Goal: Task Accomplishment & Management: Complete application form

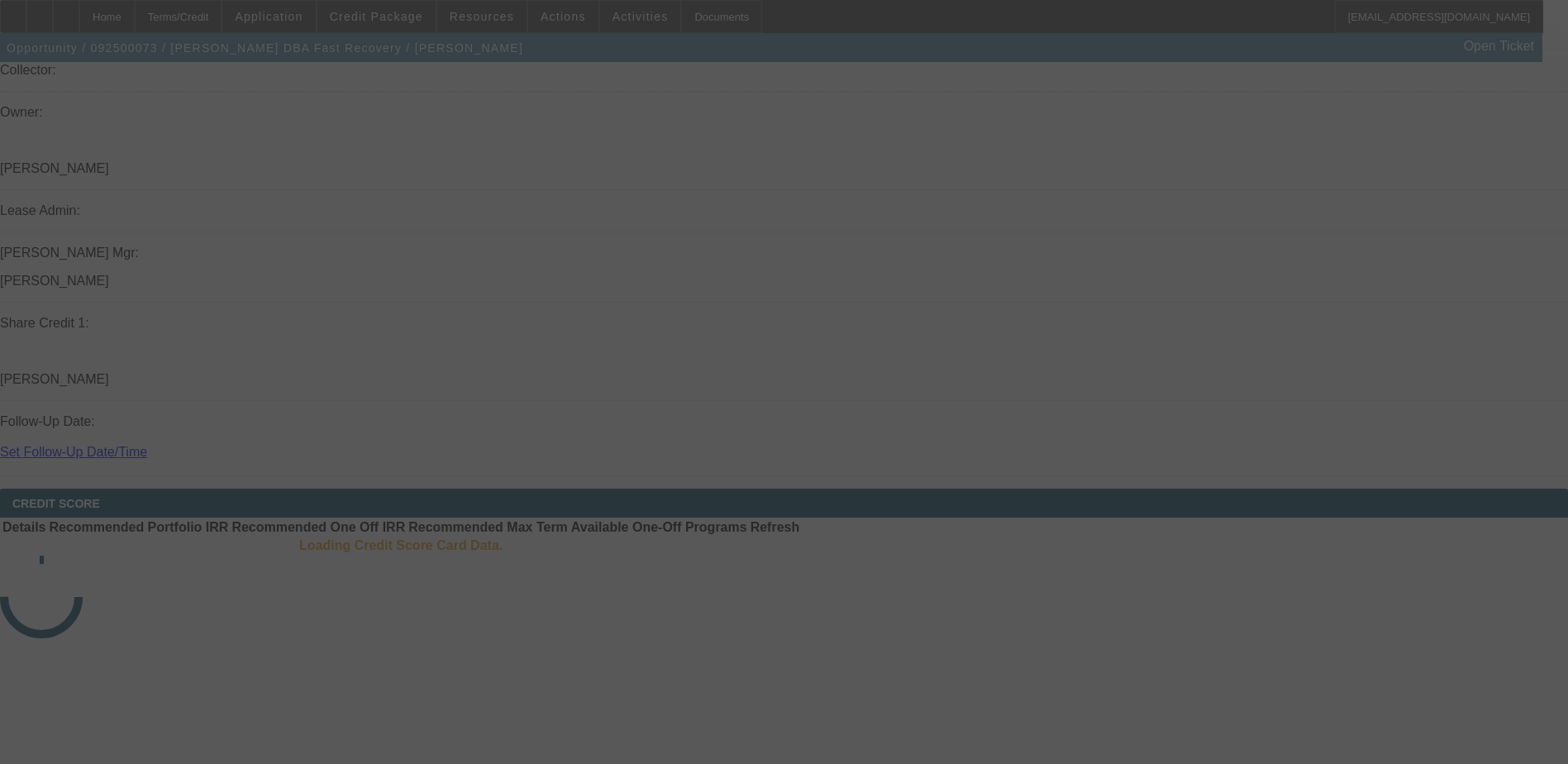
scroll to position [1964, 0]
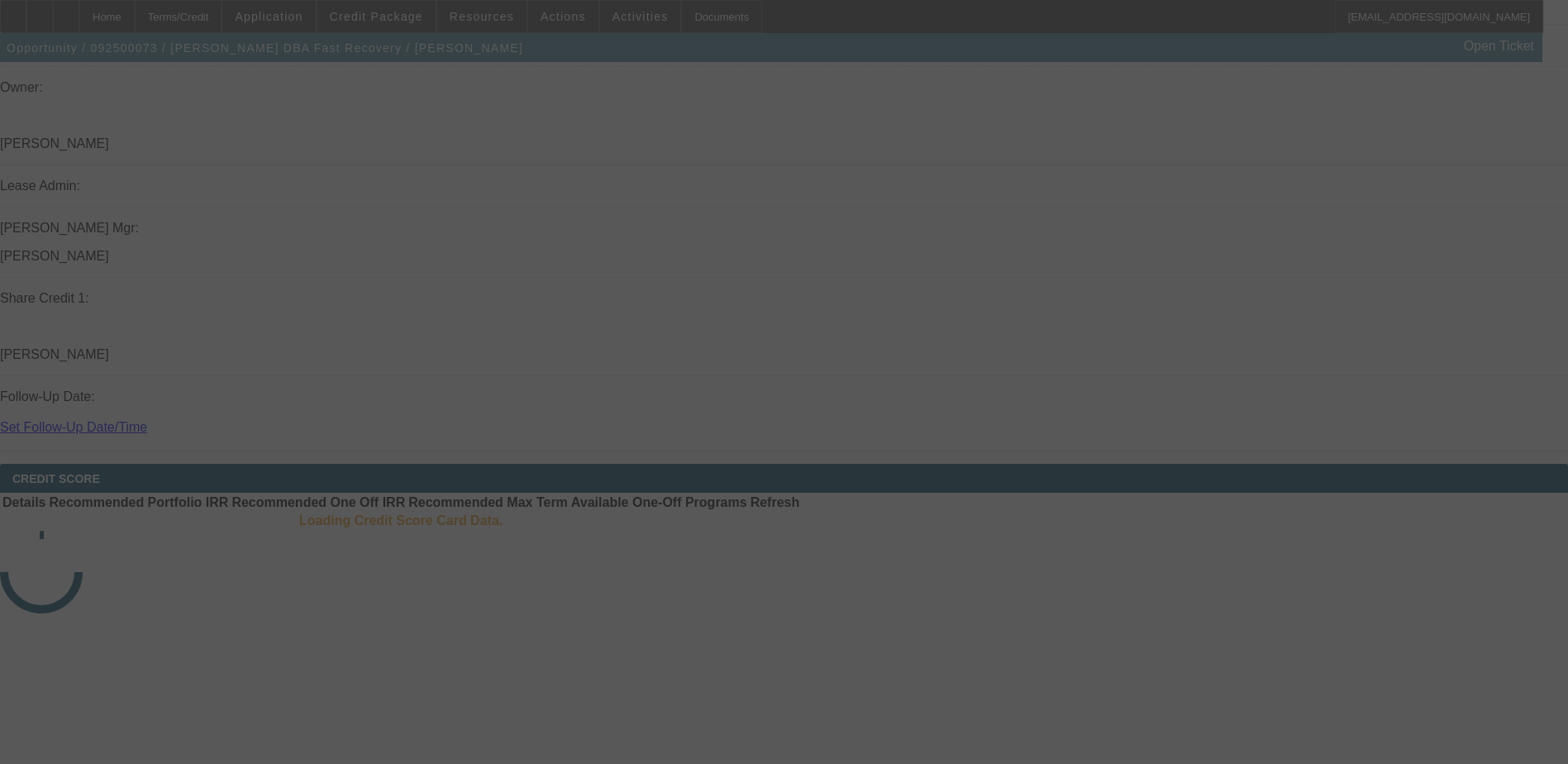
select select "0"
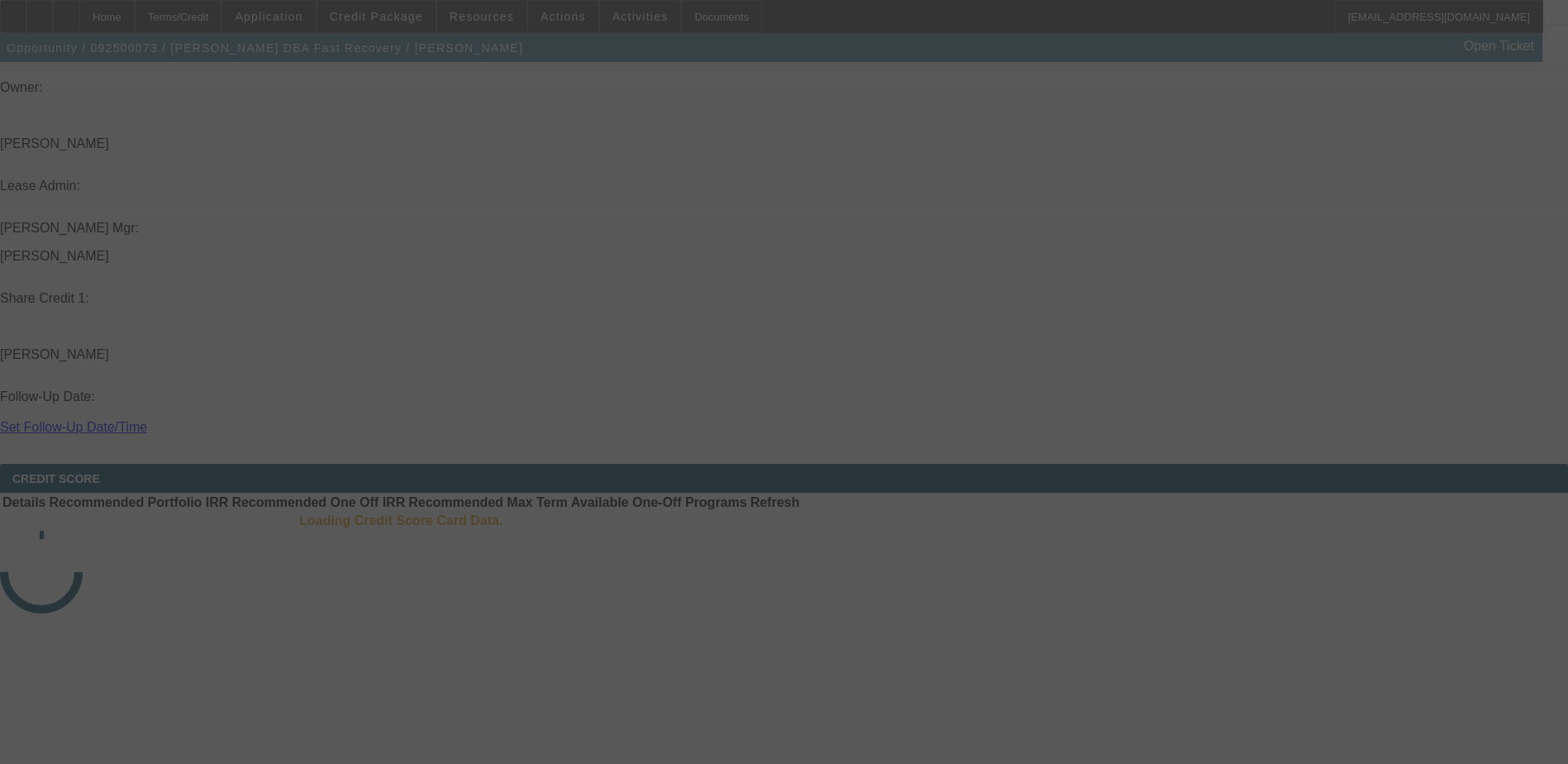
select select "0.1"
select select "0"
select select "0.1"
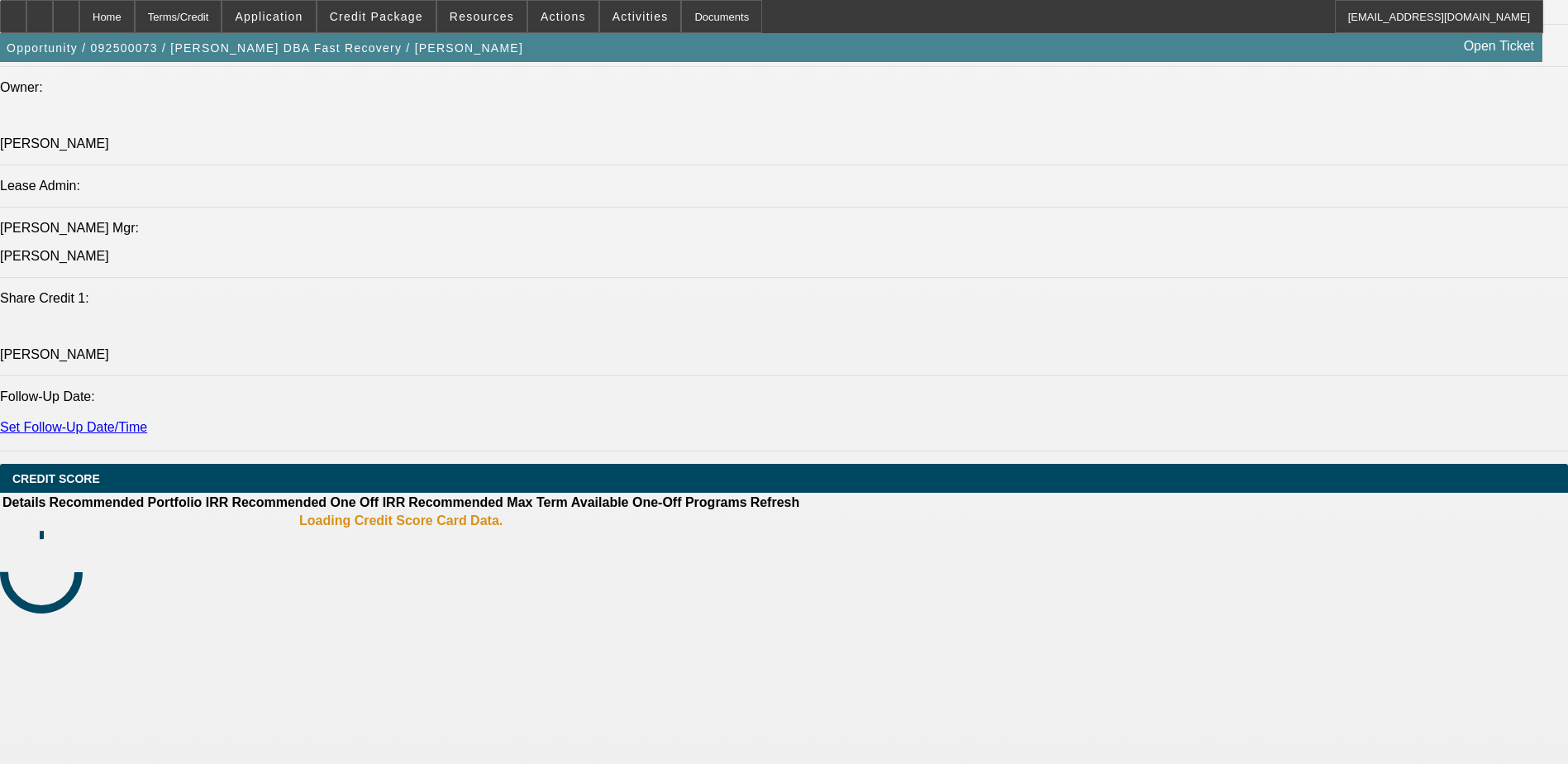
select select "1"
select select "6"
select select "1"
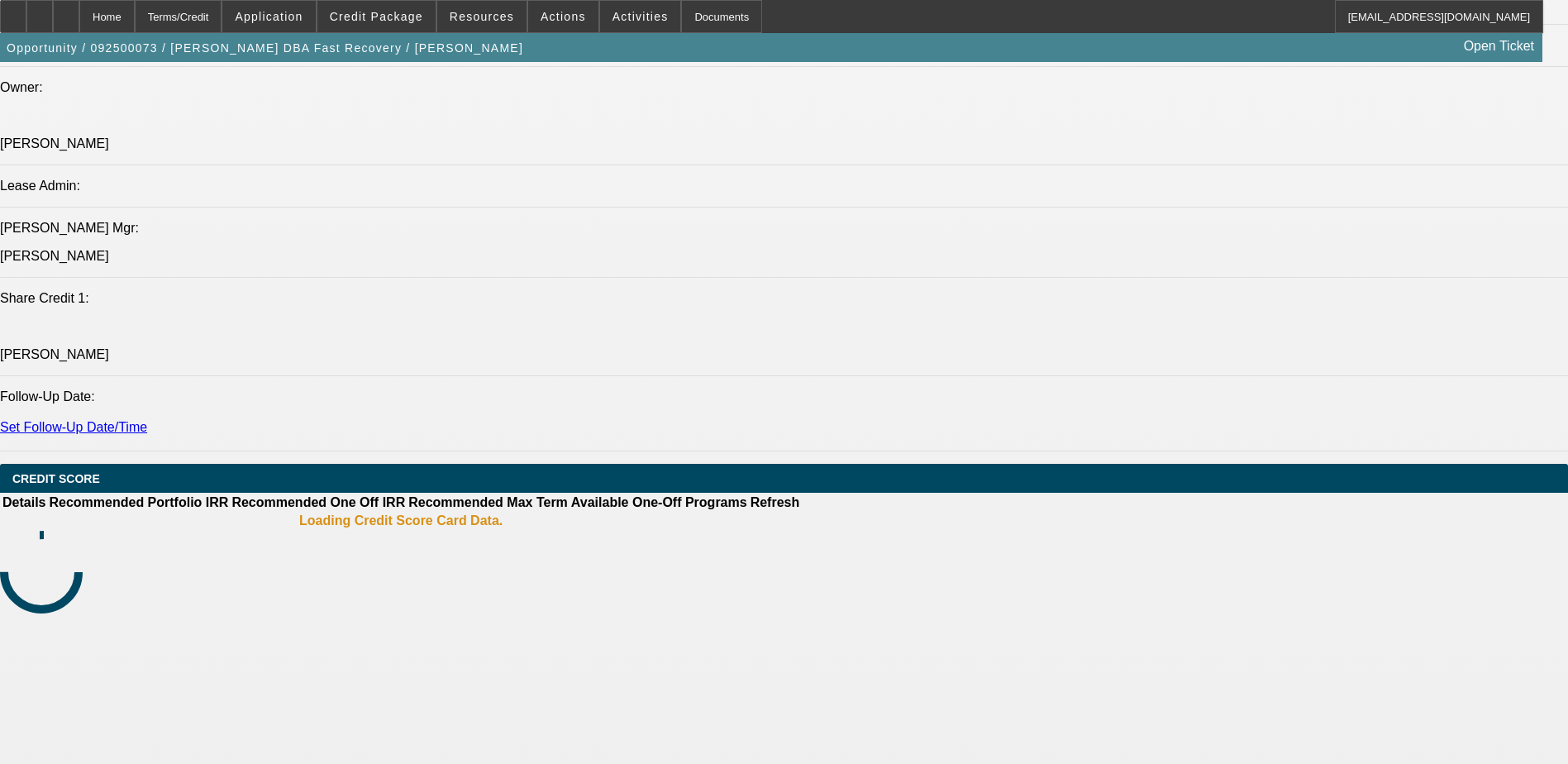
select select "4"
select select "1"
select select "4"
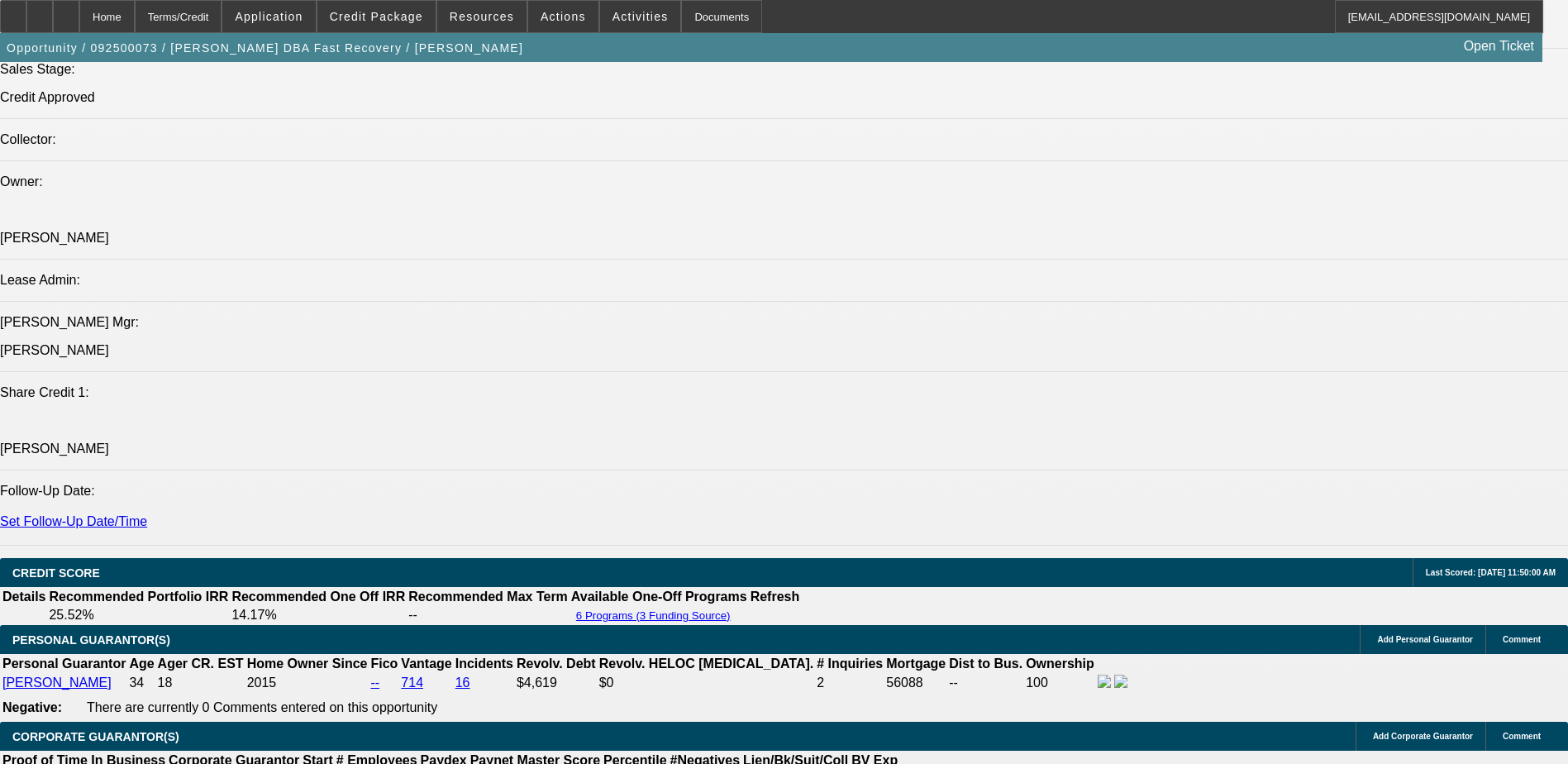
scroll to position [1863, 0]
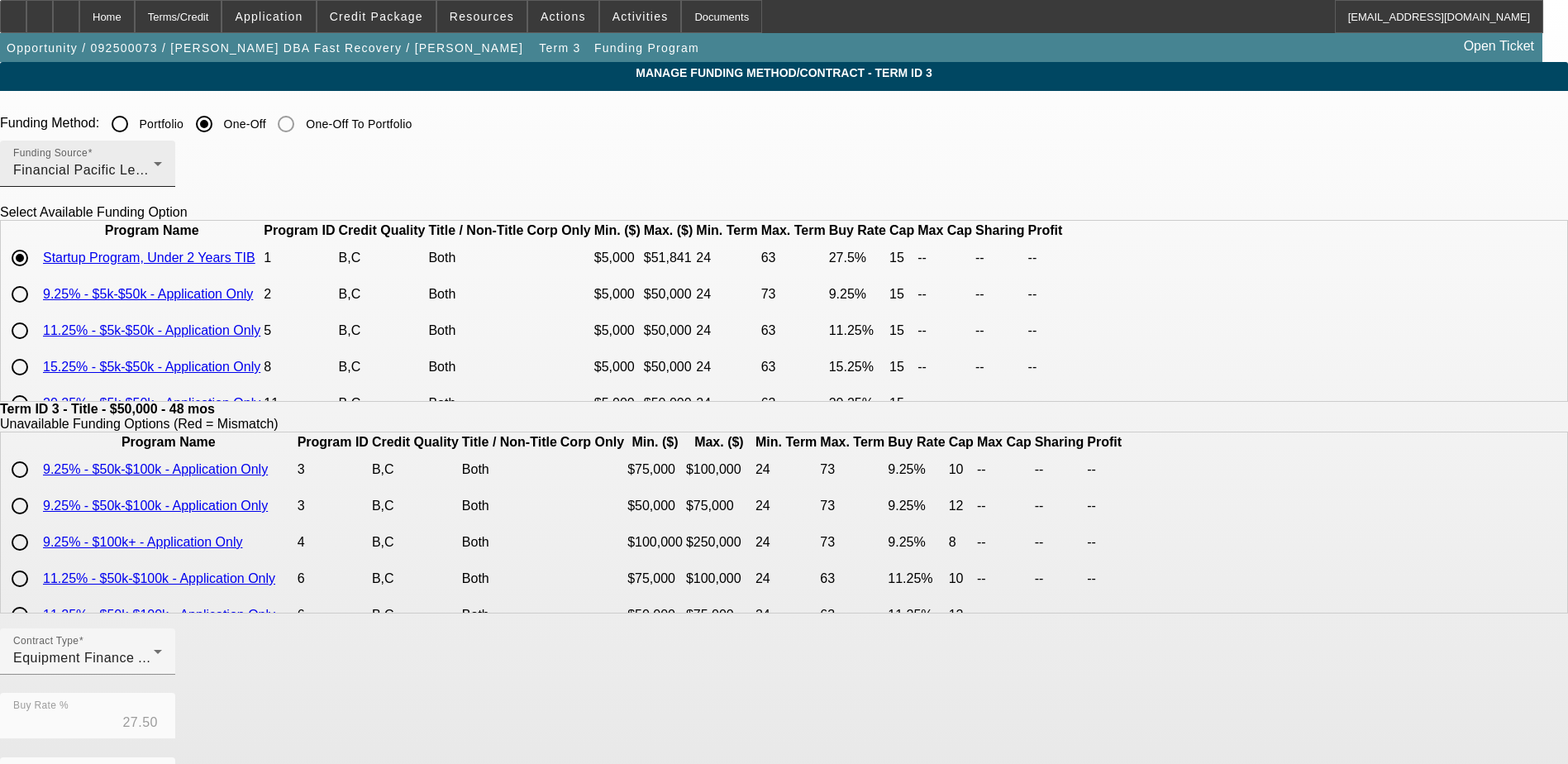
click at [154, 177] on div "Financial Pacific Leasing, Inc." at bounding box center [83, 170] width 140 height 20
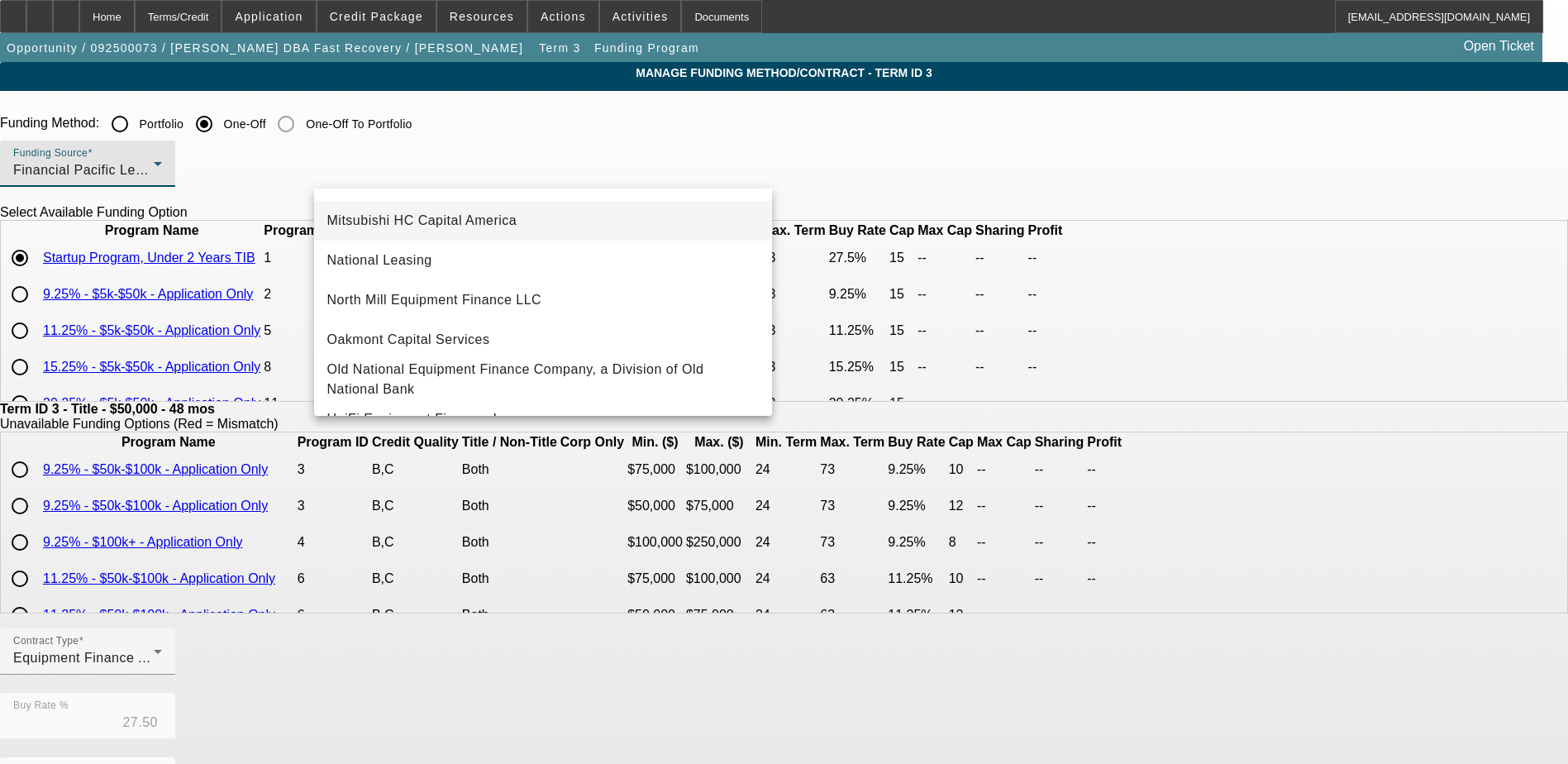
scroll to position [468, 0]
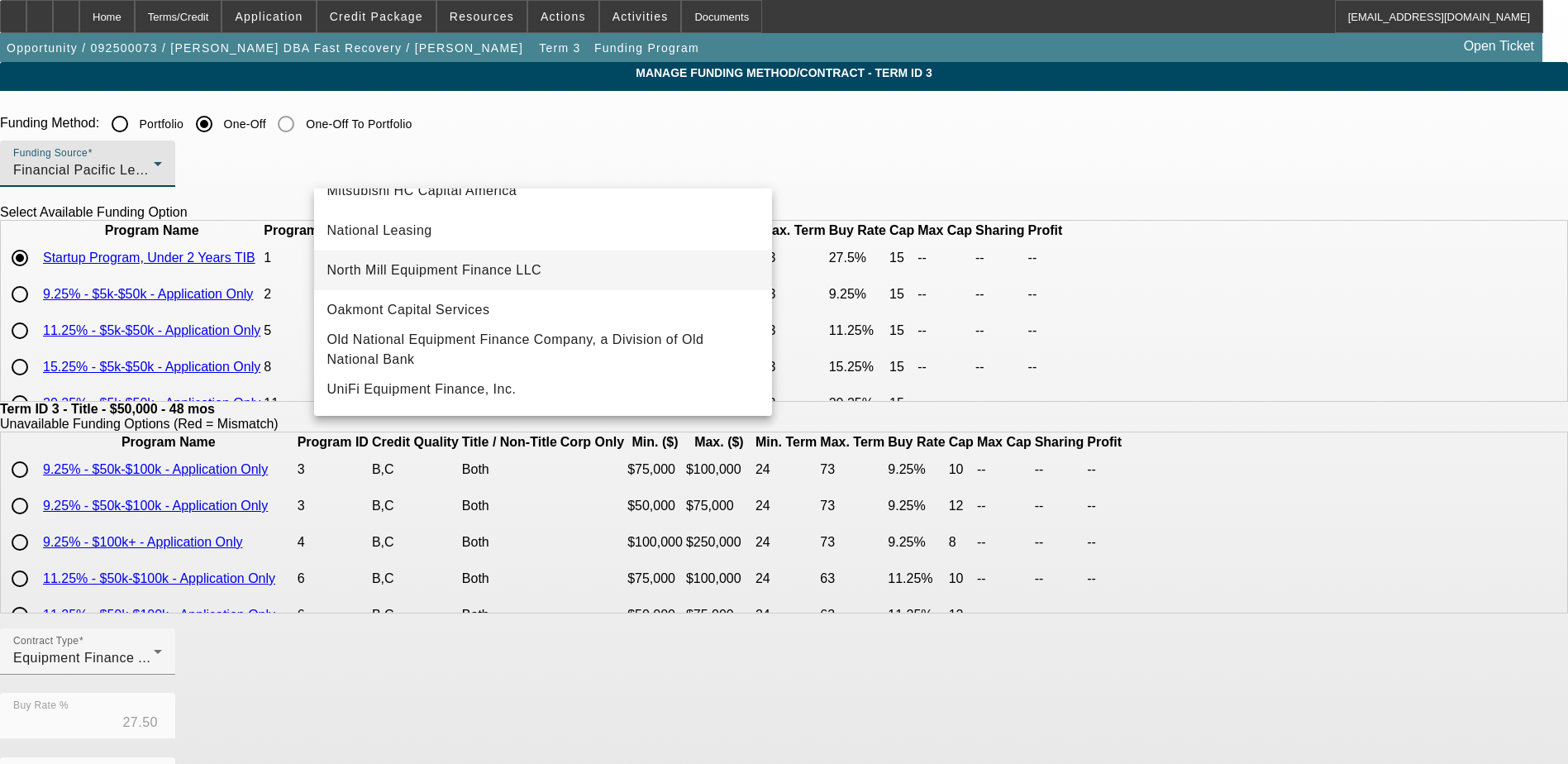
click at [600, 268] on mat-option "North Mill Equipment Finance LLC" at bounding box center [542, 270] width 457 height 40
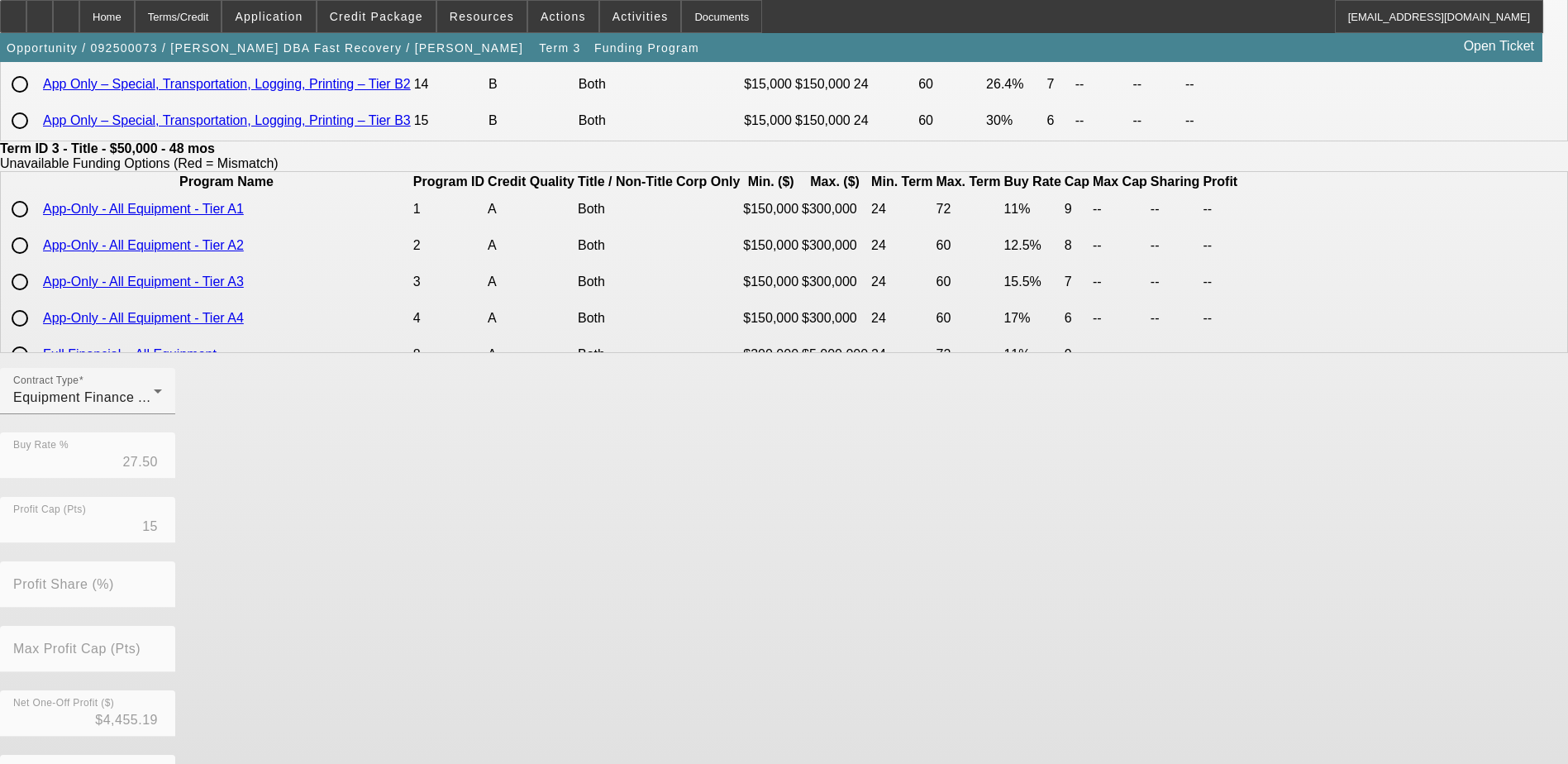
scroll to position [380, 0]
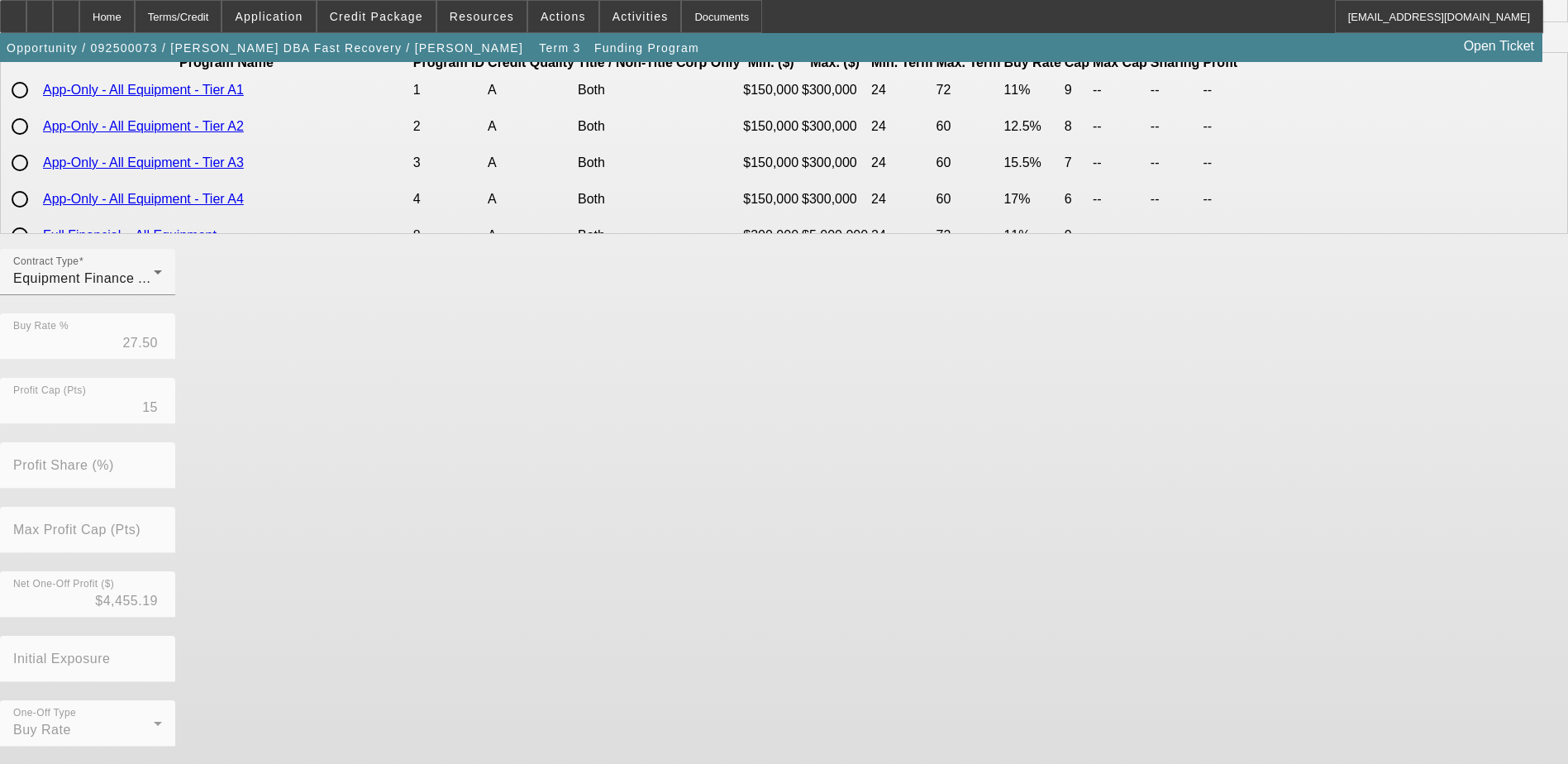
click at [55, 763] on button "Go Back" at bounding box center [28, 774] width 55 height 18
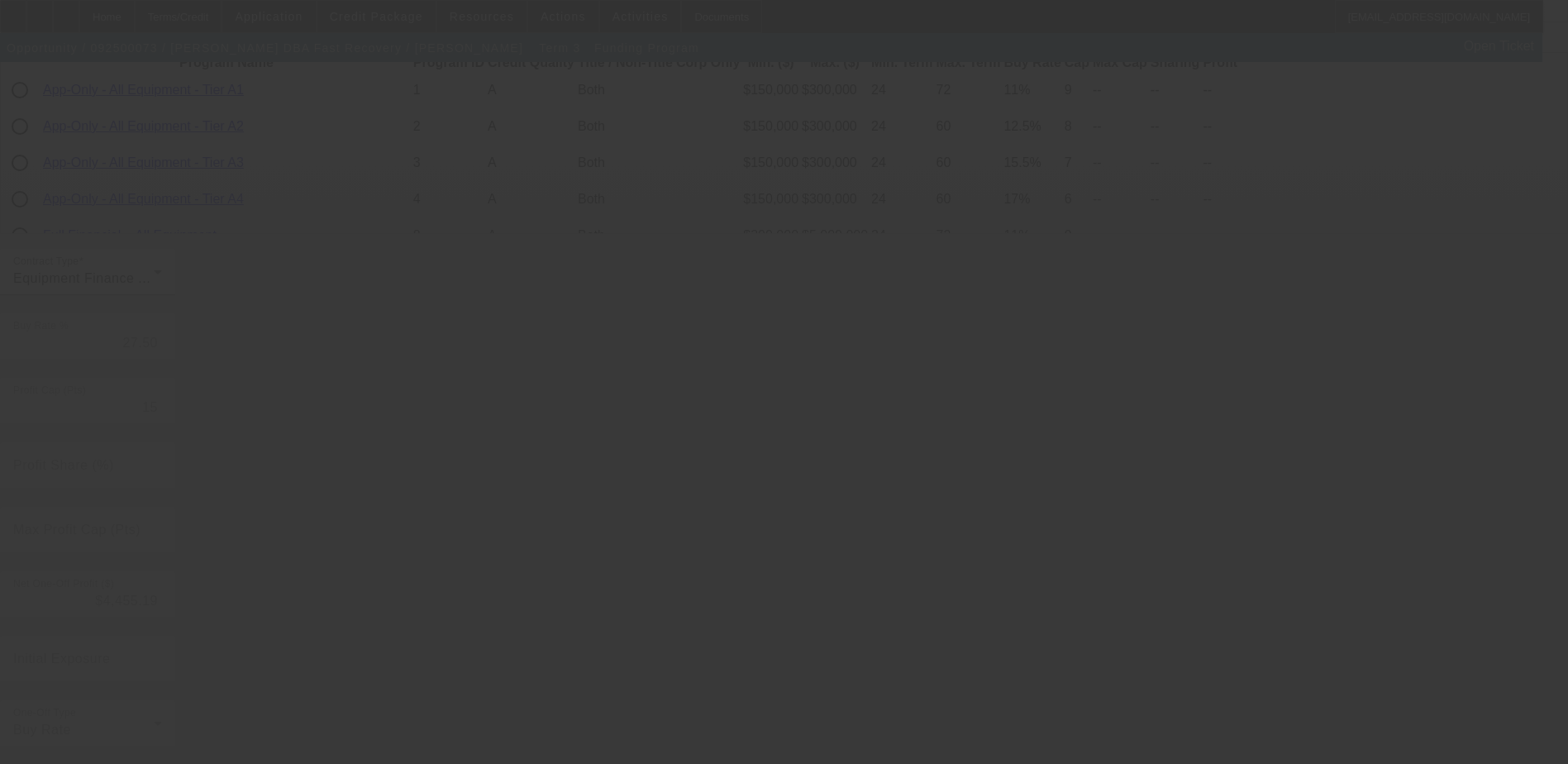
scroll to position [0, 0]
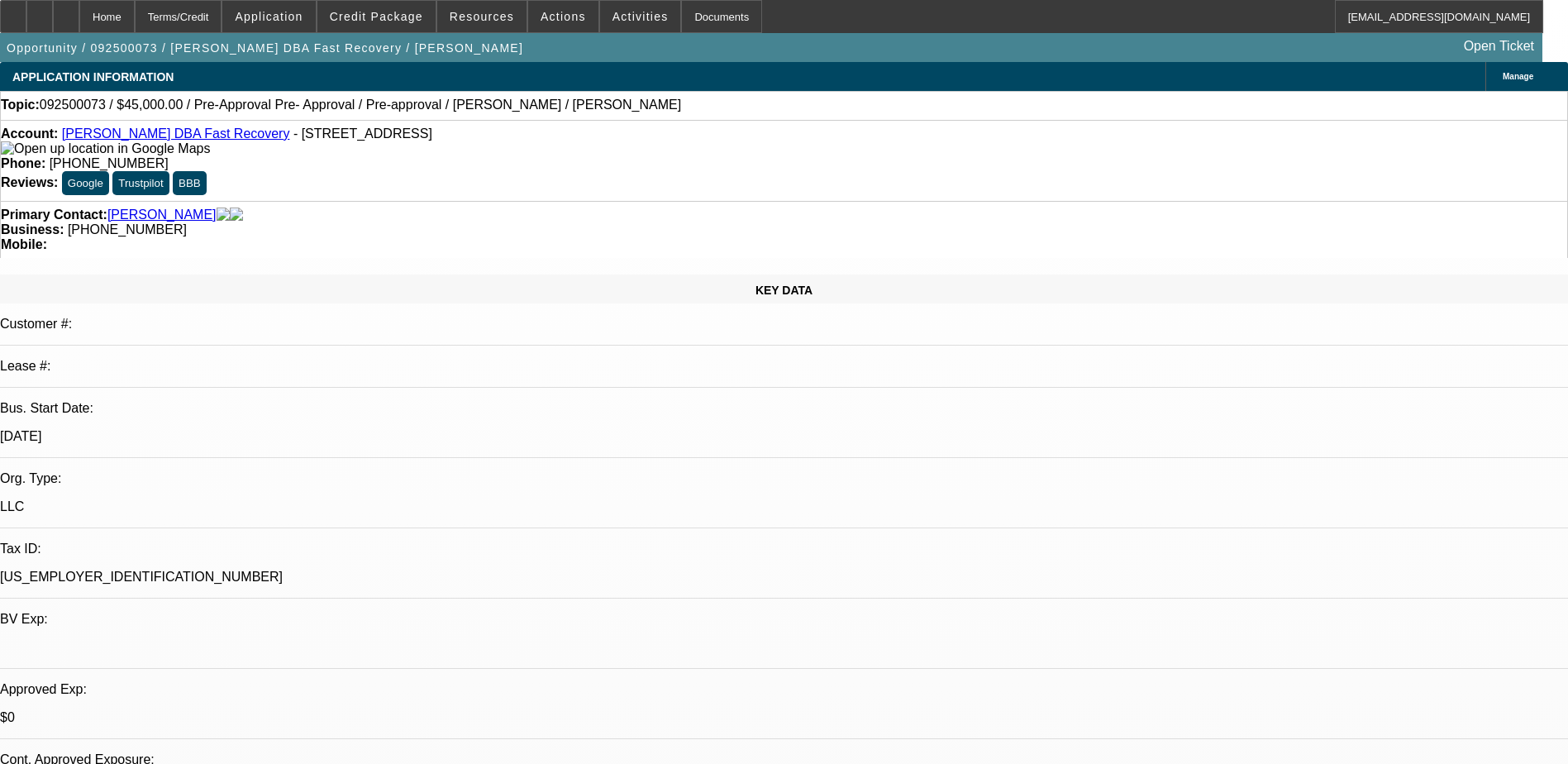
select select "0"
select select "6"
select select "0"
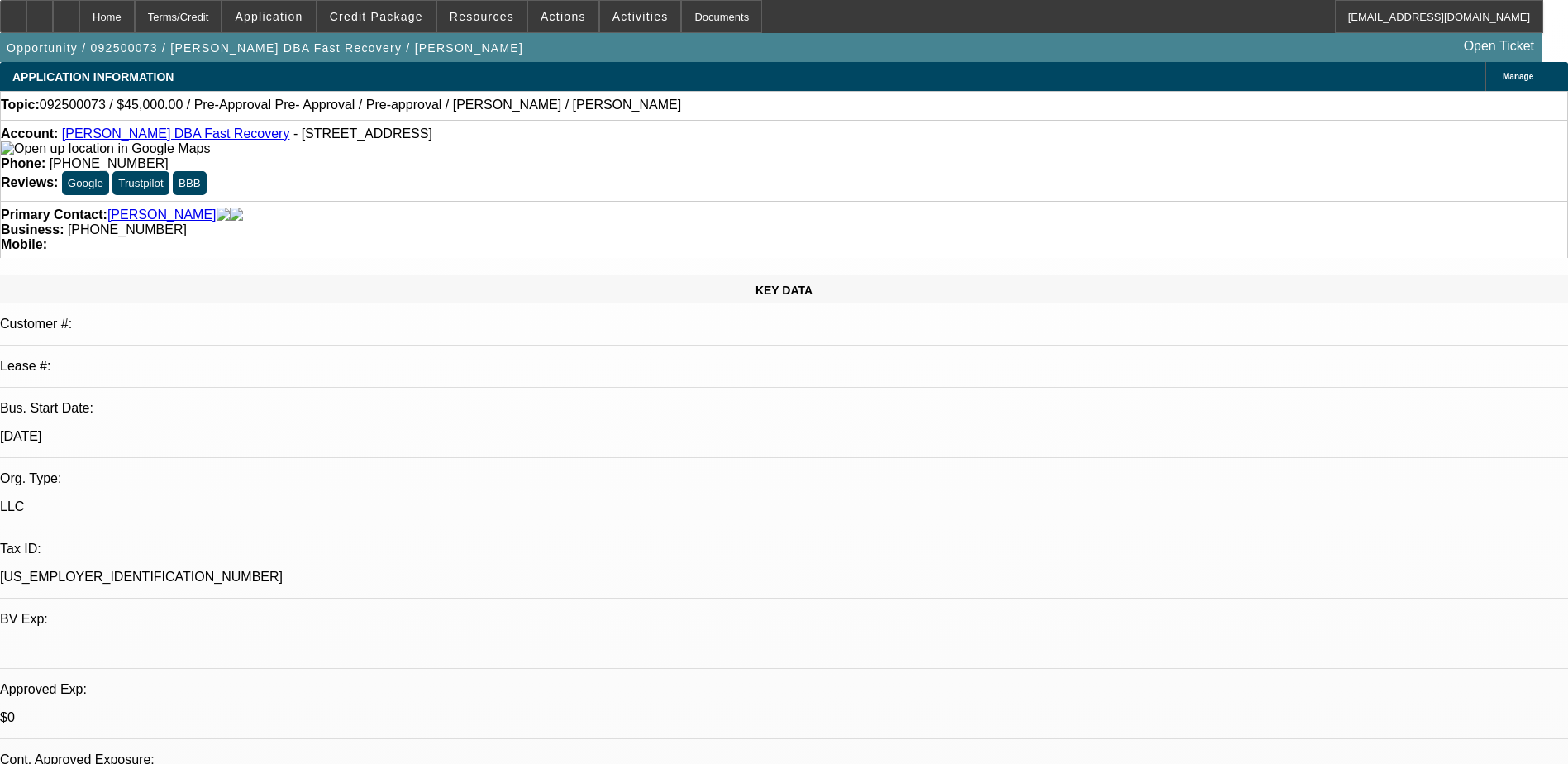
select select "0"
select select "0.1"
select select "4"
select select "0"
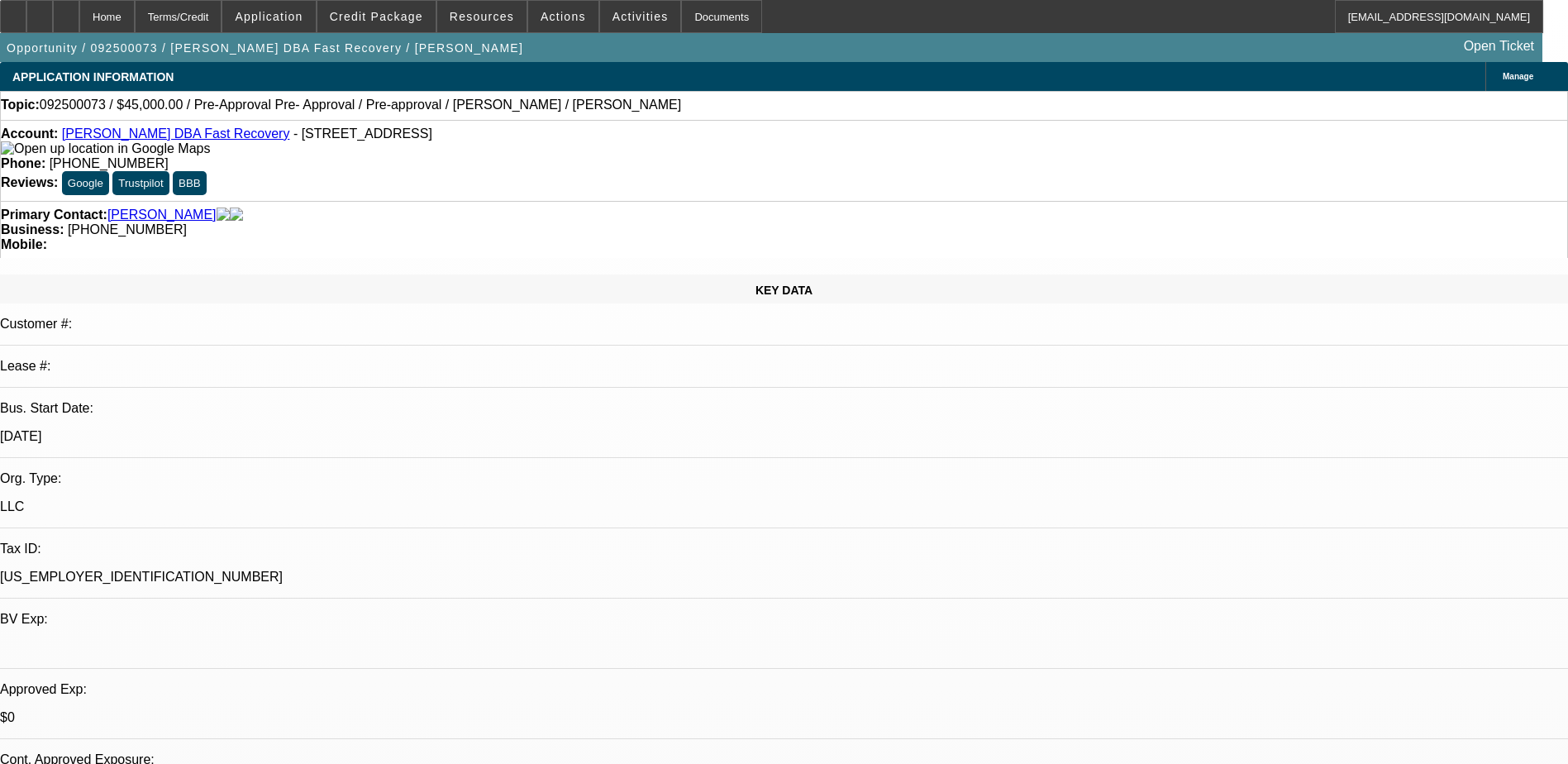
select select "0.1"
select select "4"
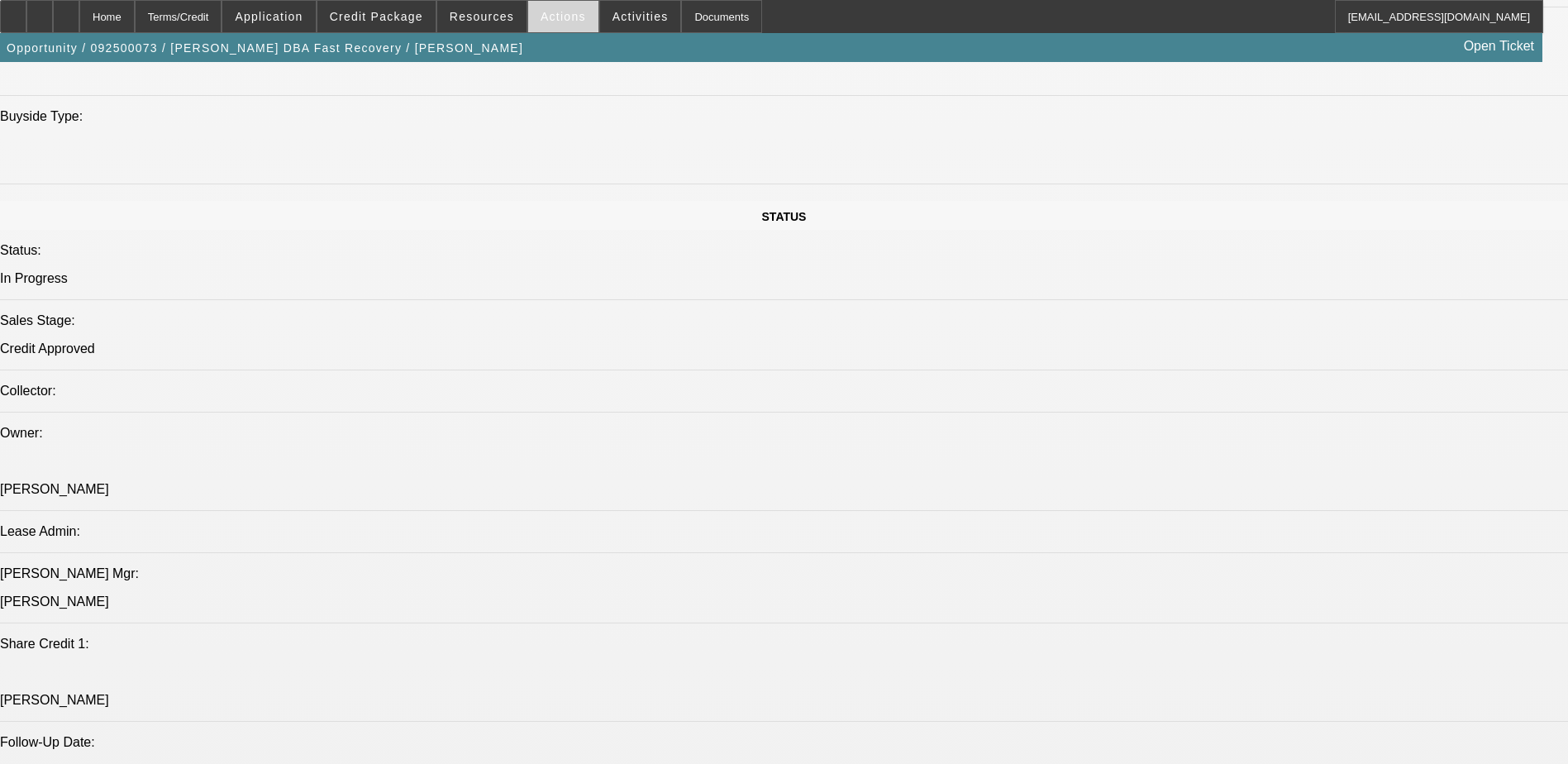
scroll to position [1322, 0]
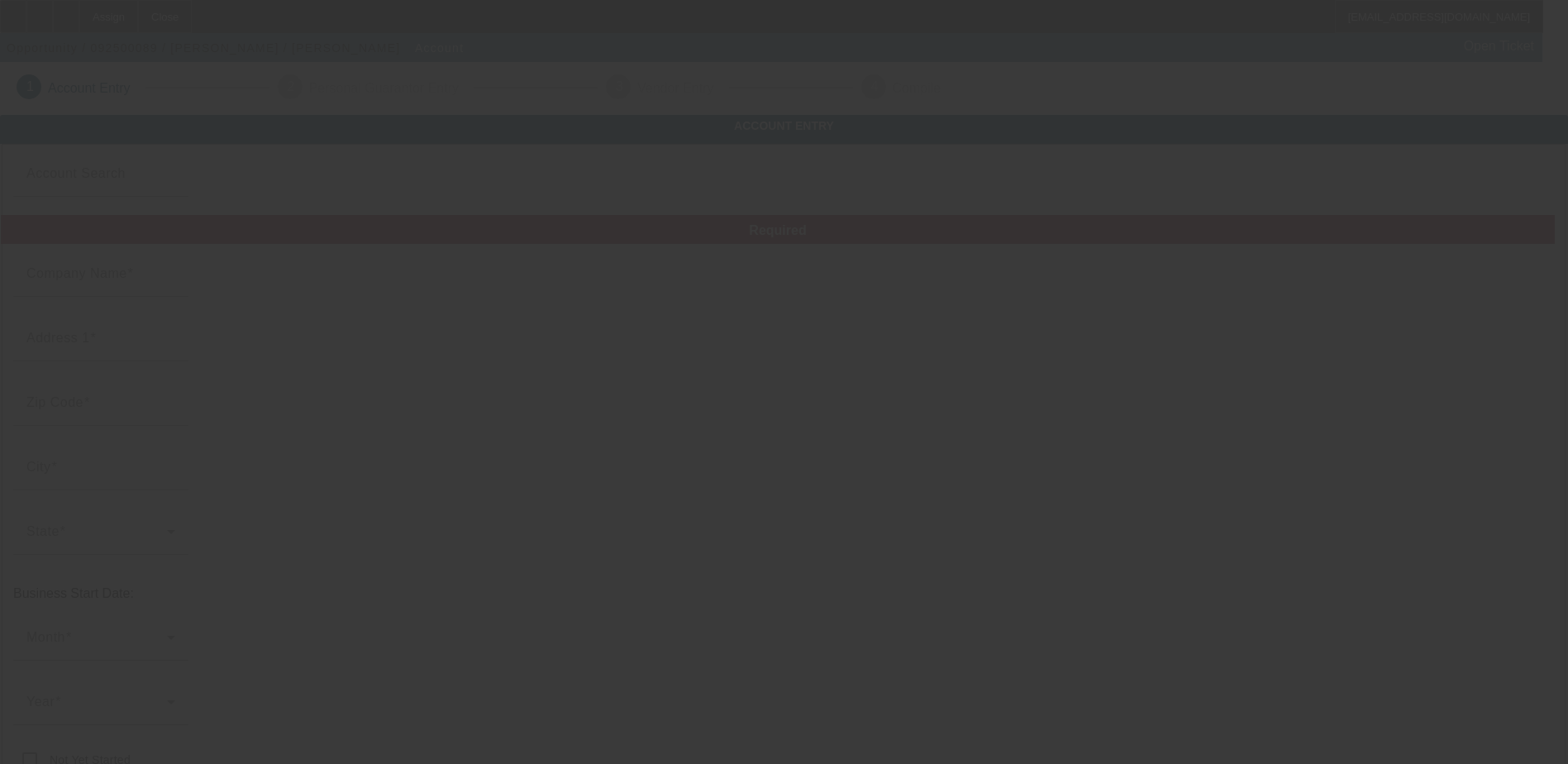
type input "Mohammed"
type input "Na"
type input "NA"
type input "Nason"
type input "[PHONE_NUMBER]"
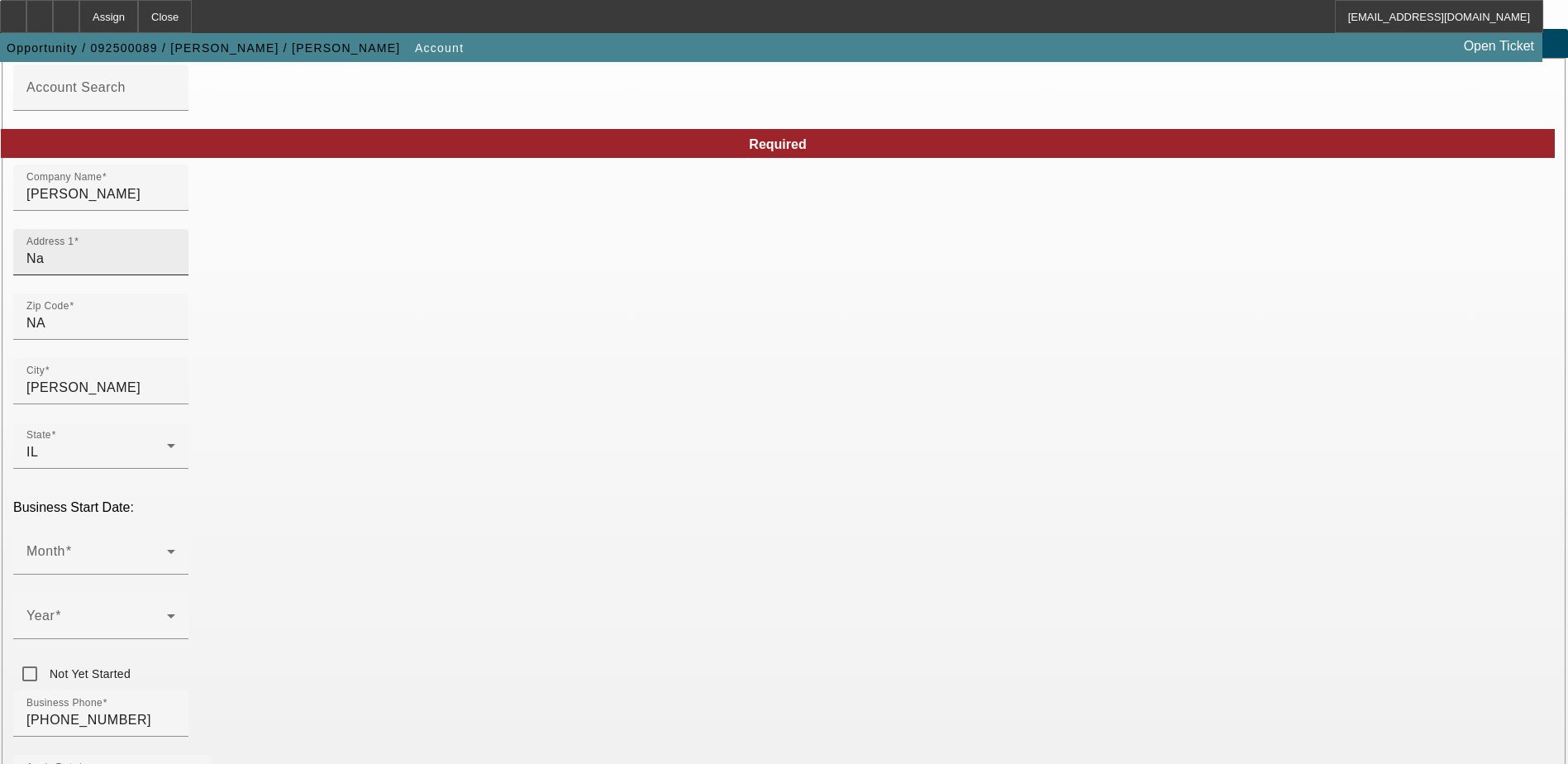
scroll to position [83, 0]
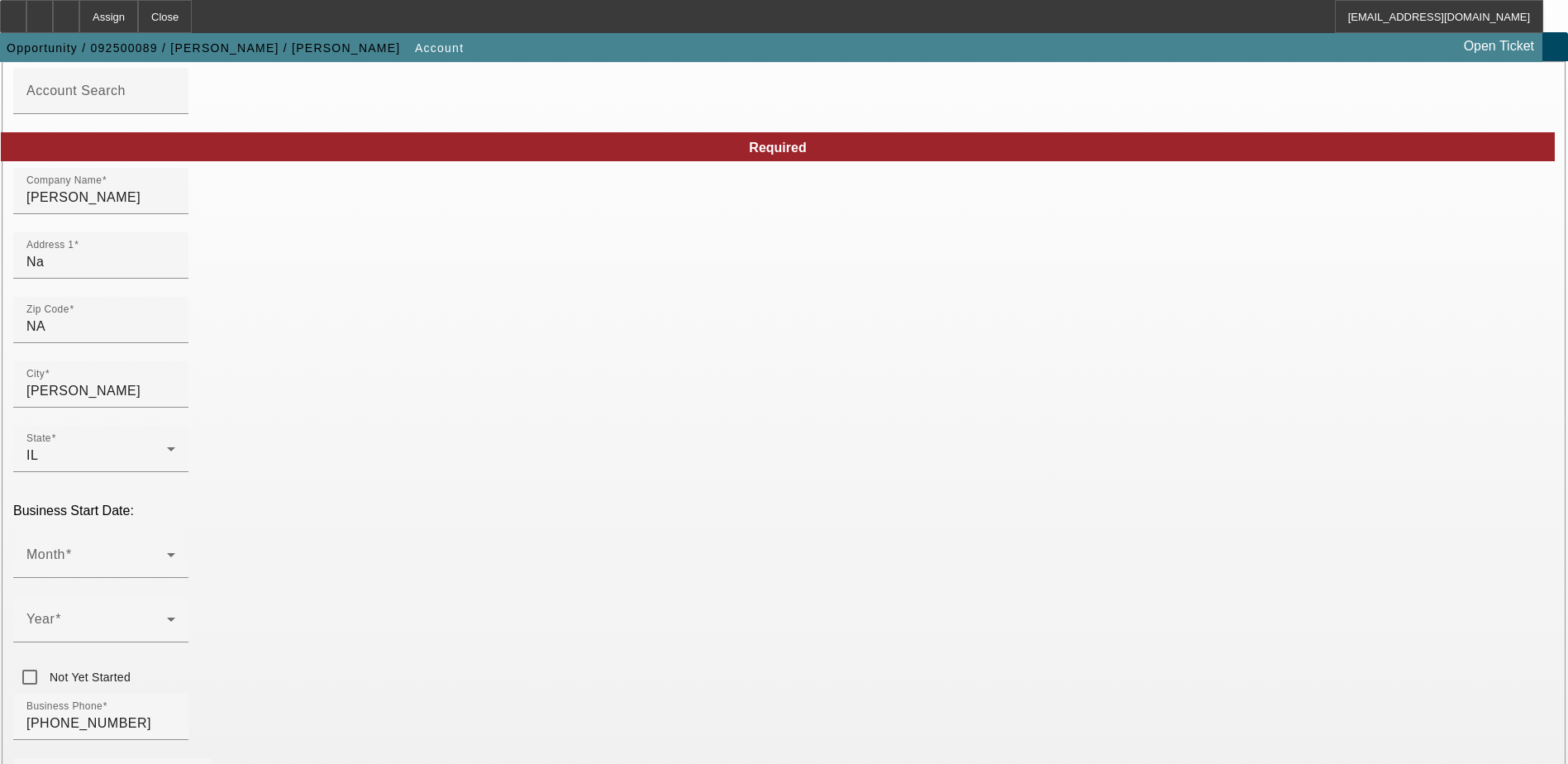
drag, startPoint x: 452, startPoint y: 294, endPoint x: 175, endPoint y: 293, distance: 277.0
paste input "[STREET_ADDRESS][PERSON_NAME]"
type input "[STREET_ADDRESS][PERSON_NAME]"
drag, startPoint x: 441, startPoint y: 362, endPoint x: 281, endPoint y: 343, distance: 161.1
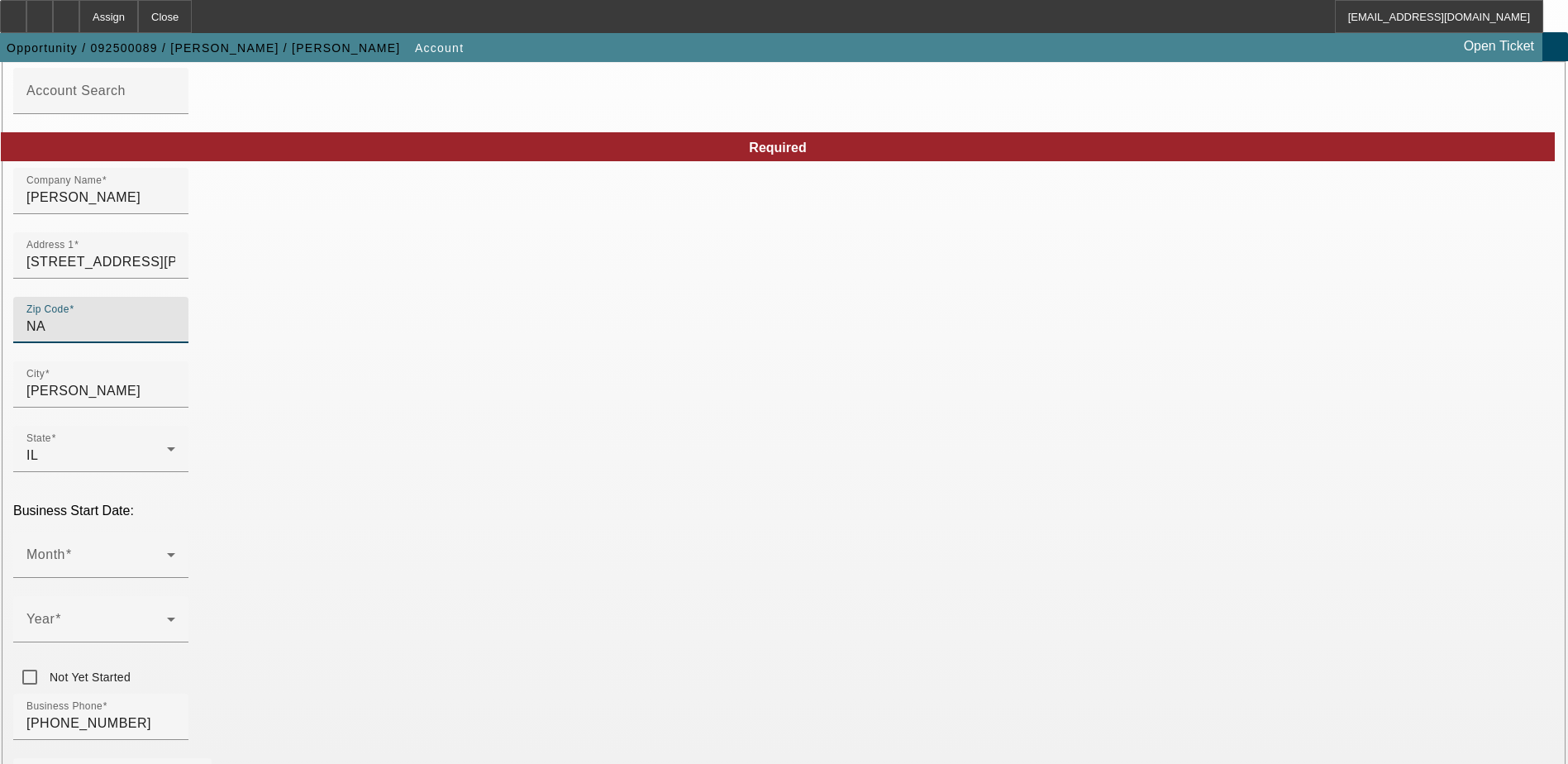
type input "6"
type input "60459"
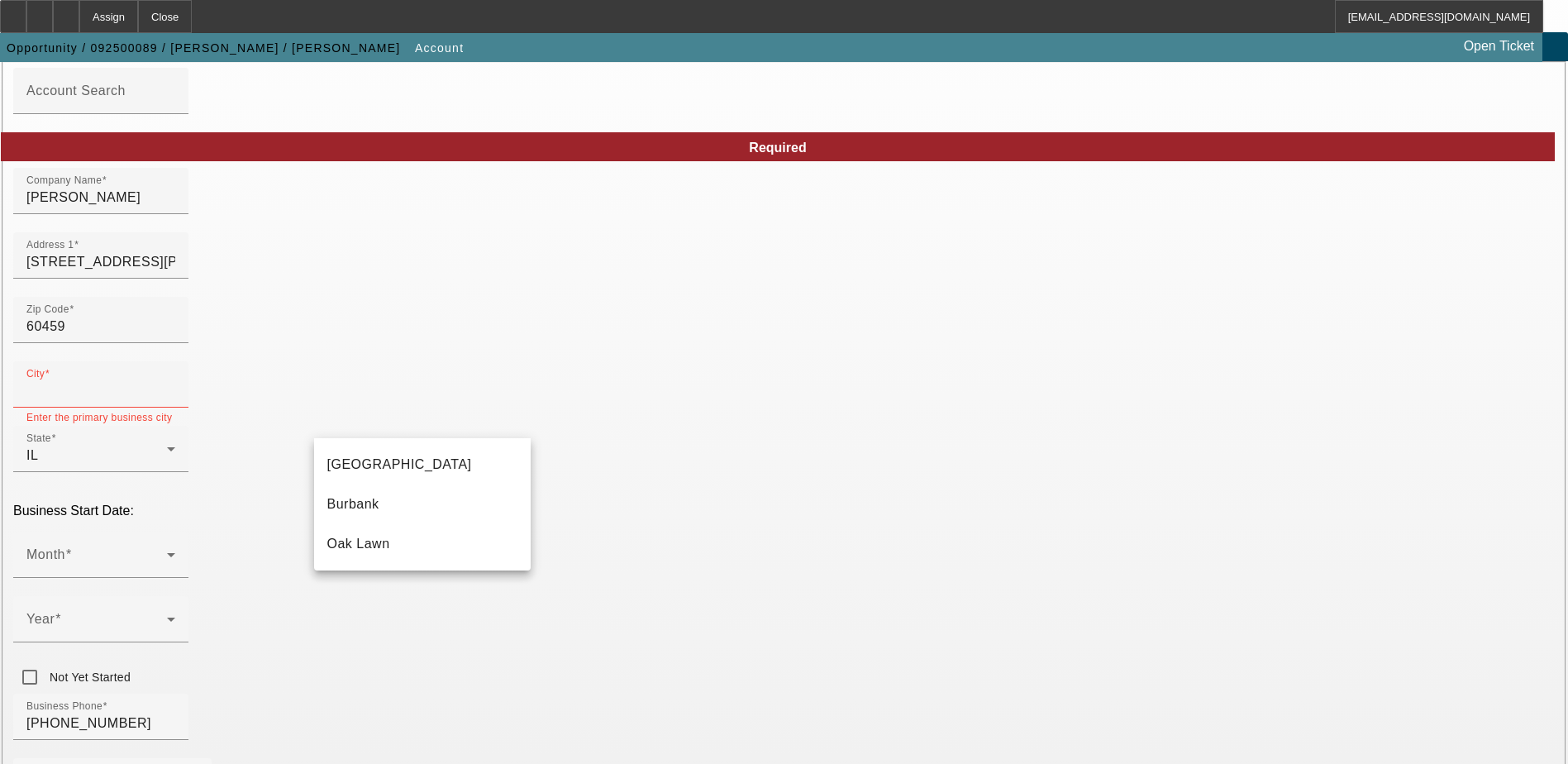
type input "Cook"
drag, startPoint x: 417, startPoint y: 505, endPoint x: 446, endPoint y: 477, distance: 40.3
click at [417, 505] on mat-option "Burbank" at bounding box center [422, 504] width 216 height 40
type input "Burbank"
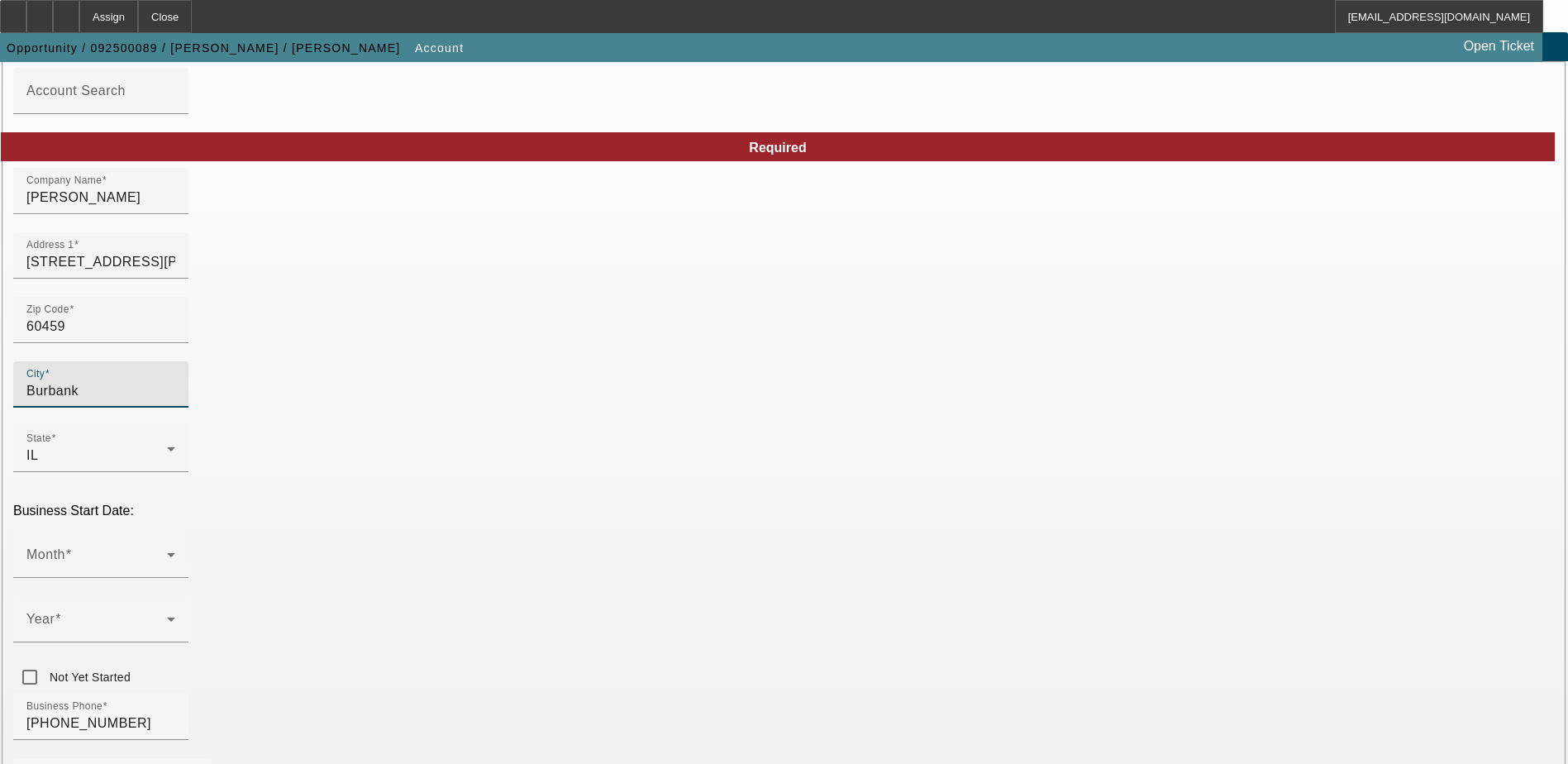
click at [189, 472] on div at bounding box center [100, 481] width 175 height 18
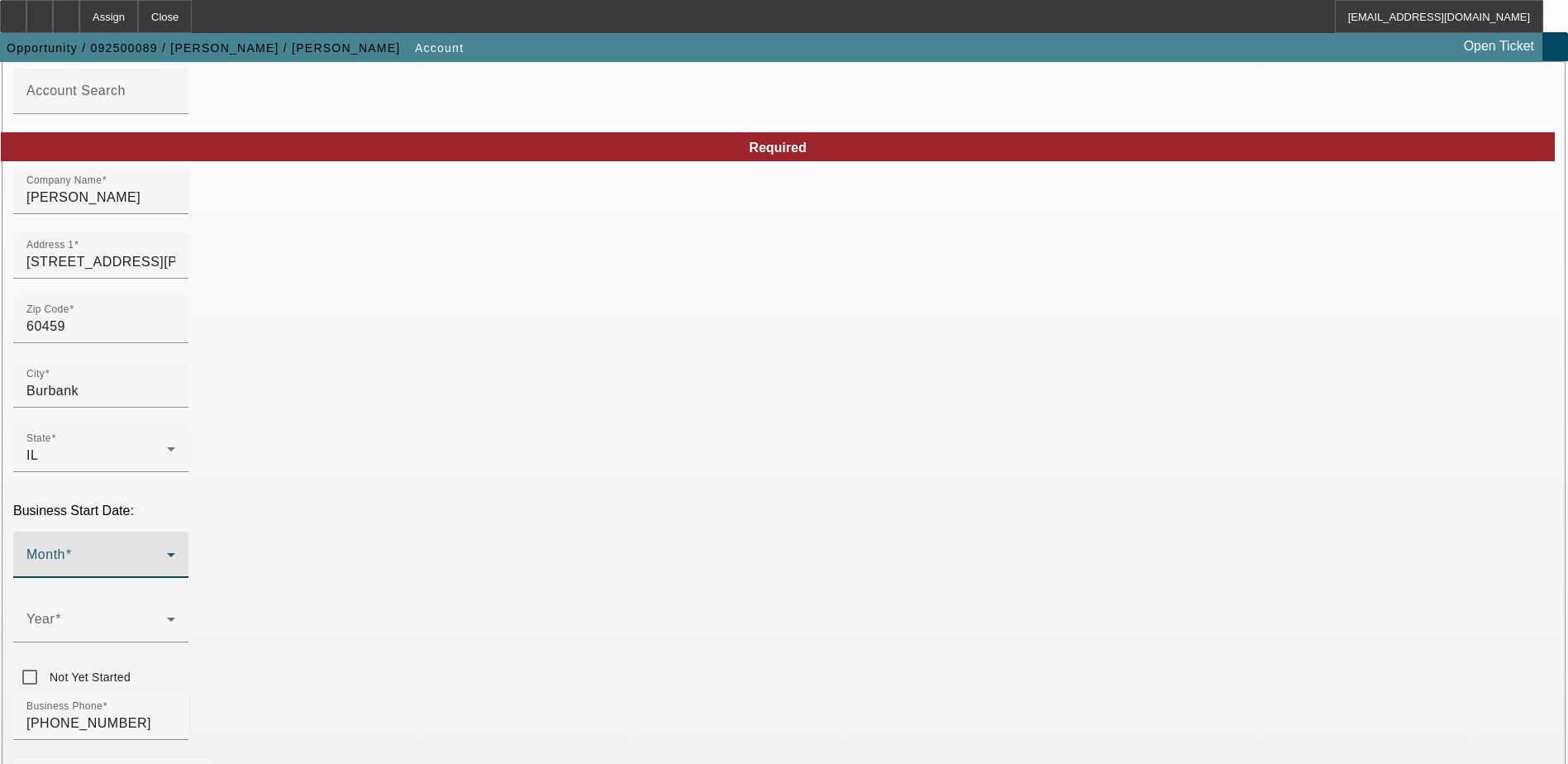
click at [167, 552] on span at bounding box center [97, 561] width 140 height 20
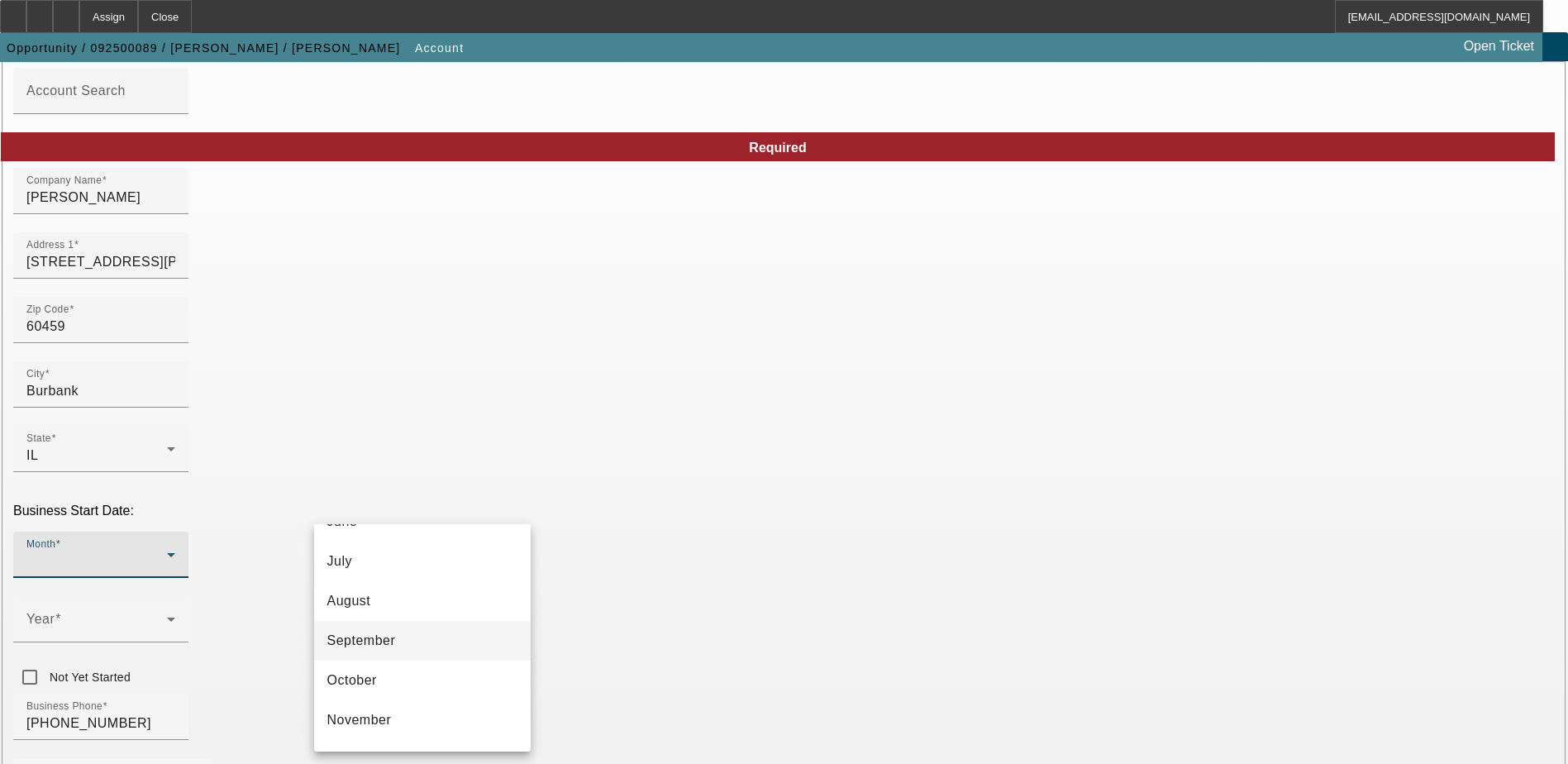
scroll to position [301, 0]
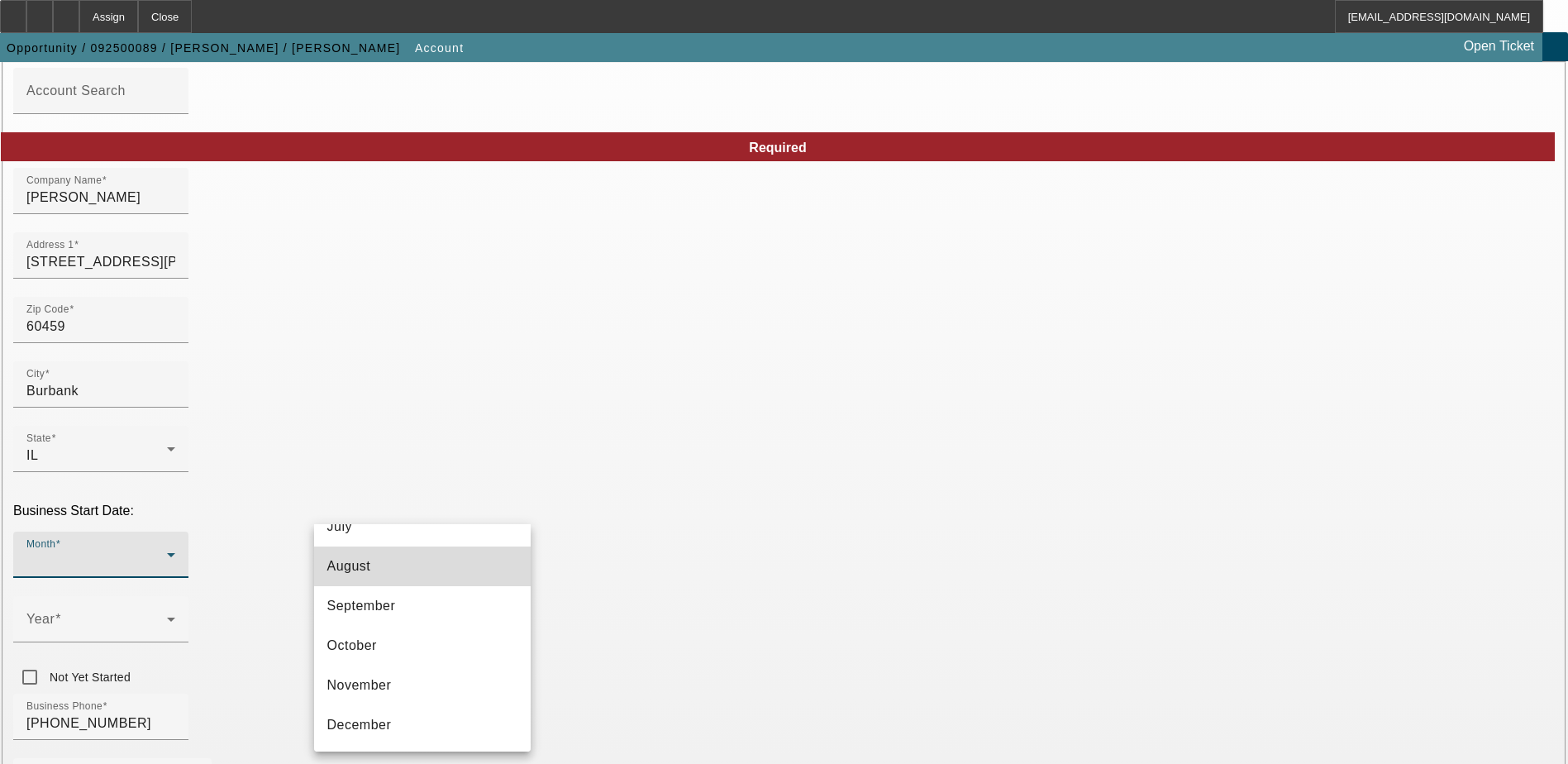
click at [450, 564] on mat-option "August" at bounding box center [422, 566] width 216 height 40
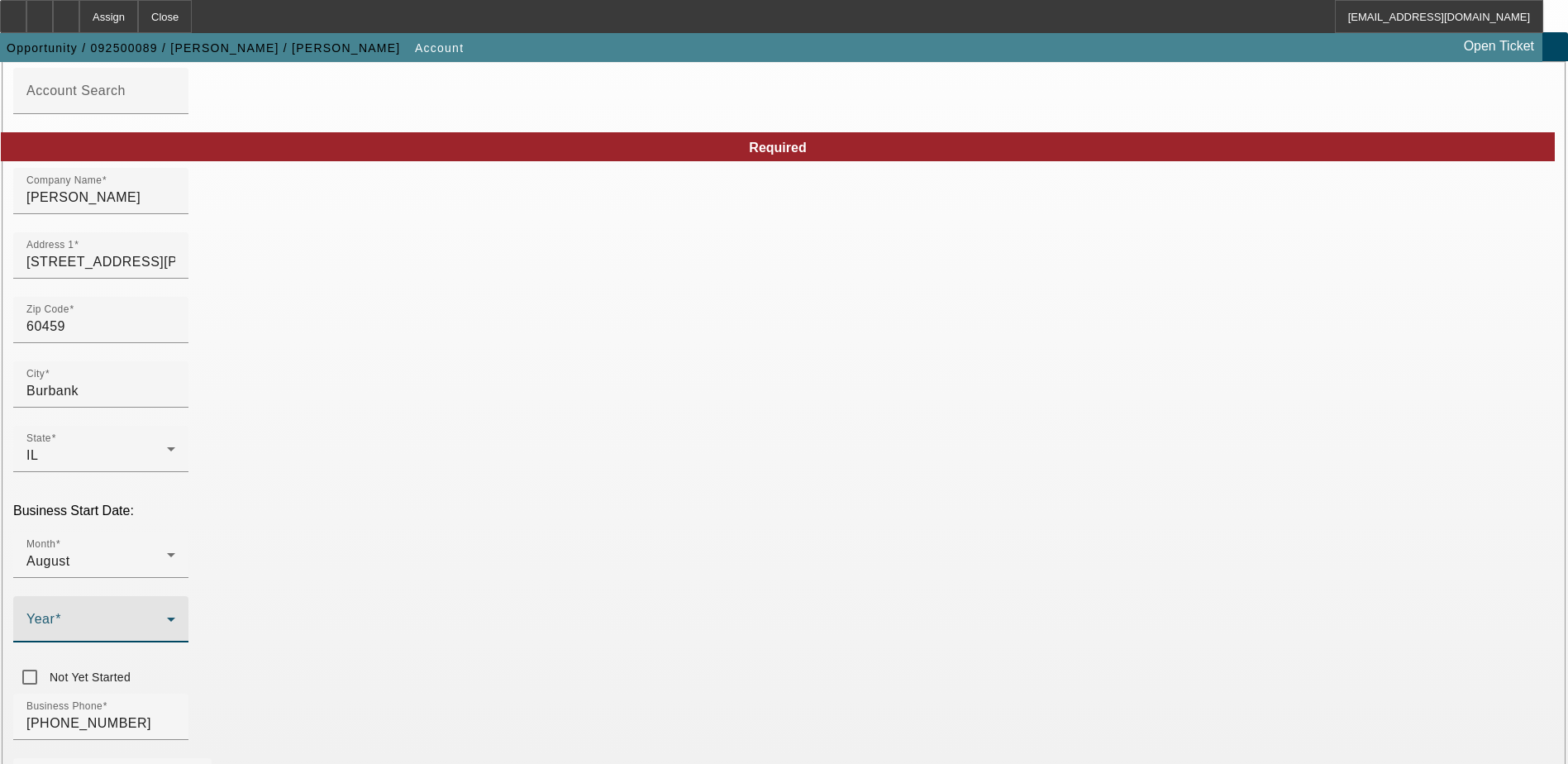
click at [167, 616] on span at bounding box center [97, 626] width 140 height 20
drag, startPoint x: 609, startPoint y: 676, endPoint x: 634, endPoint y: 614, distance: 66.9
click at [609, 675] on mat-option "2025" at bounding box center [603, 669] width 96 height 40
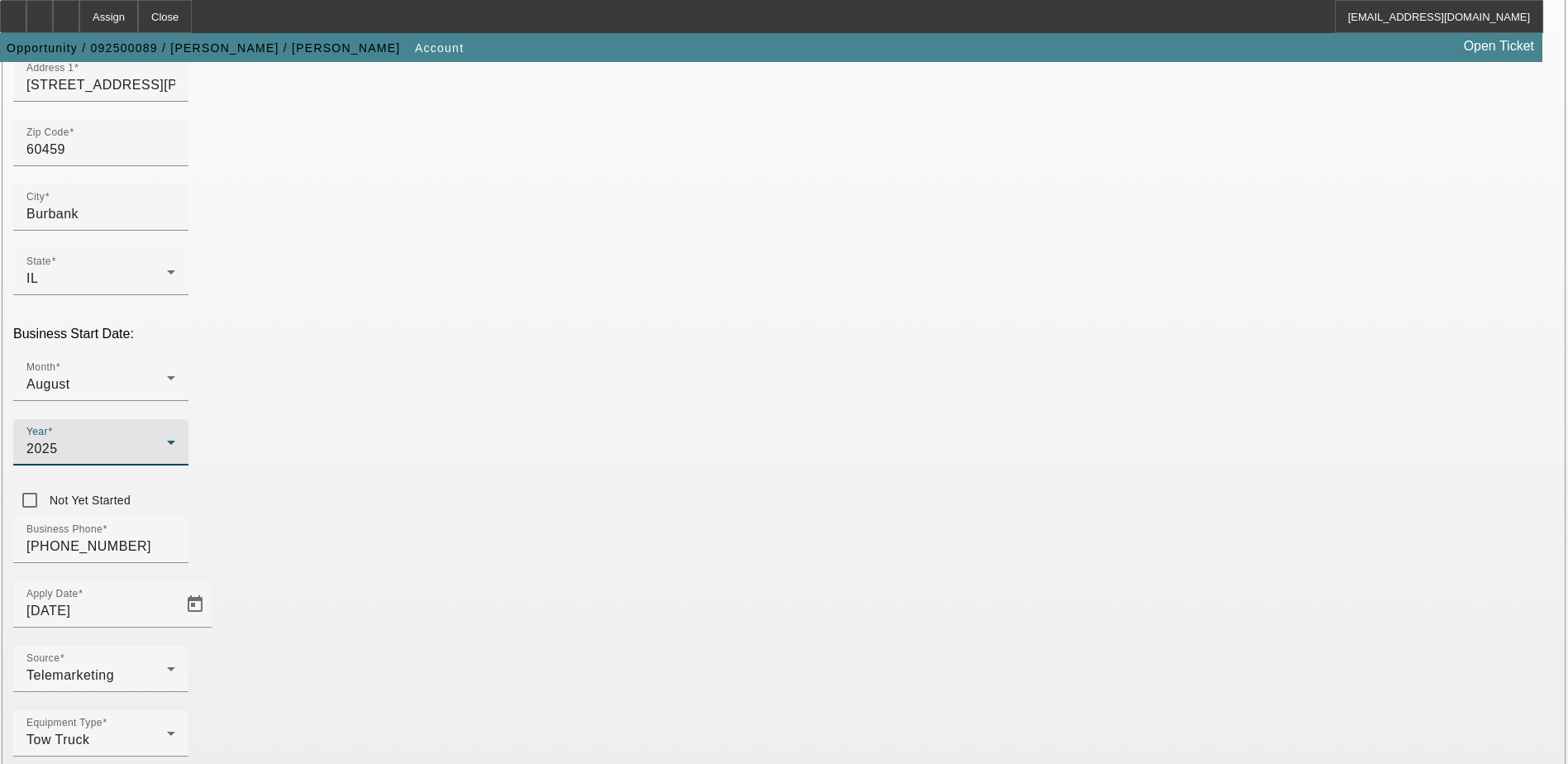
scroll to position [280, 0]
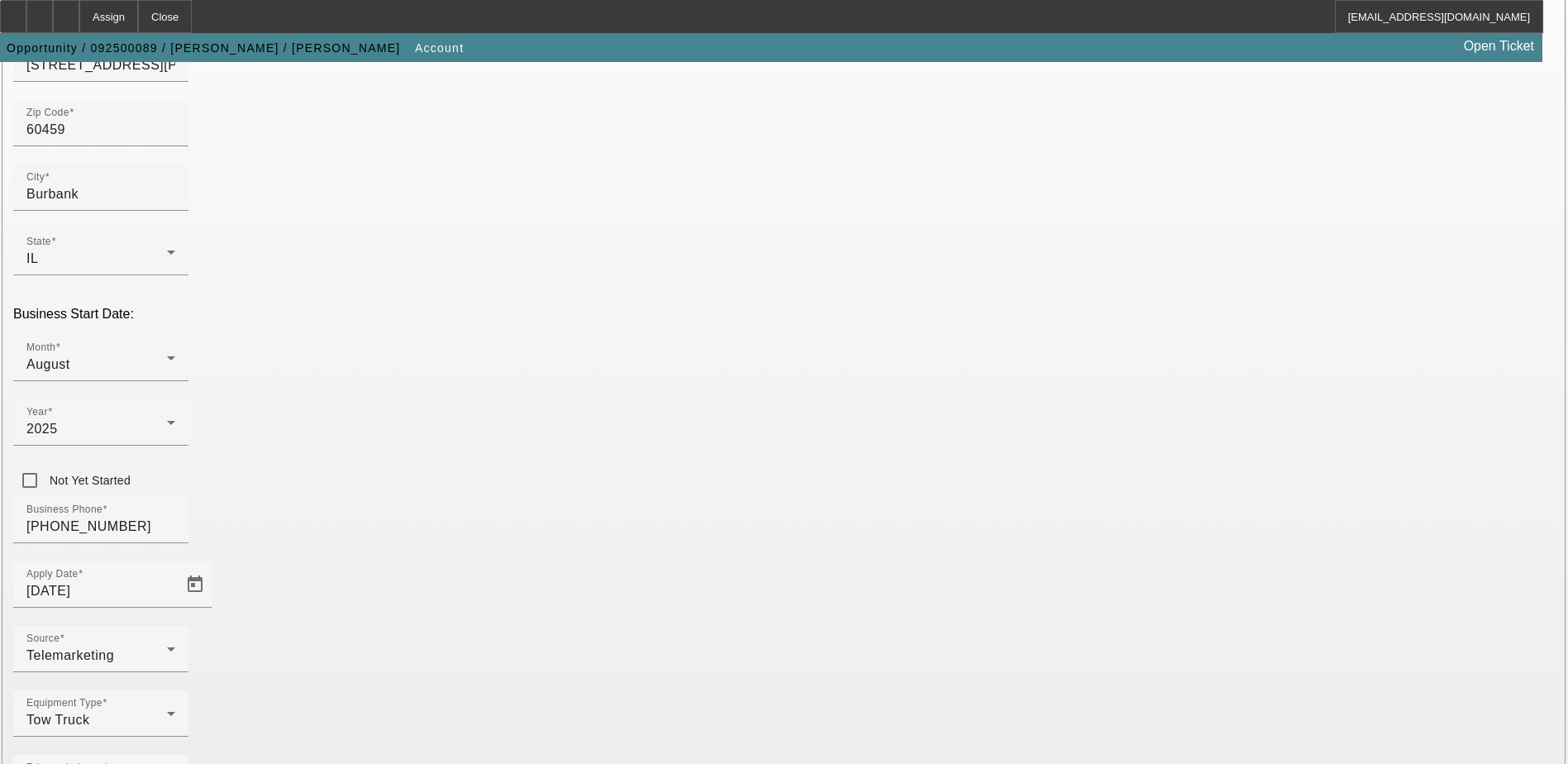
drag, startPoint x: 1110, startPoint y: 428, endPoint x: 1089, endPoint y: 449, distance: 29.7
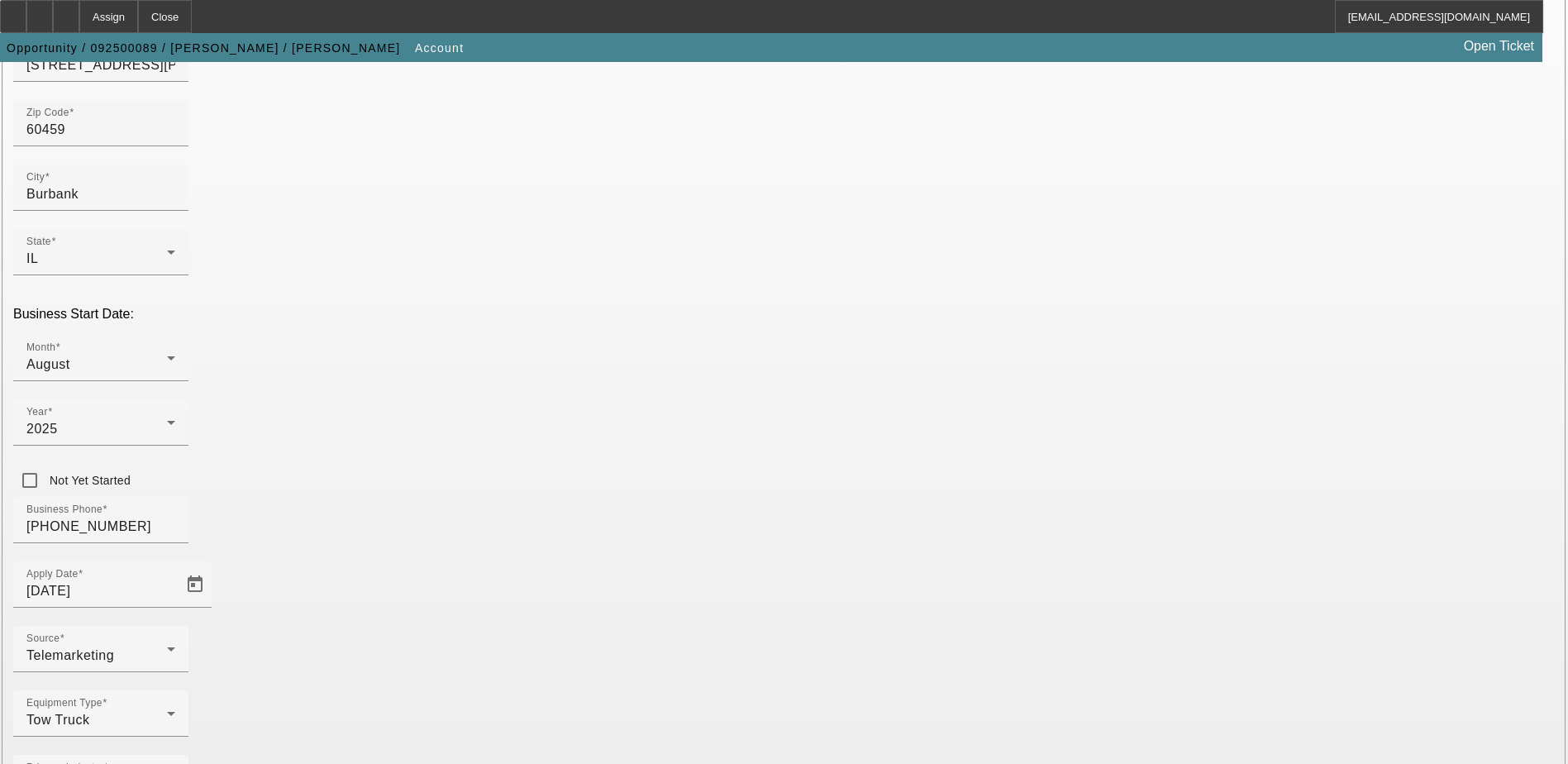
paste input "393651178"
type input "393651178"
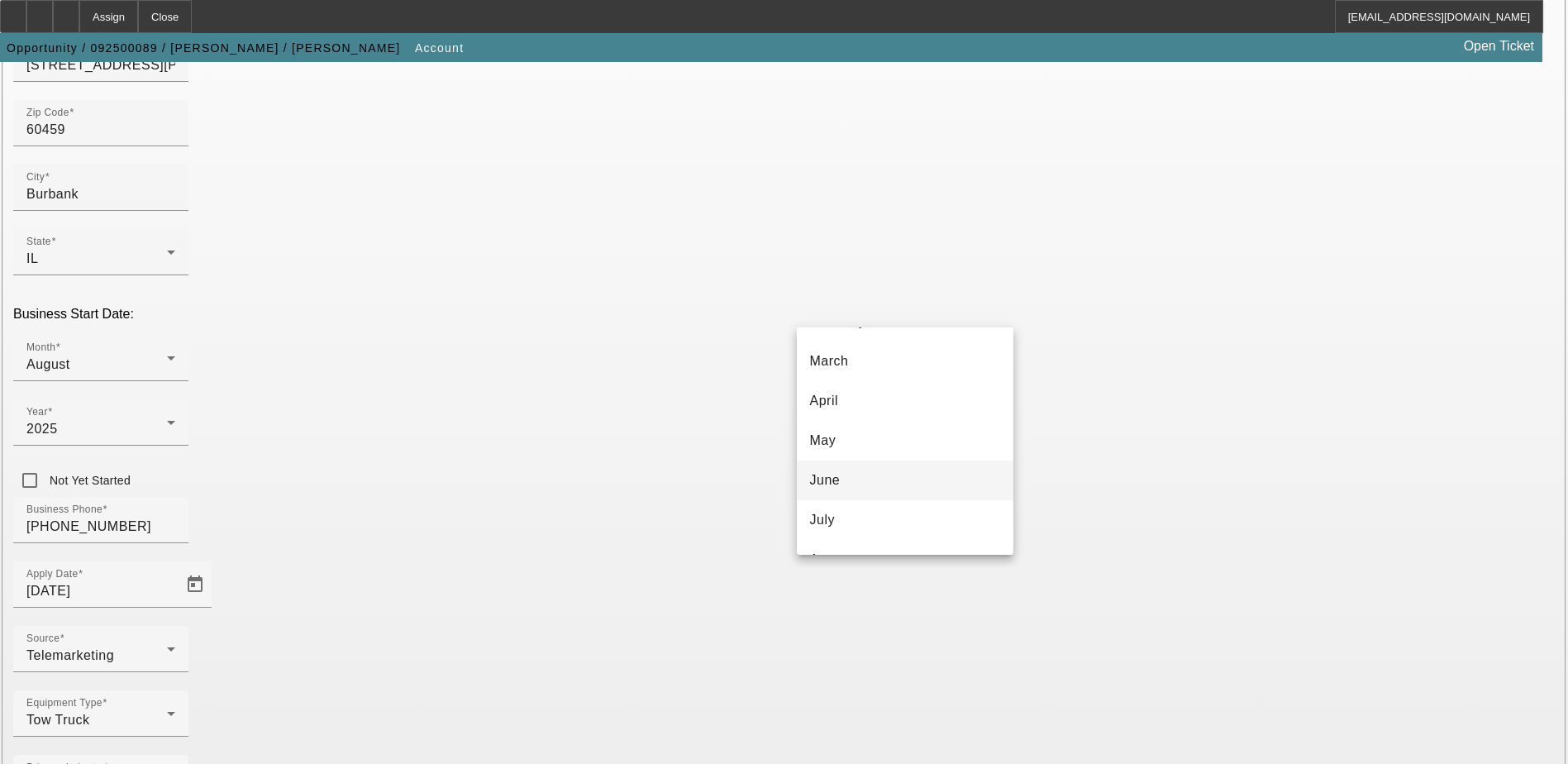
scroll to position [83, 0]
click at [928, 470] on mat-option "May" at bounding box center [904, 469] width 216 height 40
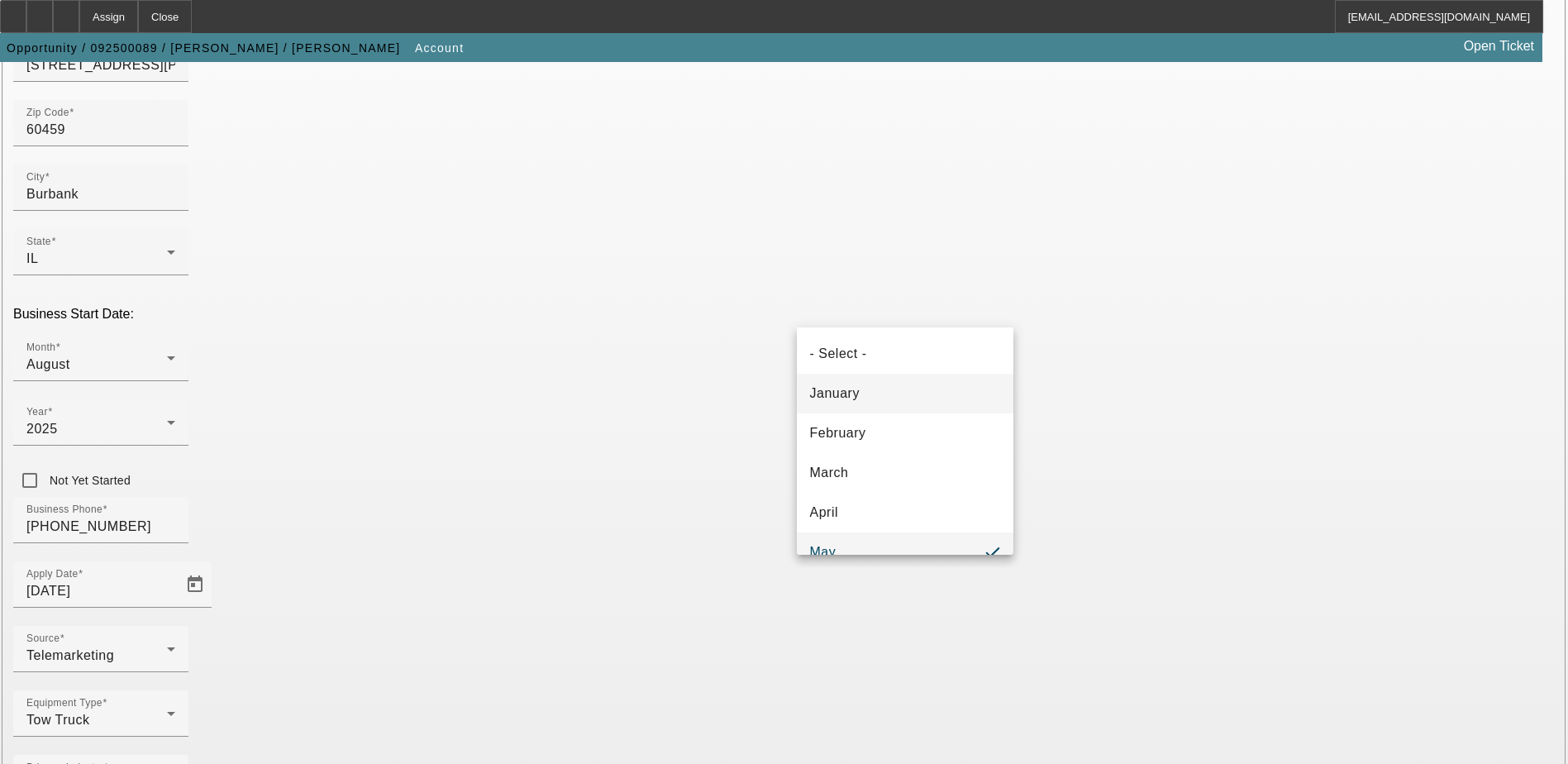
scroll to position [18, 0]
drag, startPoint x: 959, startPoint y: 385, endPoint x: 1143, endPoint y: 326, distance: 193.2
click at [962, 385] on mat-option "January" at bounding box center [904, 377] width 216 height 40
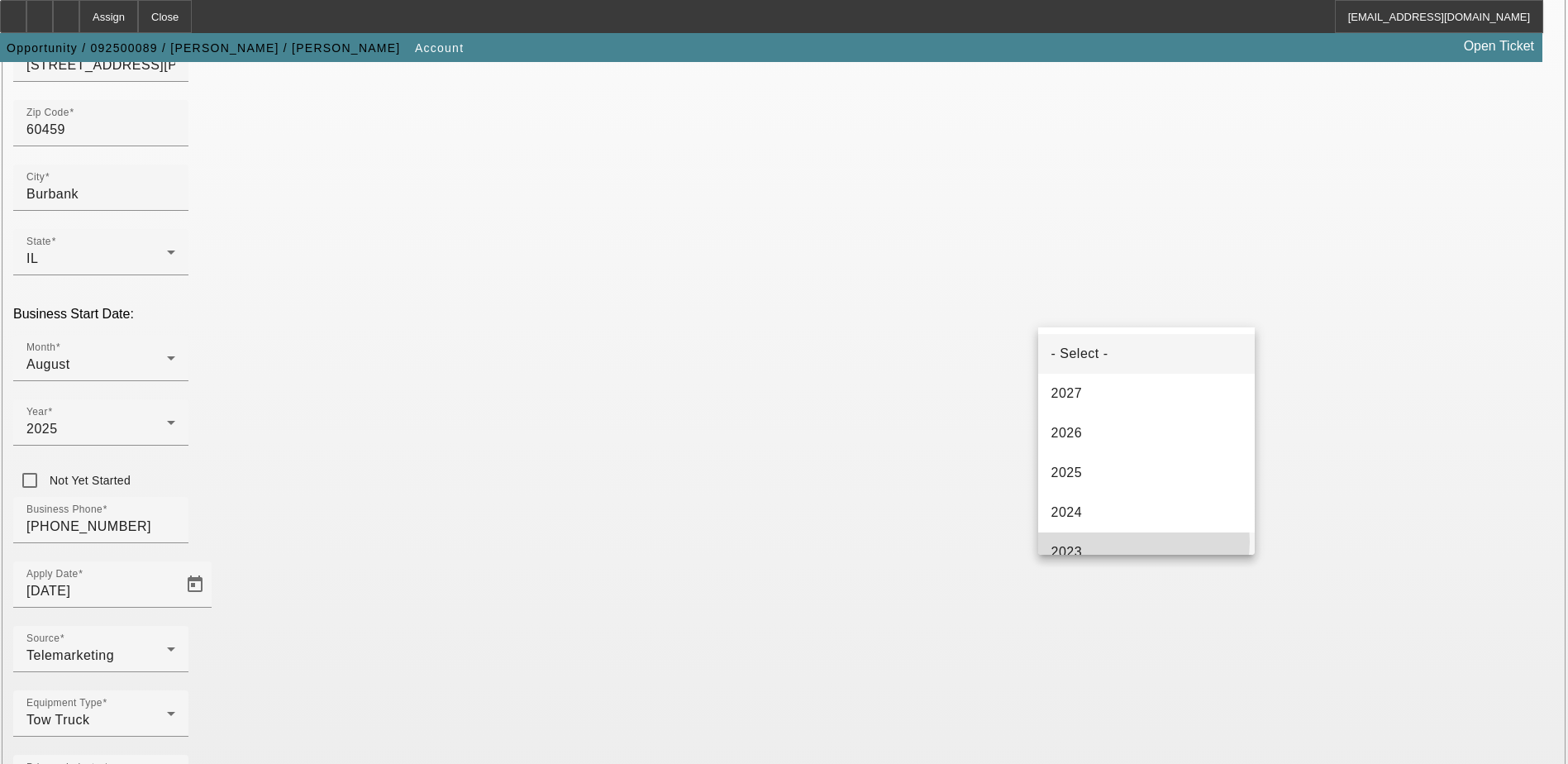
click at [1141, 542] on mat-option "2023" at bounding box center [1146, 552] width 216 height 40
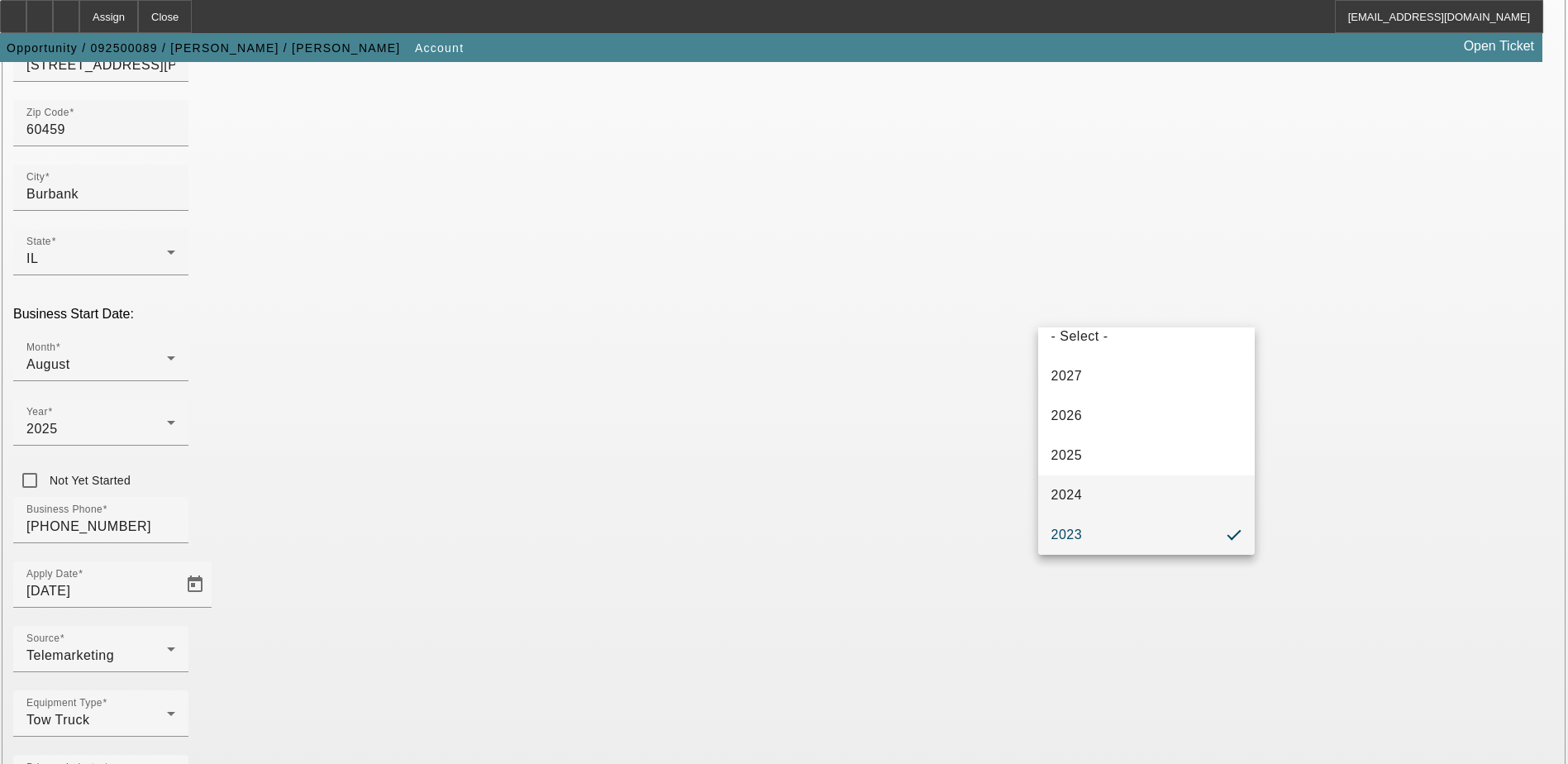
scroll to position [100, 0]
click at [1105, 490] on mat-option "2022" at bounding box center [1146, 492] width 216 height 40
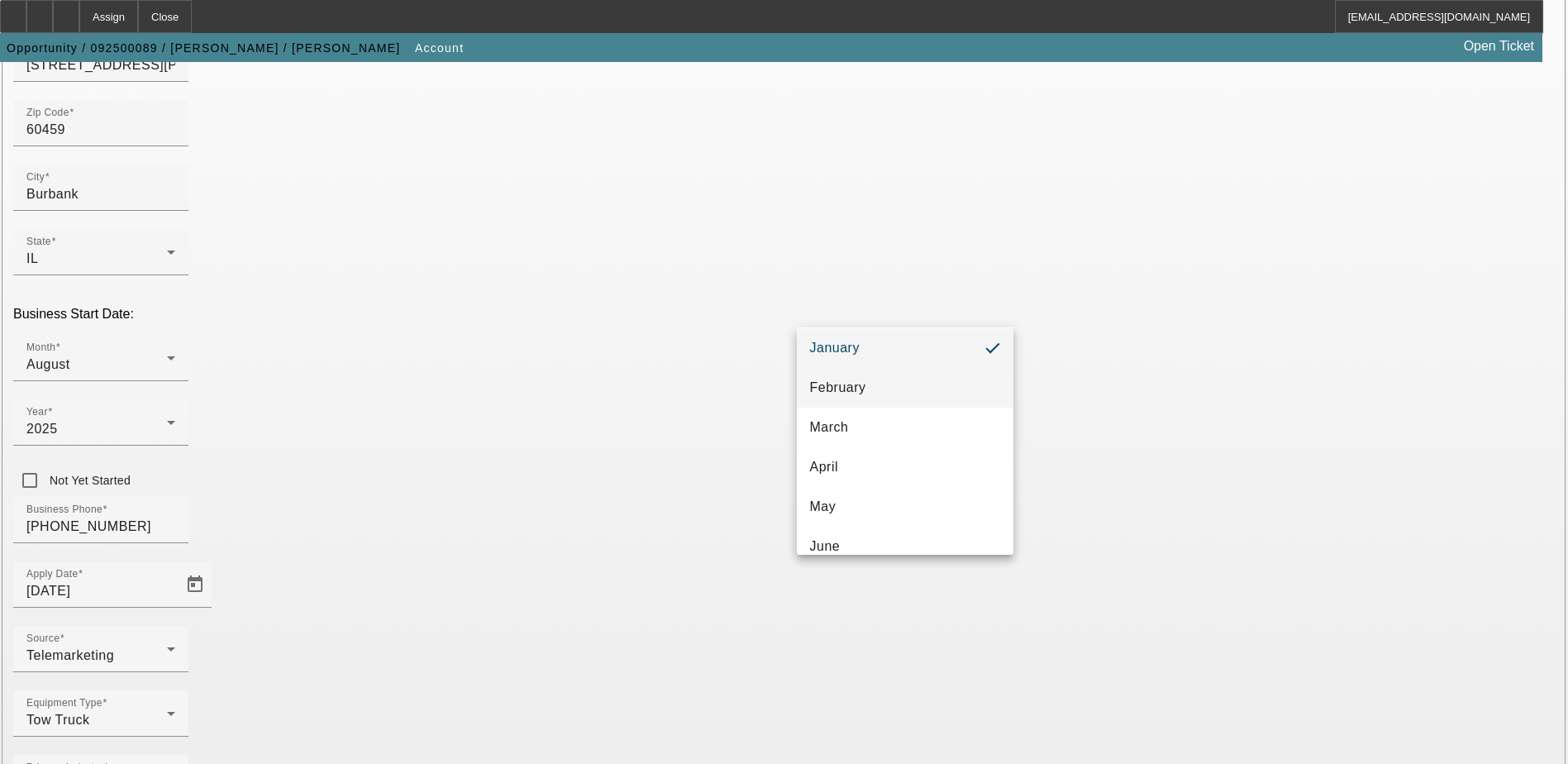
scroll to position [165, 0]
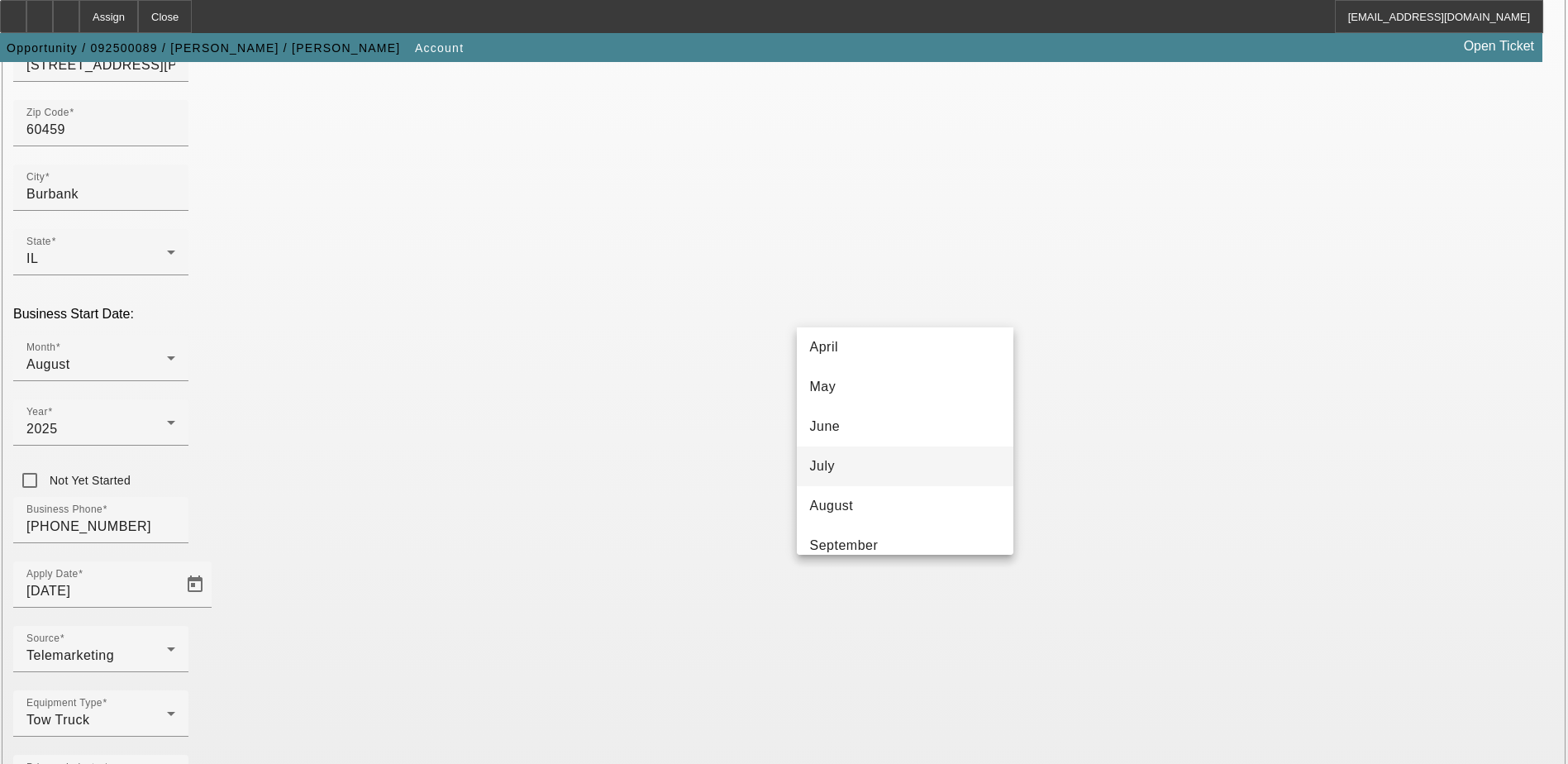
click at [930, 452] on mat-option "July" at bounding box center [904, 467] width 216 height 40
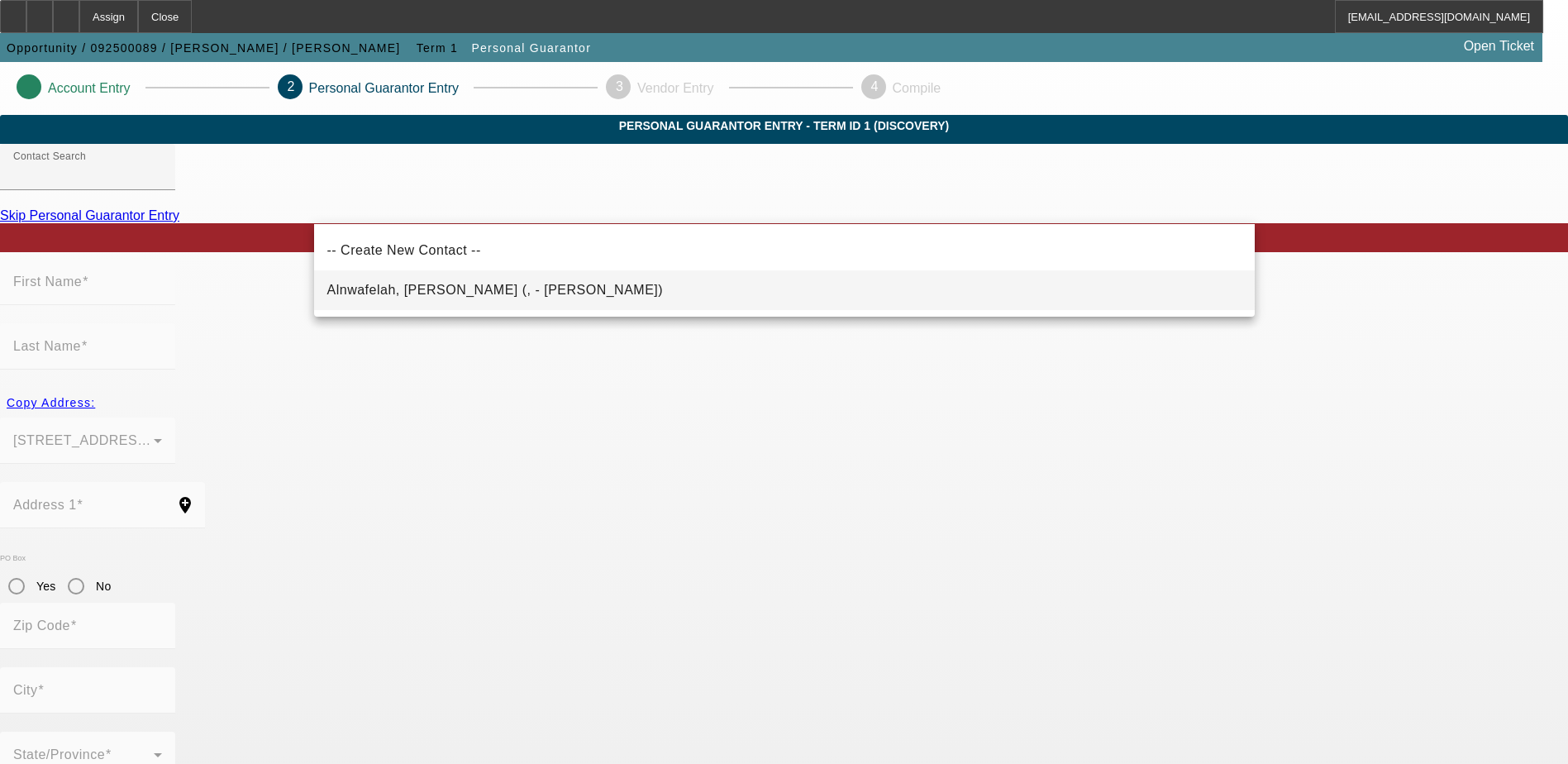
click at [533, 296] on mat-option "Alnwafelah, Mohammad (, - Mohammed)" at bounding box center [784, 291] width 941 height 40
type input "Alnwafelah, Mohammad (, - Mohammed)"
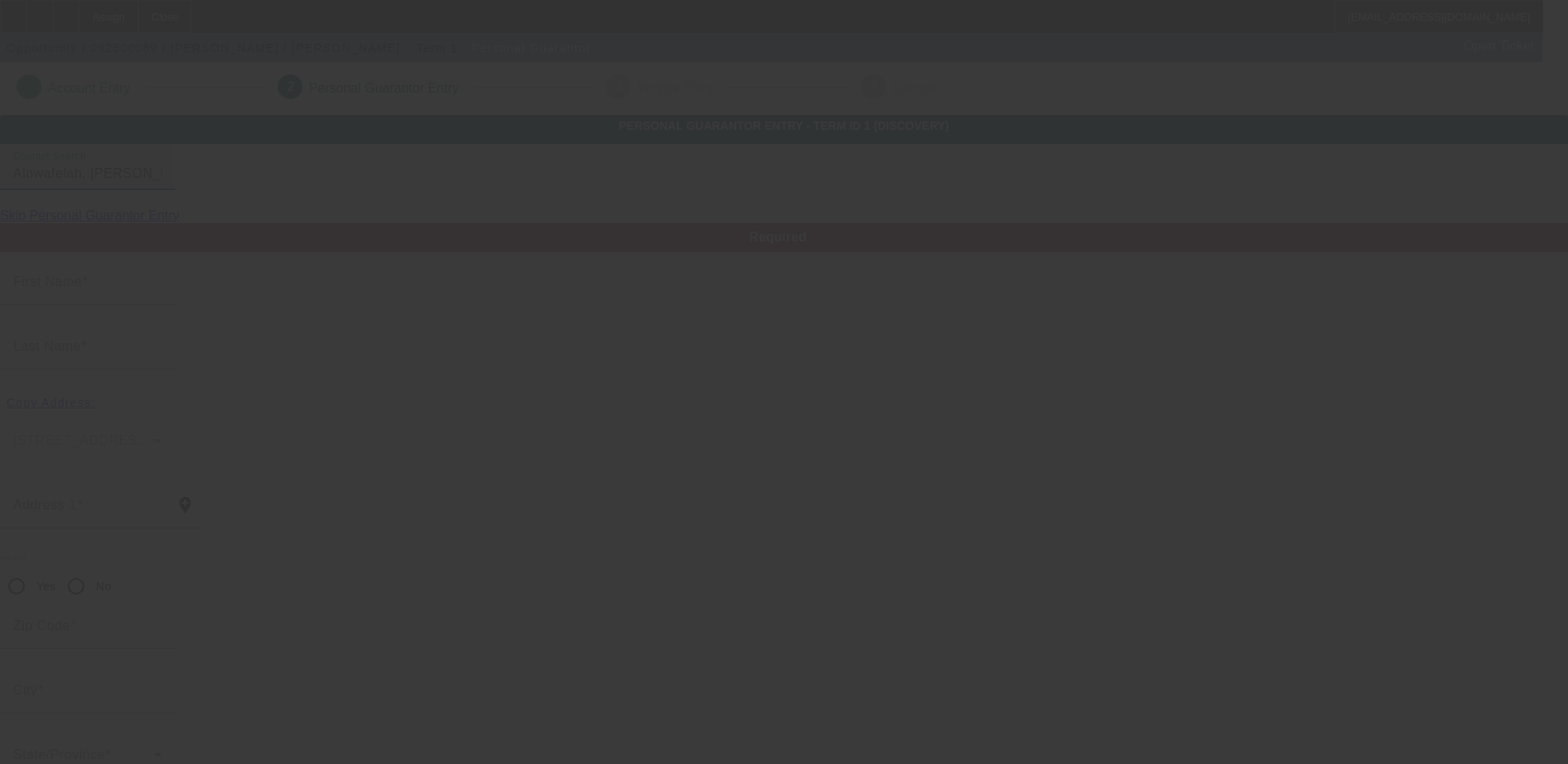
type input "Mohammad"
type input "Alnwafelah"
radio input "true"
type input "[PHONE_NUMBER]"
type input "mohammadalnwafelah@gmail.com"
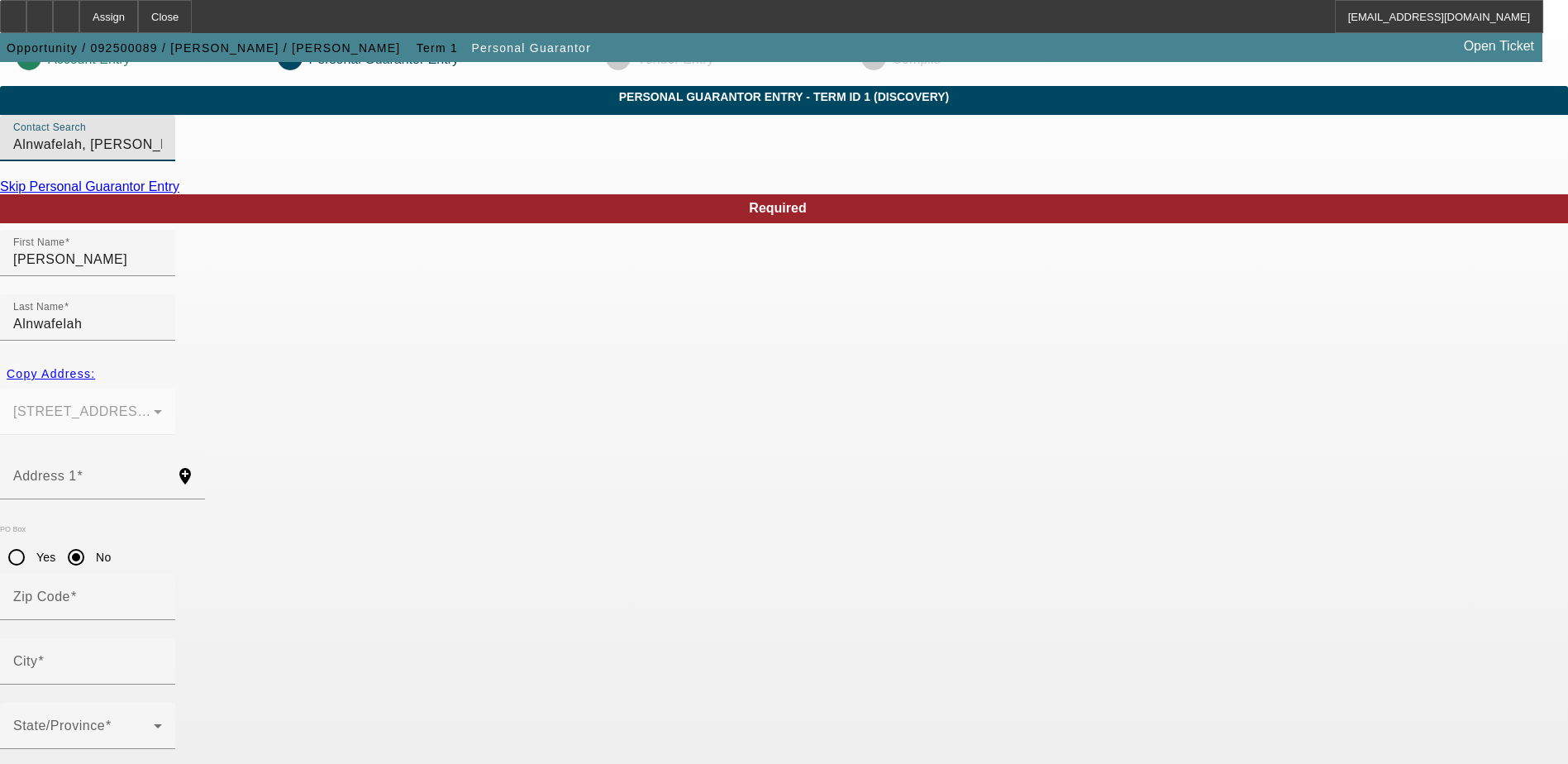
scroll to position [44, 0]
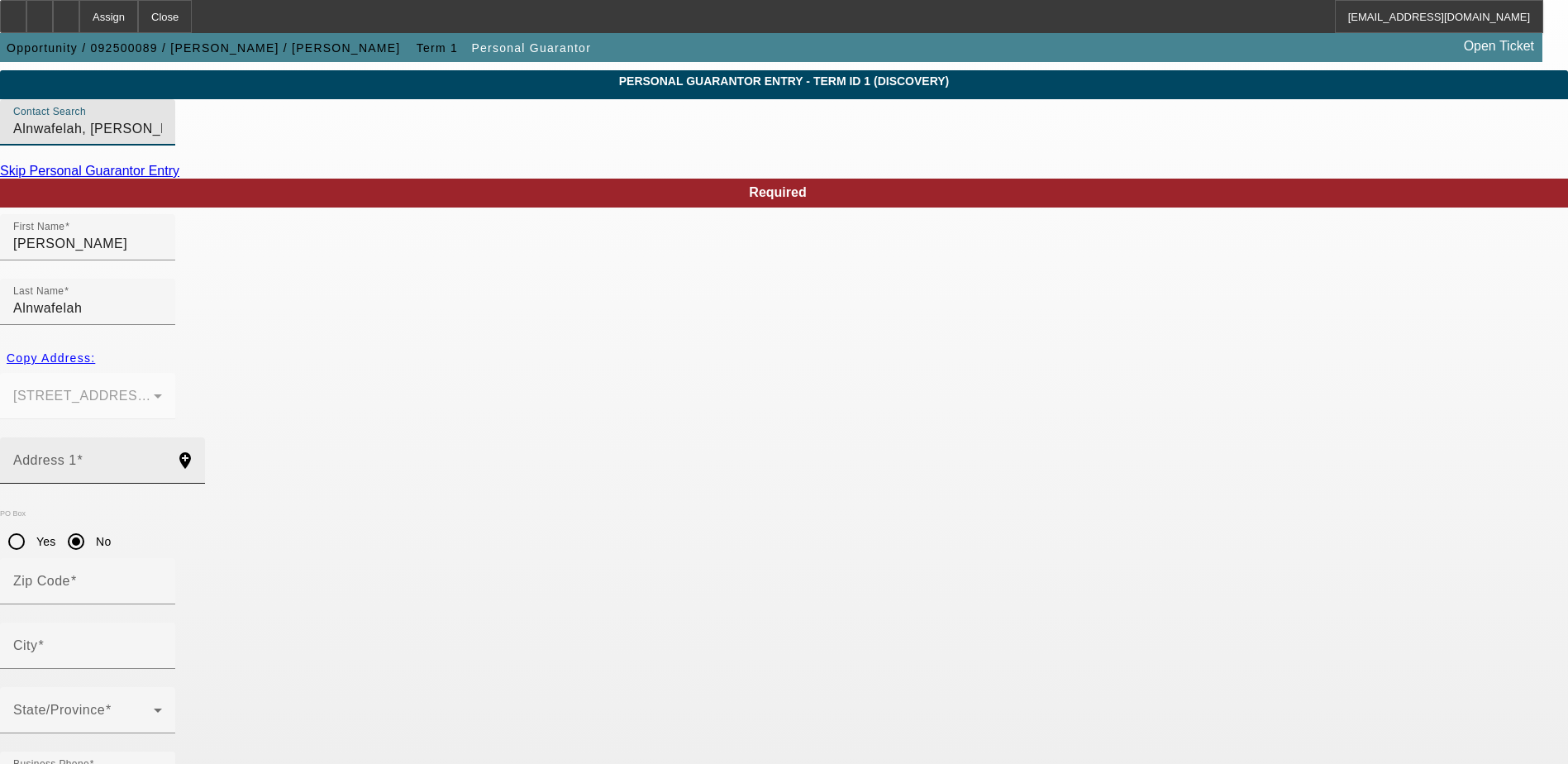
click at [162, 458] on input "Address 1" at bounding box center [87, 467] width 149 height 20
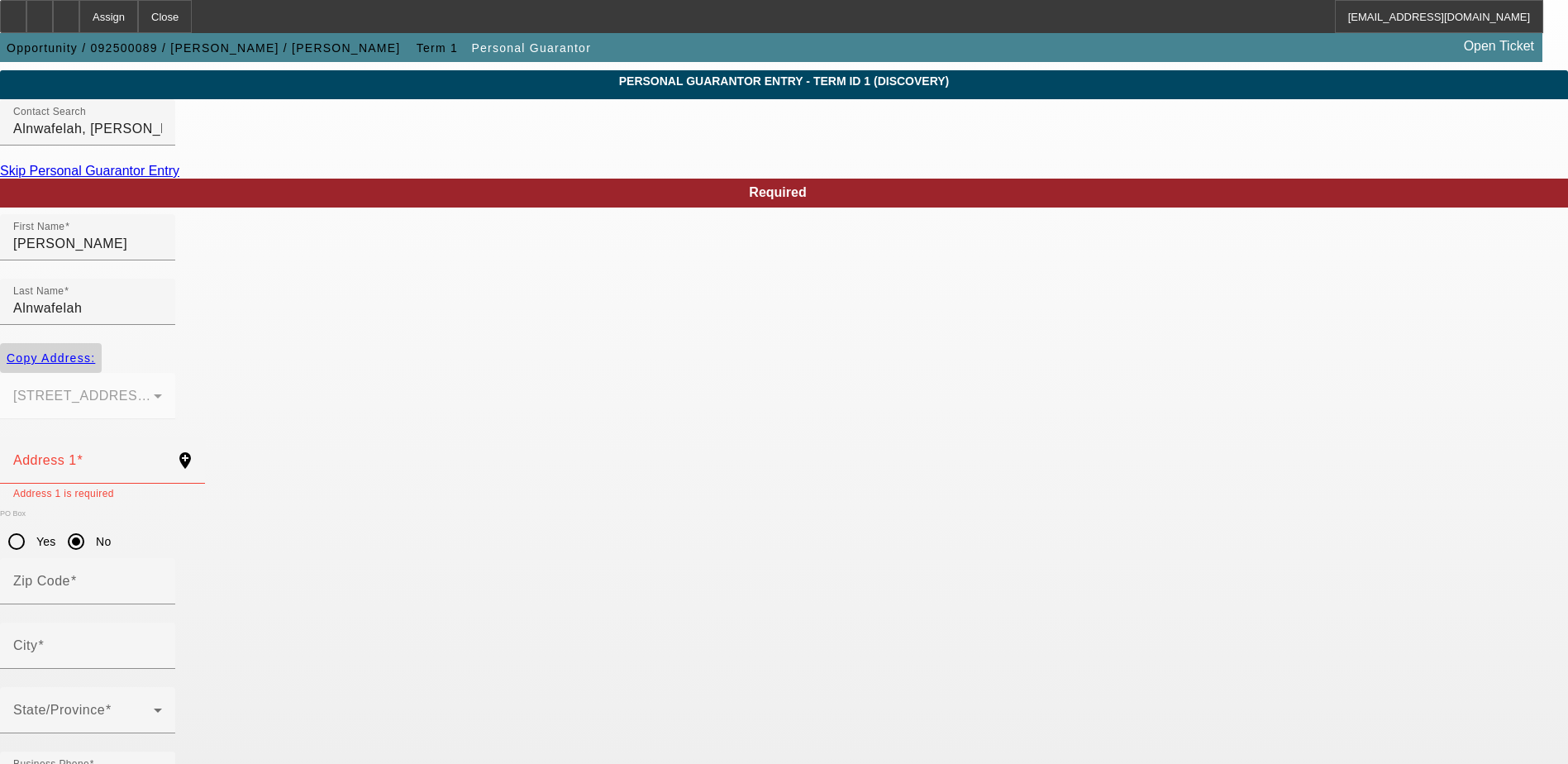
click at [95, 351] on span "Copy Address:" at bounding box center [50, 357] width 88 height 13
type input "[STREET_ADDRESS][PERSON_NAME]"
radio input "false"
type input "60459"
type input "Burbank"
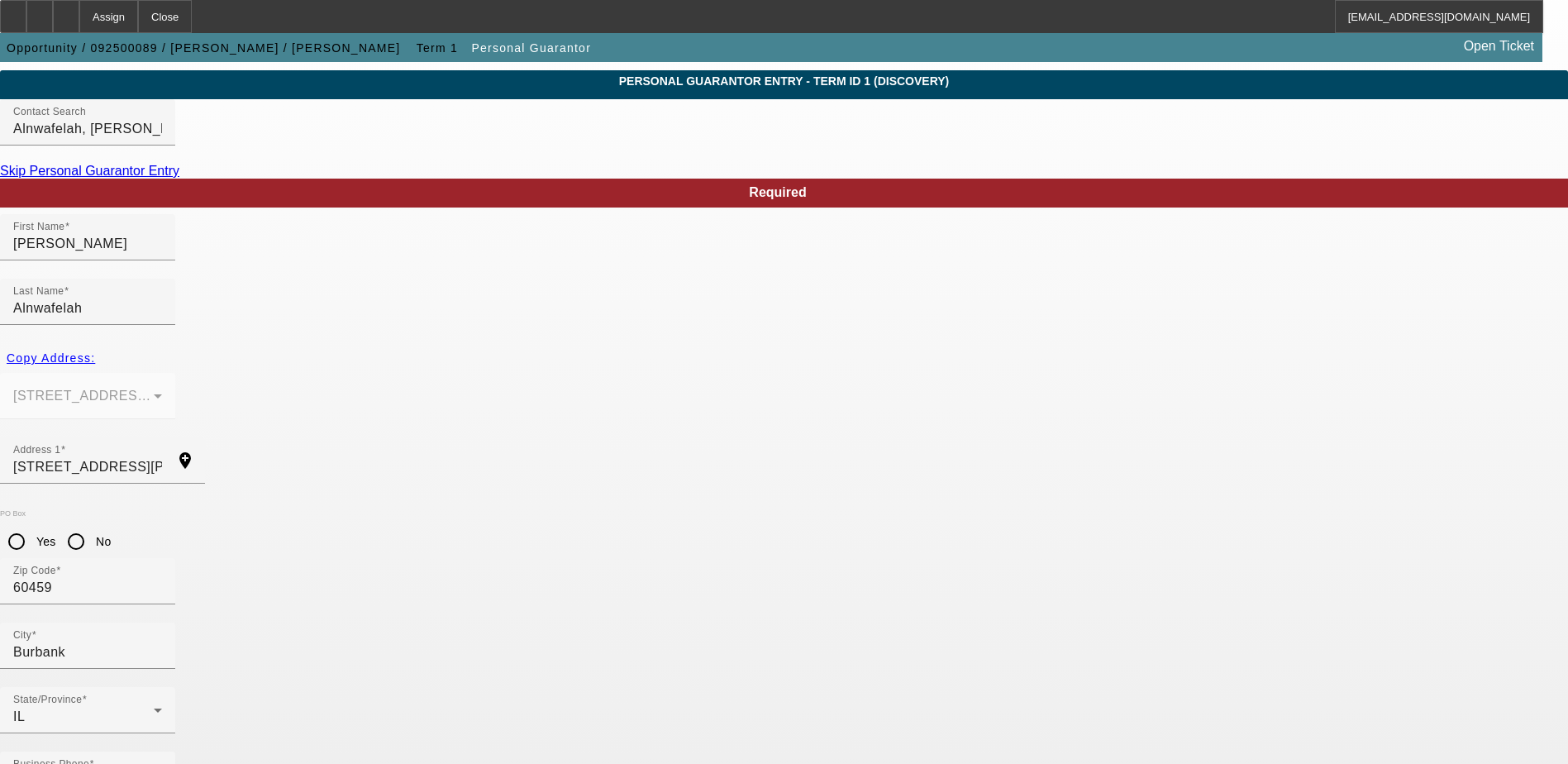
type input "100"
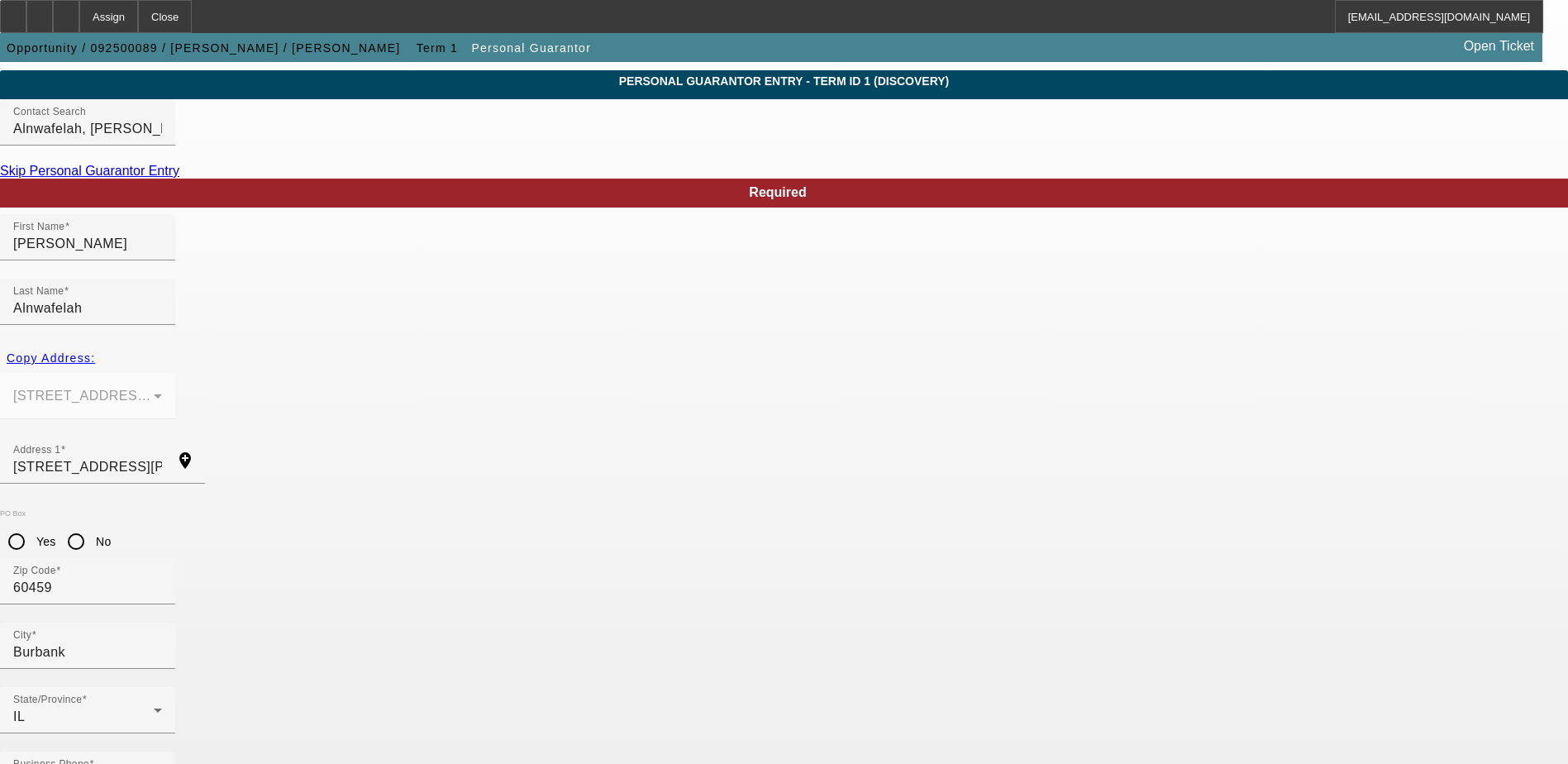
paste input "846-85-8227"
type input "846-85-8227"
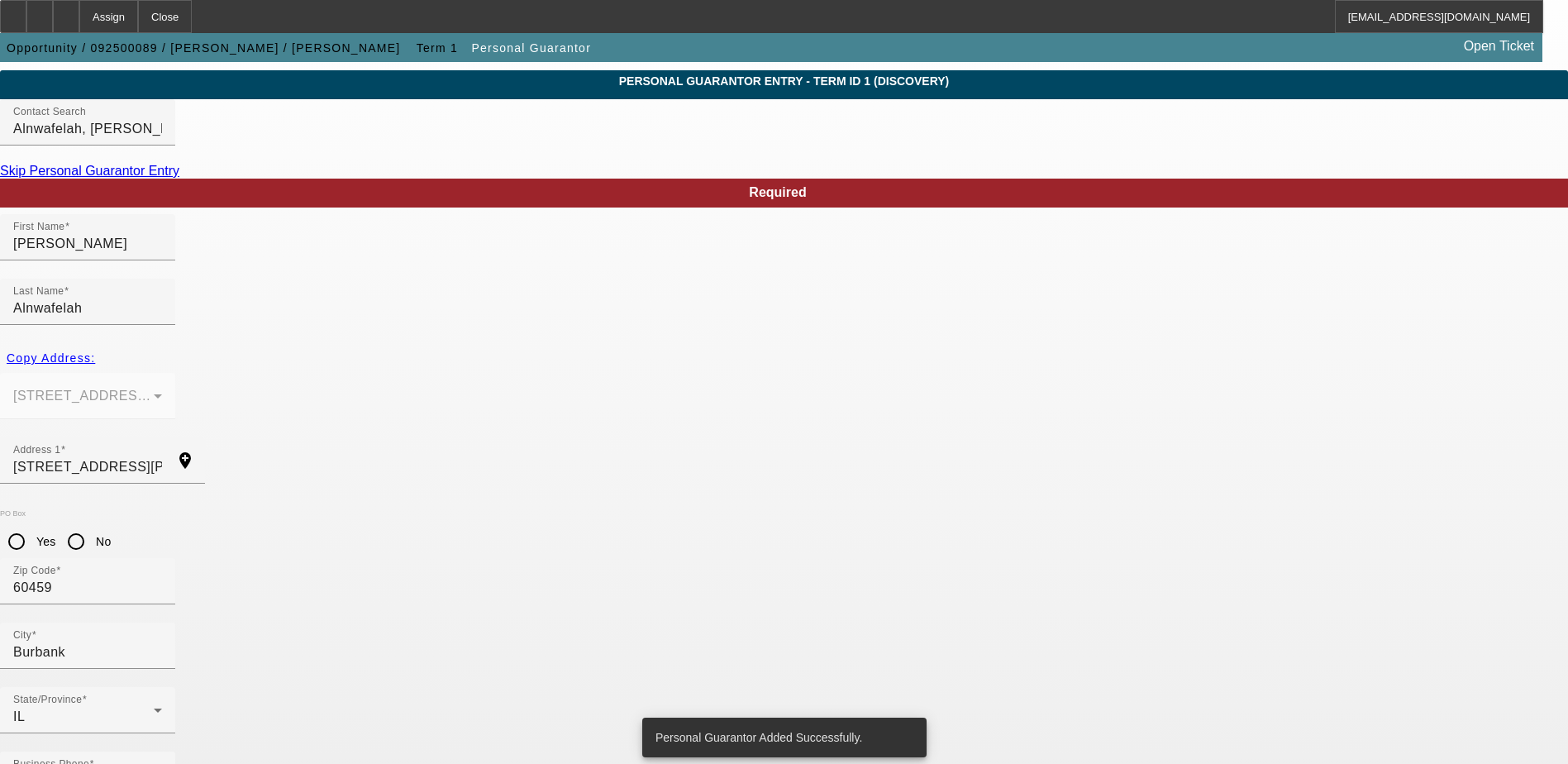
scroll to position [0, 0]
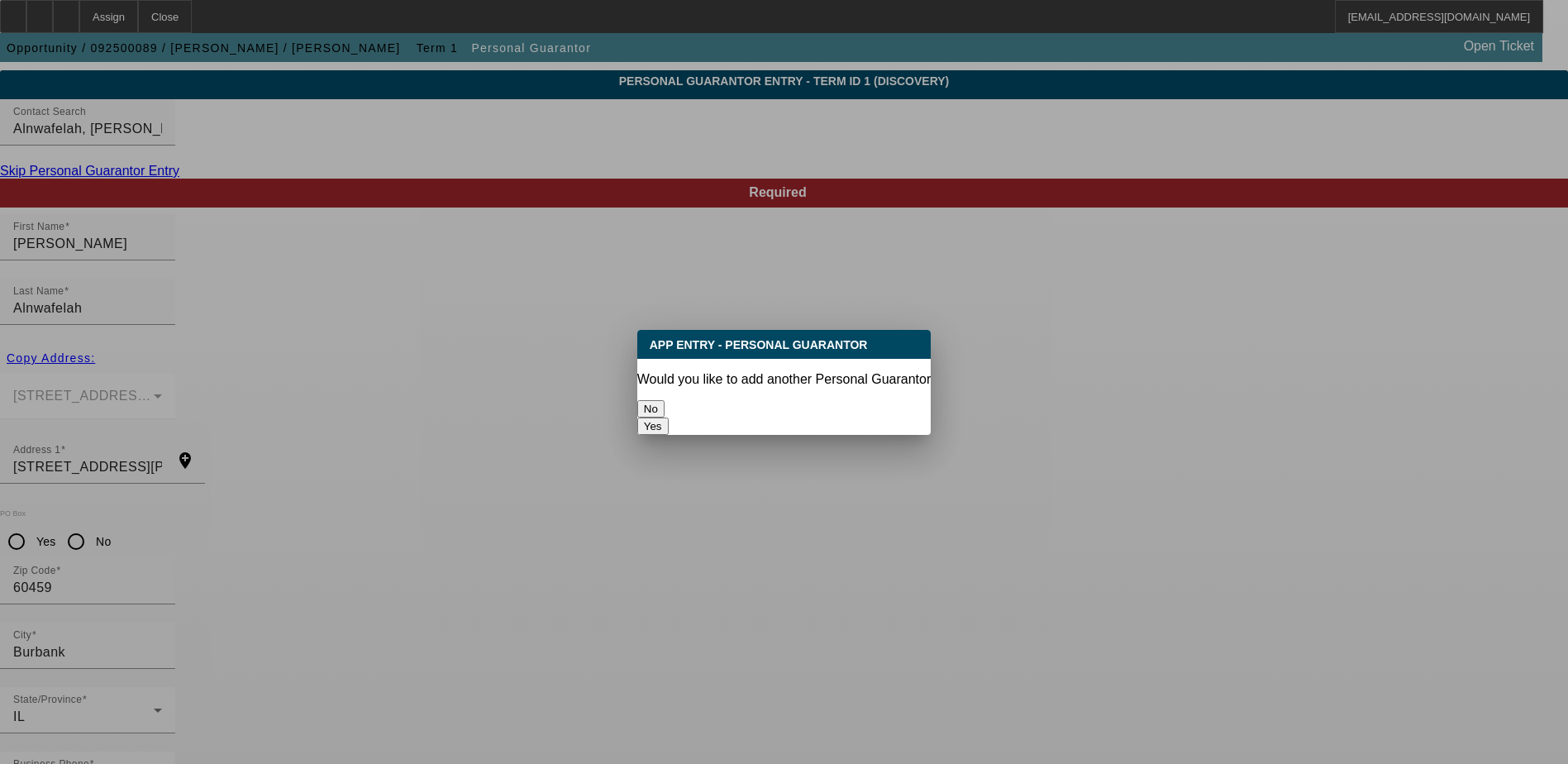
click at [664, 407] on button "No" at bounding box center [651, 409] width 28 height 18
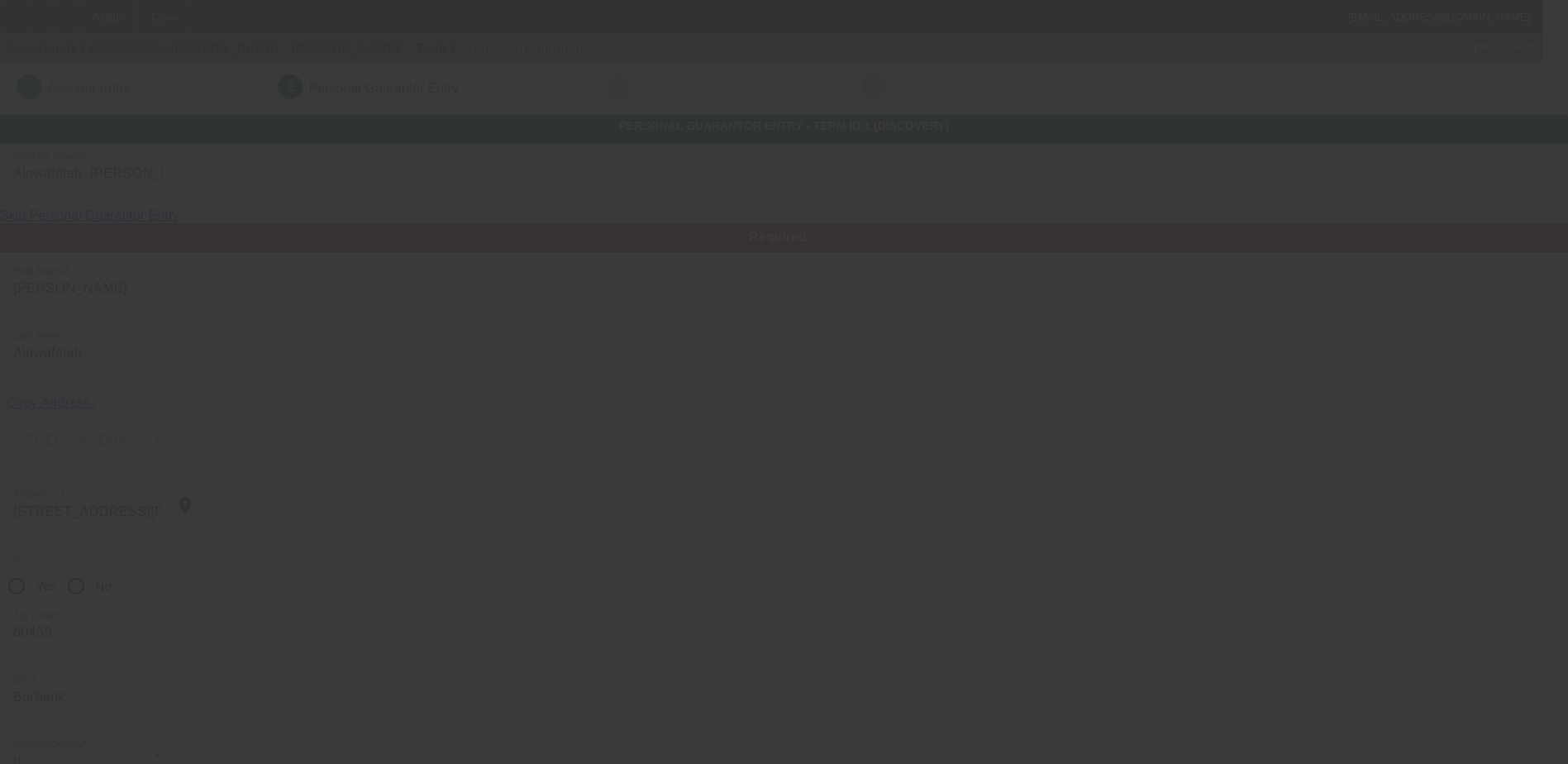
scroll to position [44, 0]
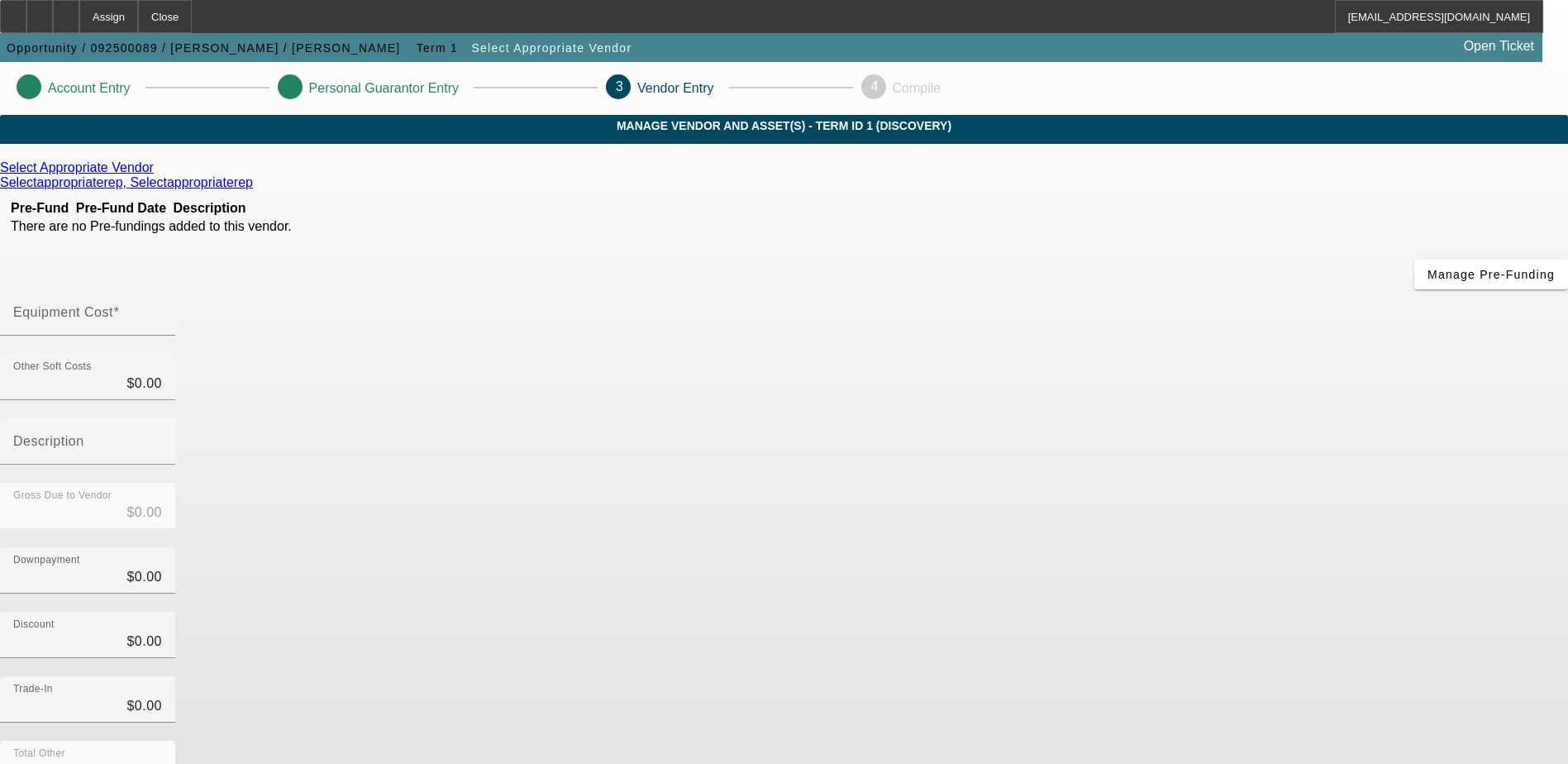
click at [158, 174] on icon at bounding box center [158, 167] width 0 height 14
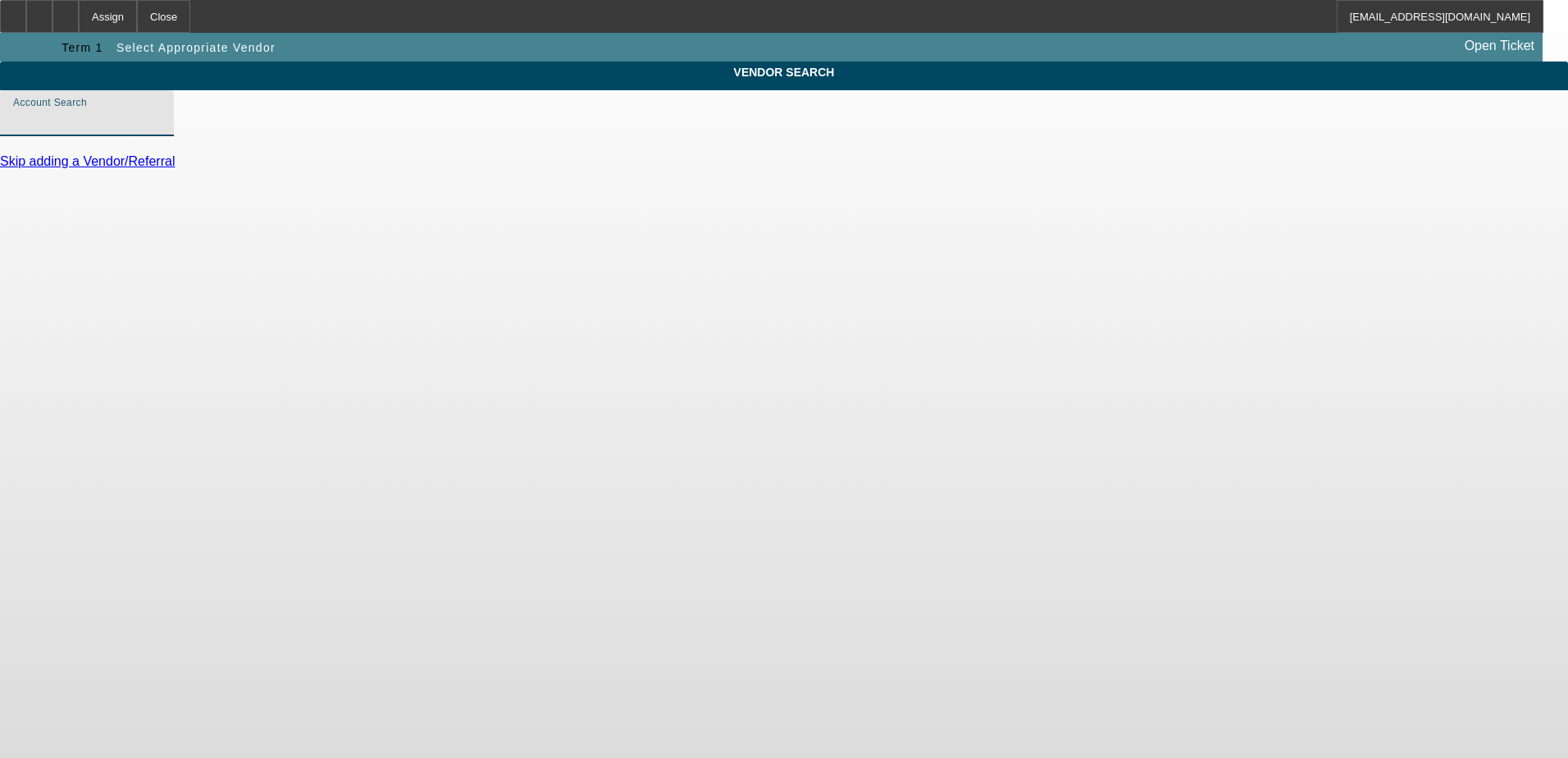
click at [161, 129] on input "Account Search" at bounding box center [86, 120] width 148 height 20
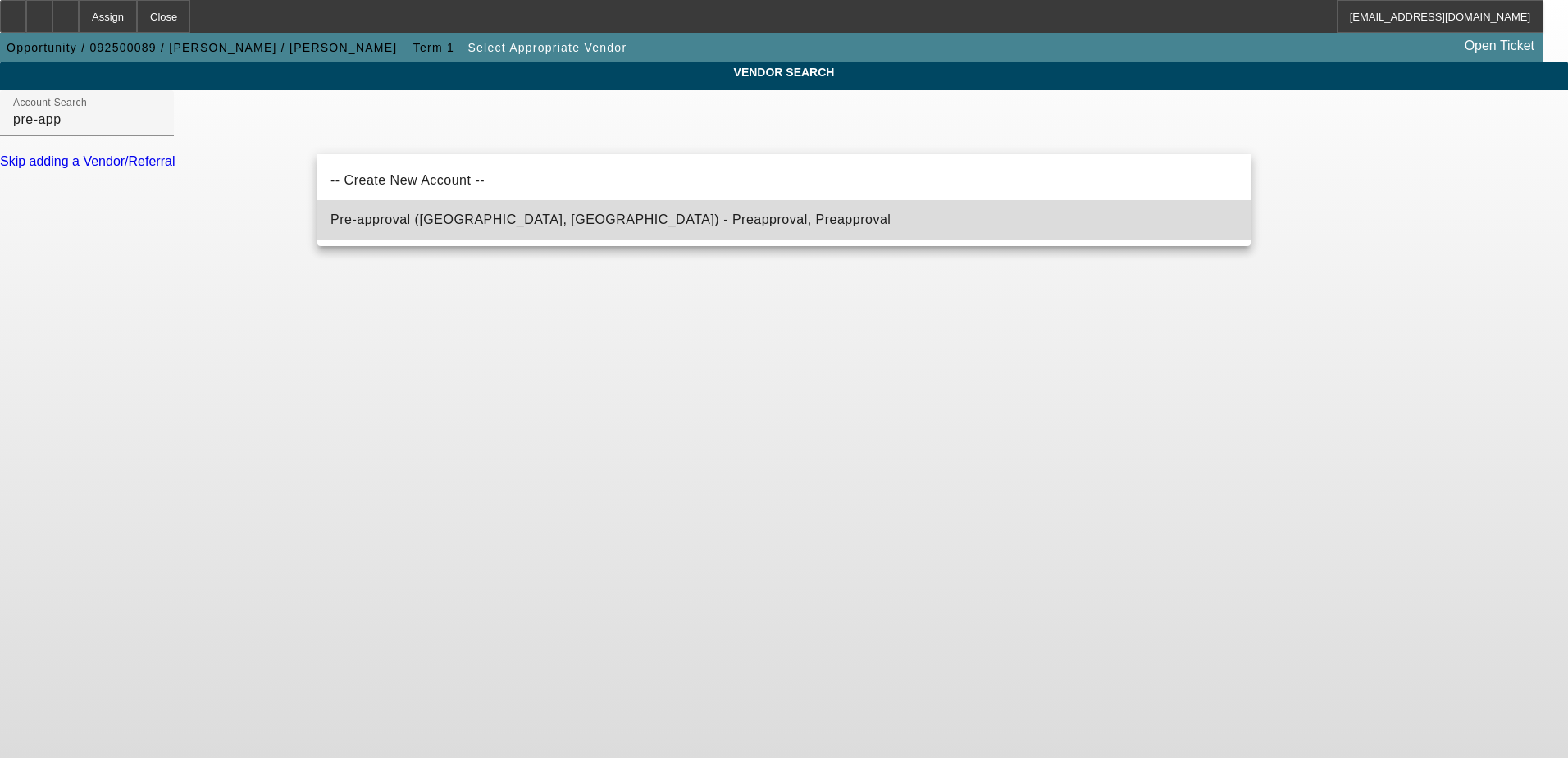
click at [547, 227] on span "Pre-approval (Northbrook, IL) - Preapproval, Preapproval" at bounding box center [610, 220] width 560 height 20
type input "Pre-approval (Northbrook, IL) - Preapproval, Preapproval"
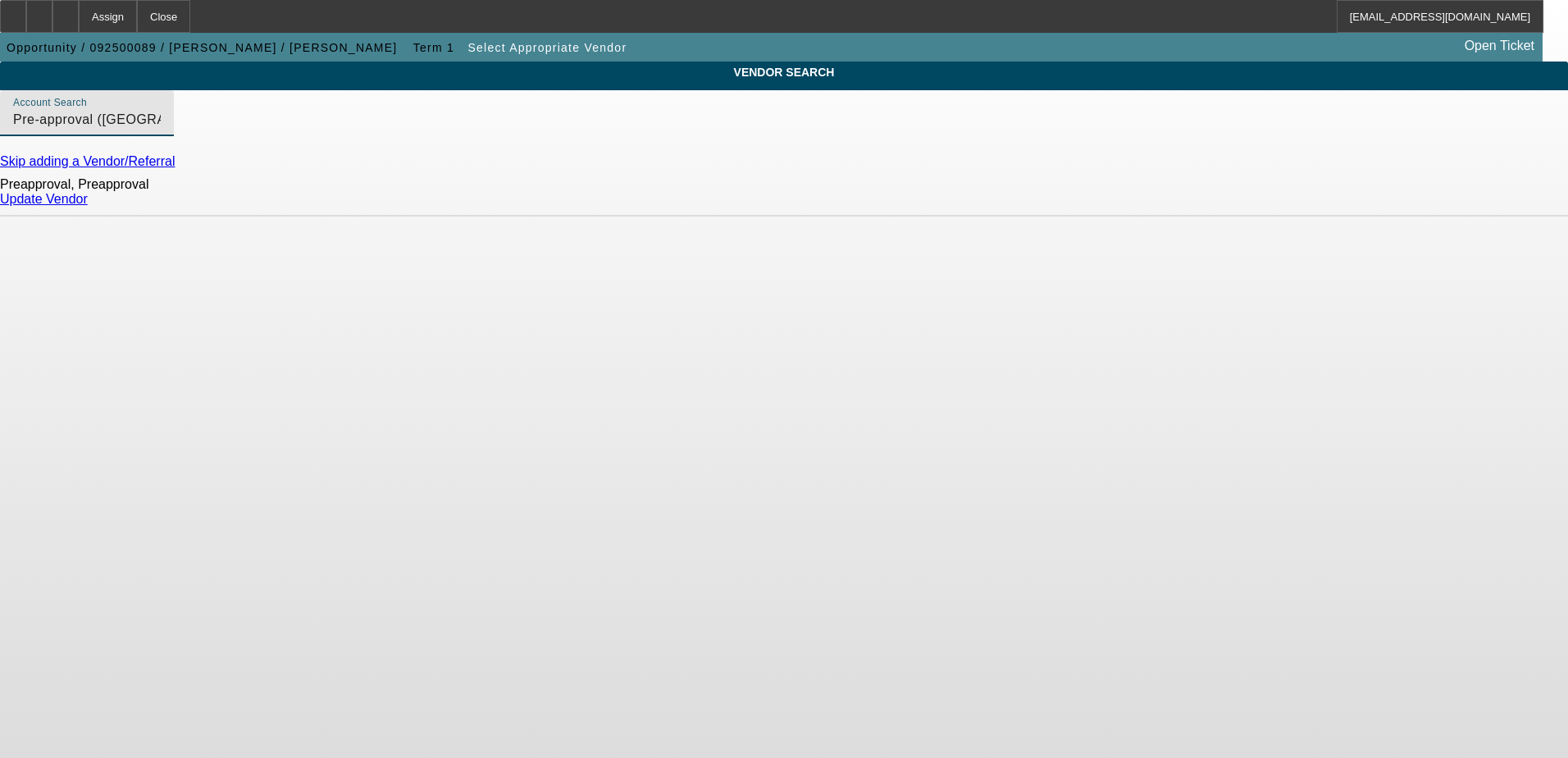
click at [87, 206] on link "Update Vendor" at bounding box center [43, 199] width 87 height 14
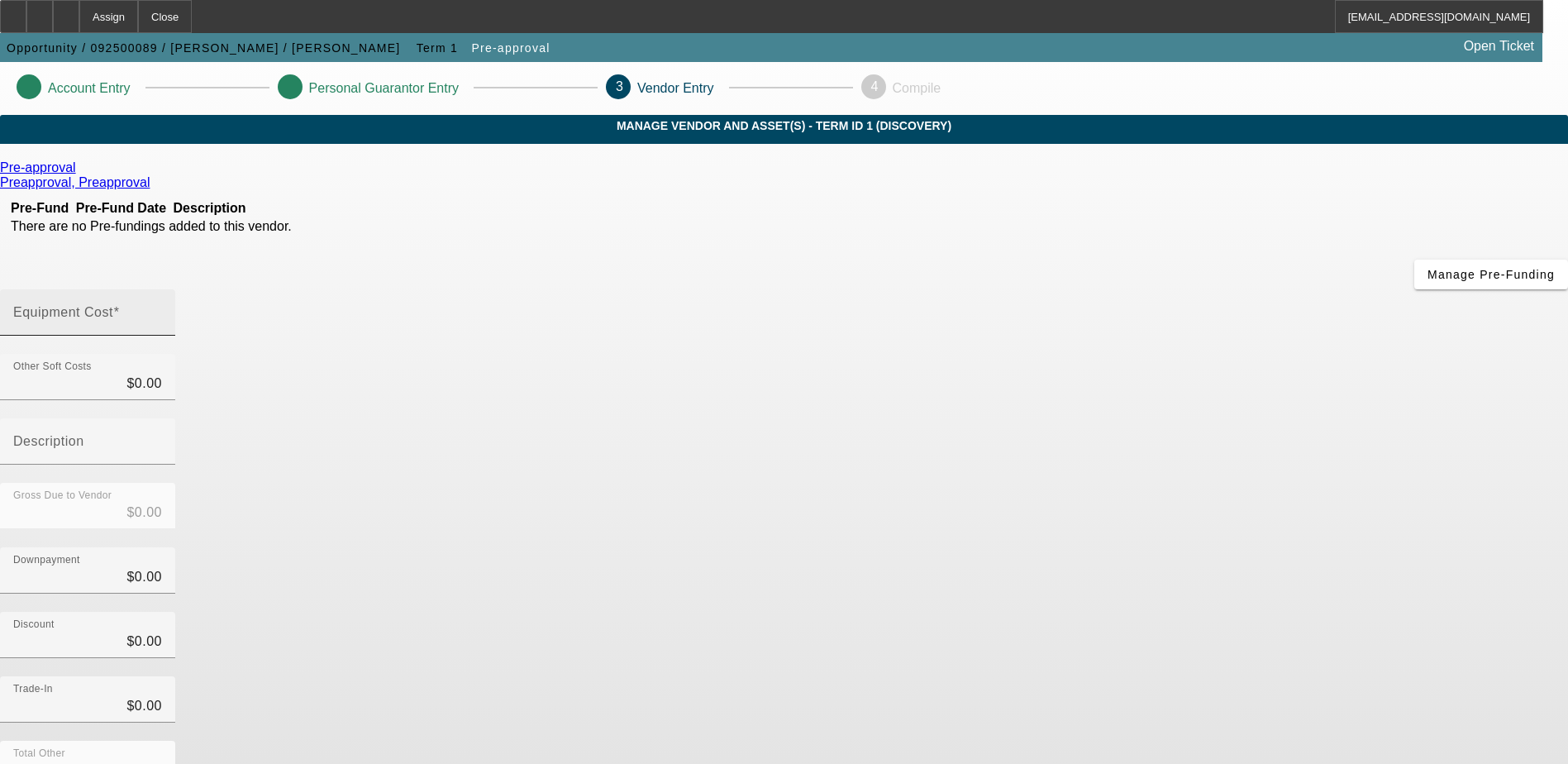
click at [162, 309] on input "Equipment Cost" at bounding box center [87, 319] width 149 height 20
type input "1"
type input "$1.00"
type input "11"
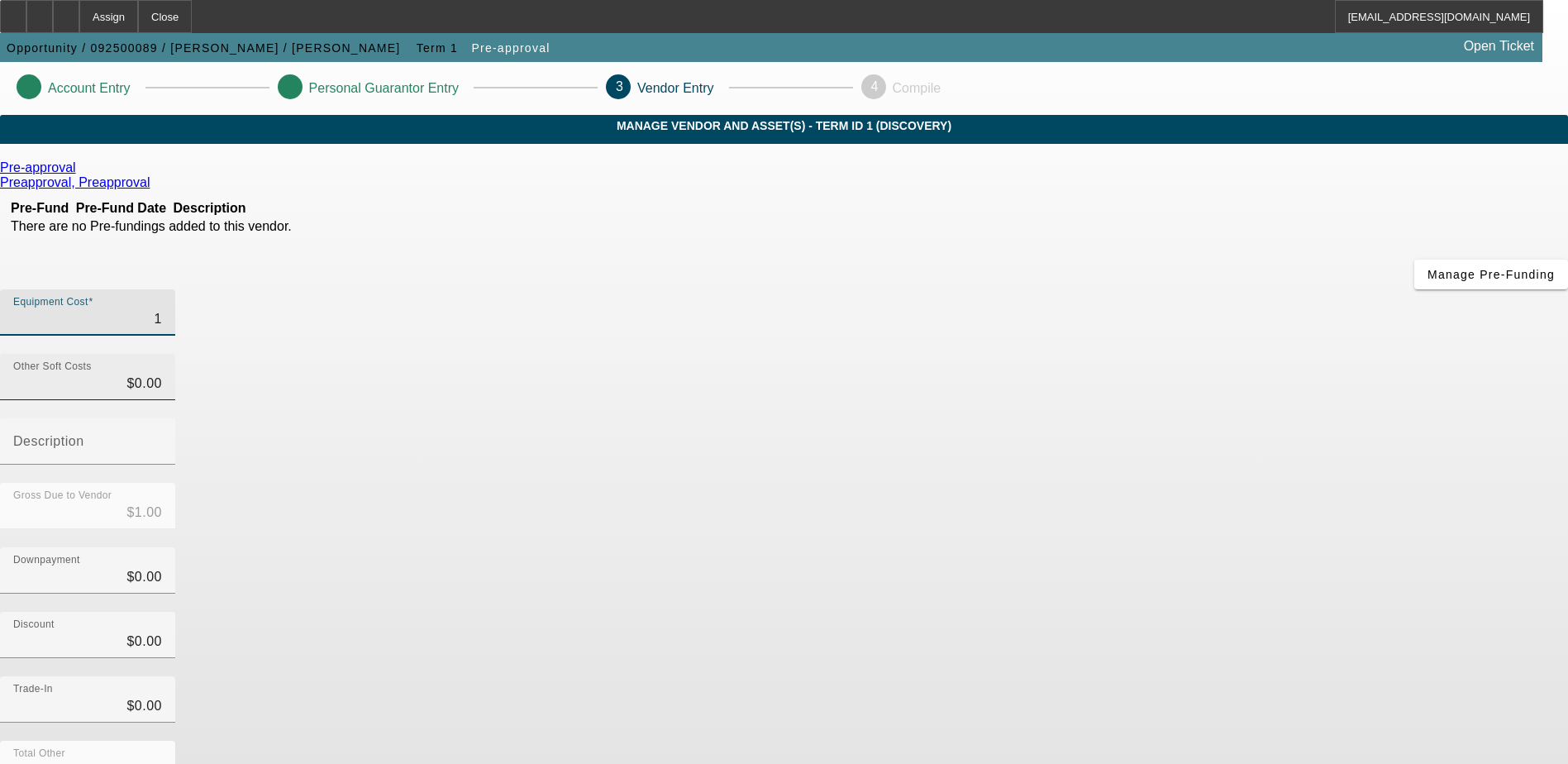
type input "$11.00"
type input "110"
type input "$110.00"
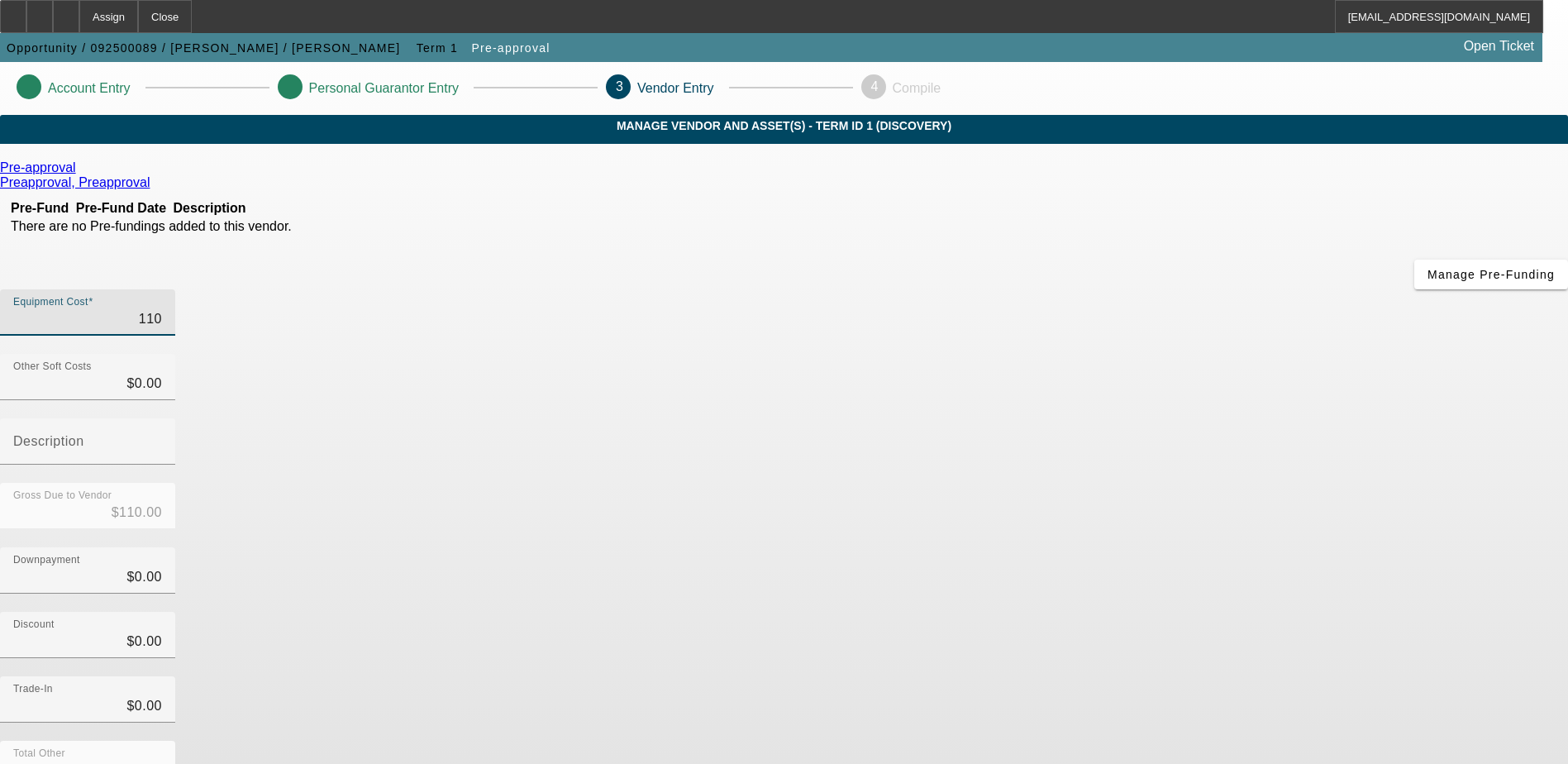
type input "1100"
type input "$1,100.00"
type input "11000"
type input "$11,000.00"
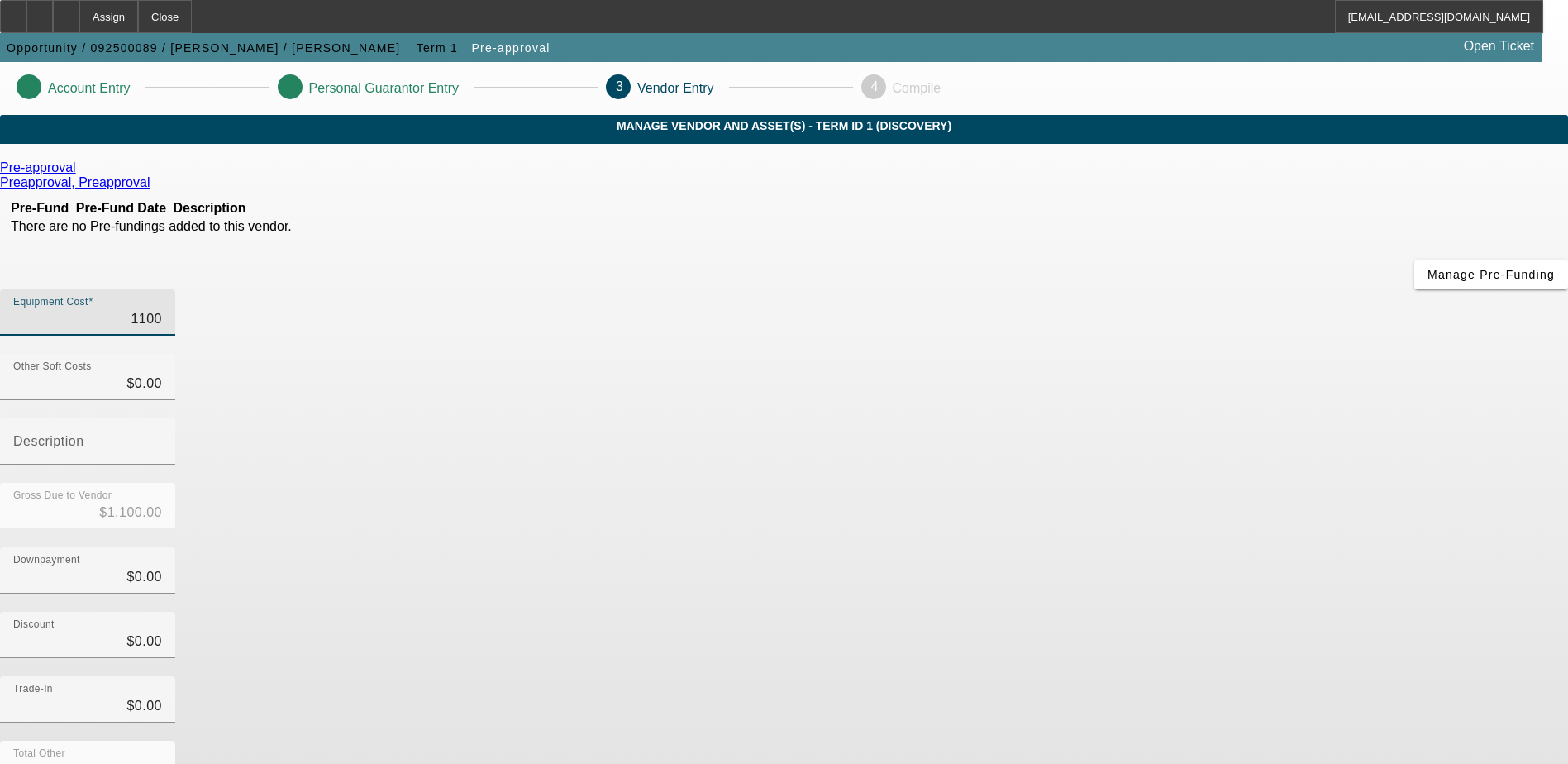
type input "$11,000.00"
type input "110000"
type input "$110,000.00"
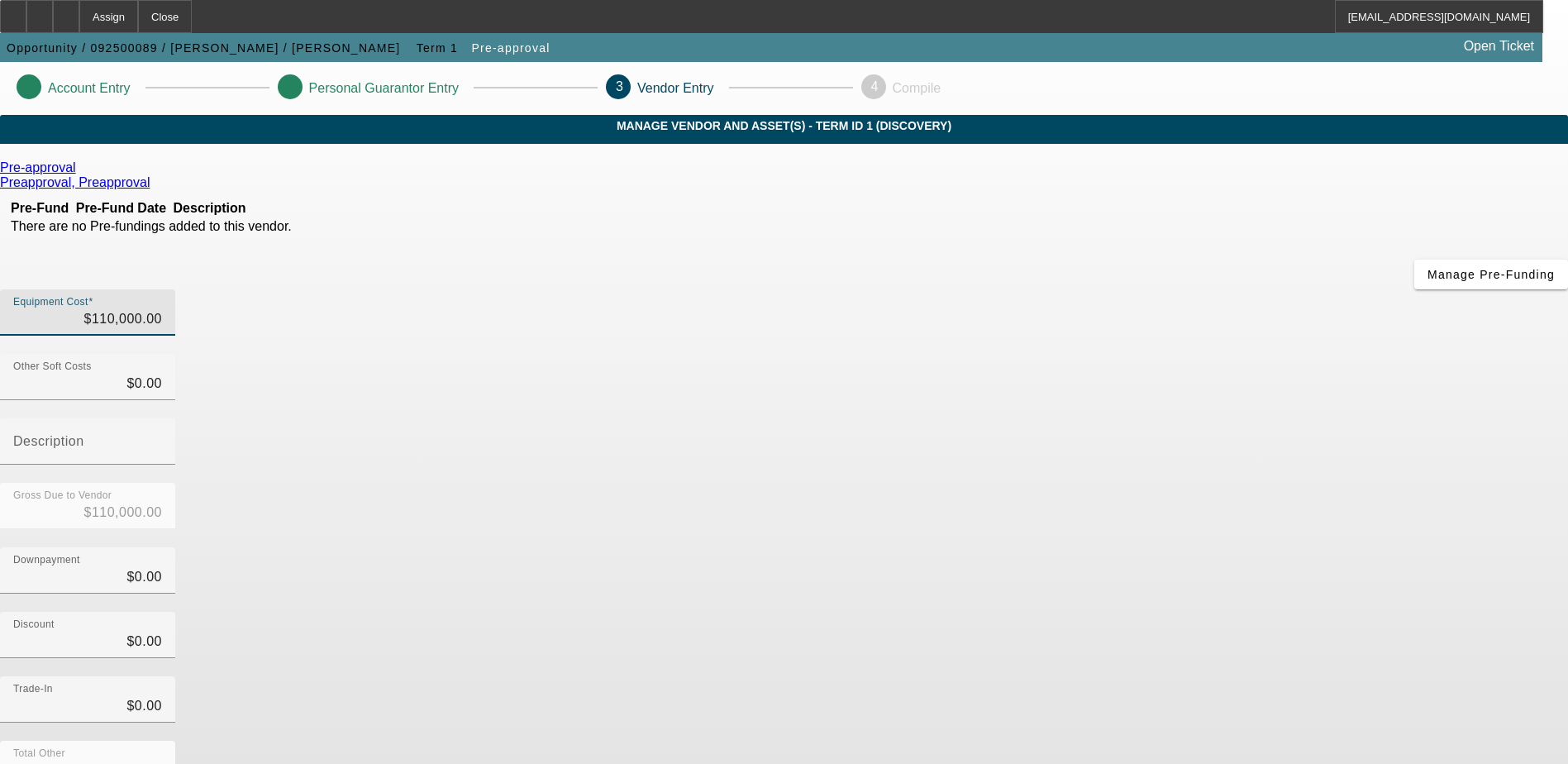
drag, startPoint x: 1114, startPoint y: 359, endPoint x: 1104, endPoint y: 351, distance: 12.8
click at [1116, 482] on div "Gross Due to Vendor $110,000.00" at bounding box center [784, 514] width 1568 height 64
click at [162, 567] on input "0" at bounding box center [87, 577] width 149 height 20
type input "$0.00"
click at [1104, 548] on div "Downpayment $0.00" at bounding box center [784, 579] width 1568 height 64
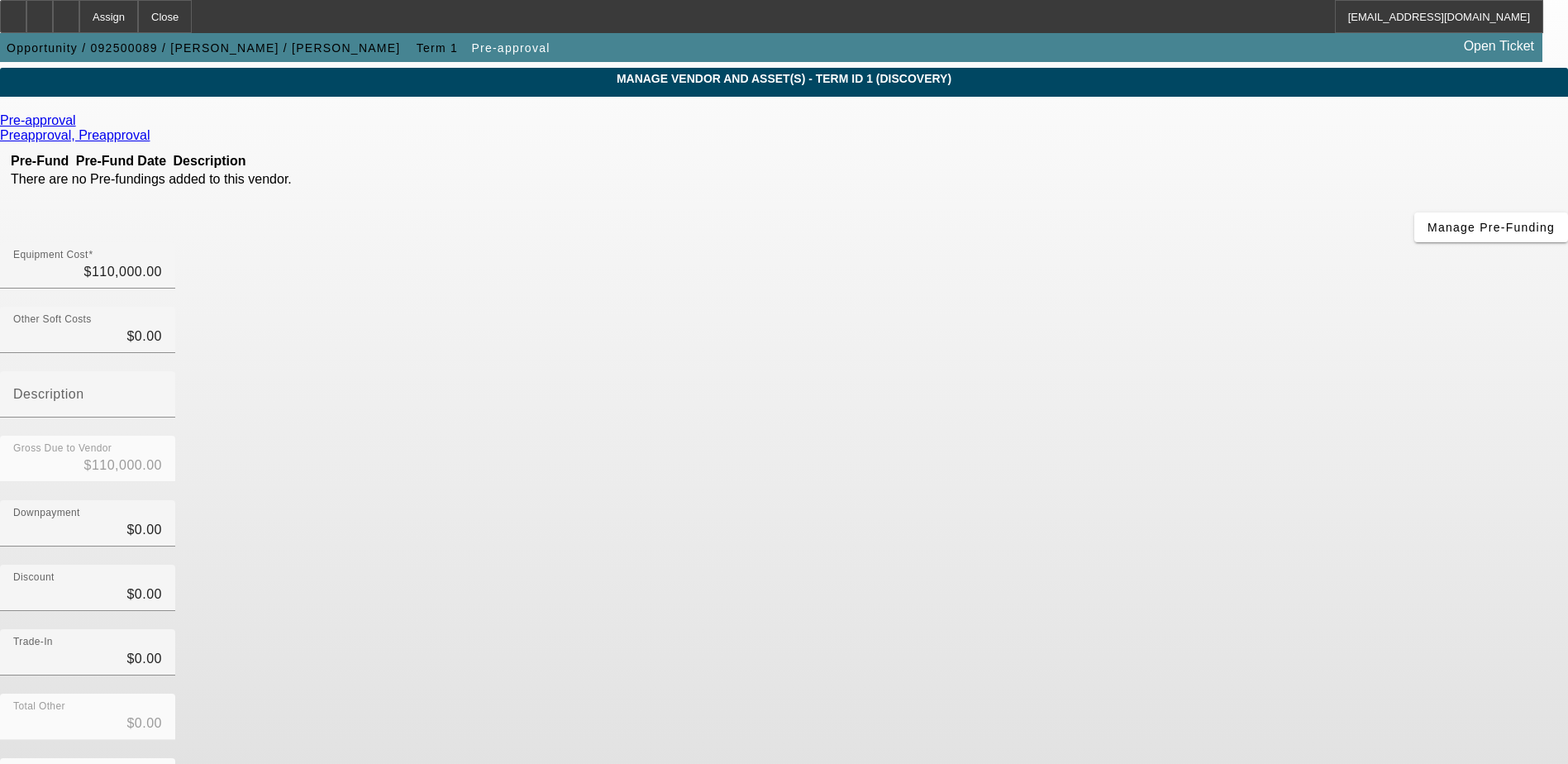
scroll to position [73, 0]
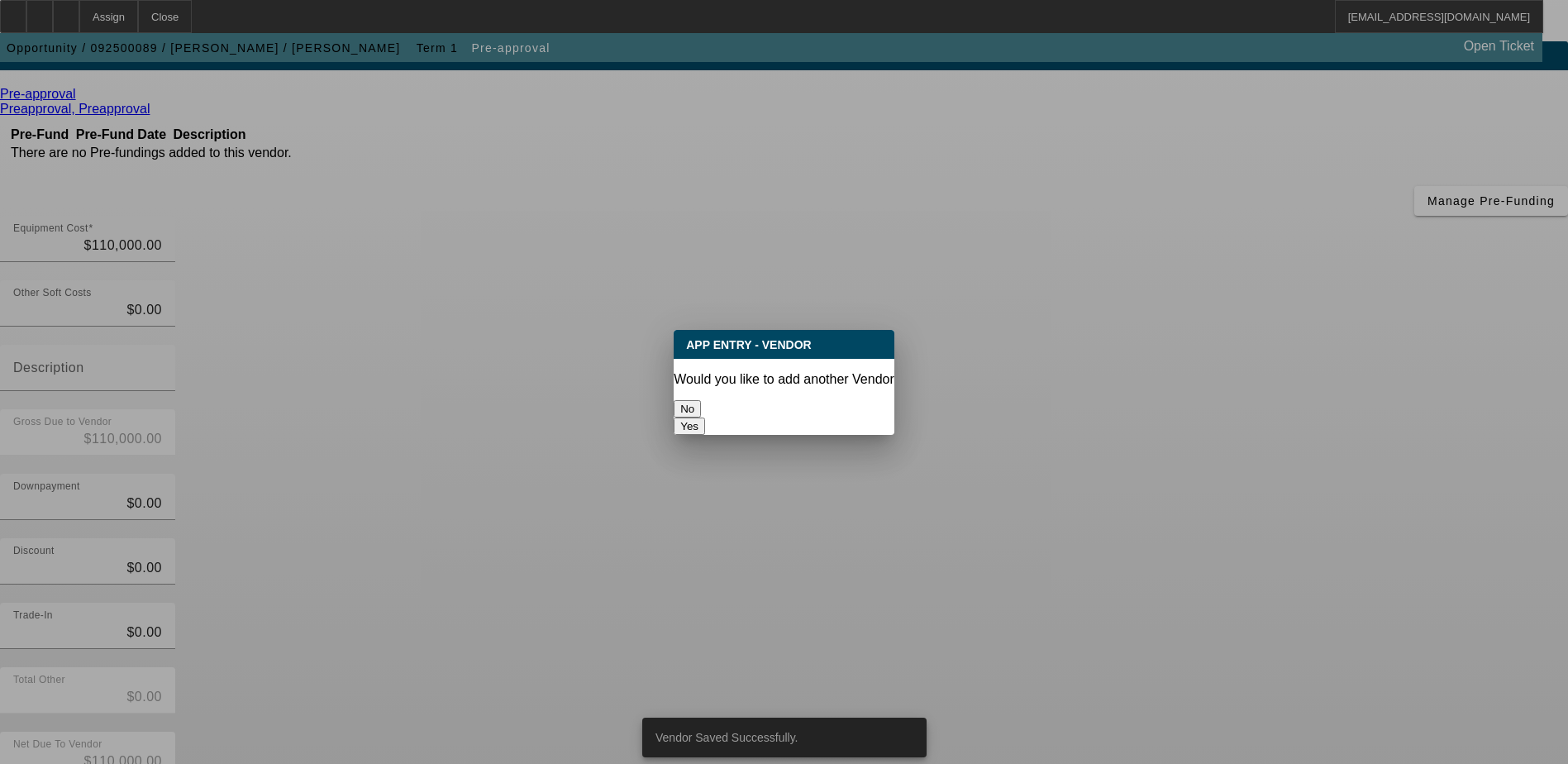
scroll to position [0, 0]
click at [701, 406] on button "No" at bounding box center [688, 409] width 28 height 18
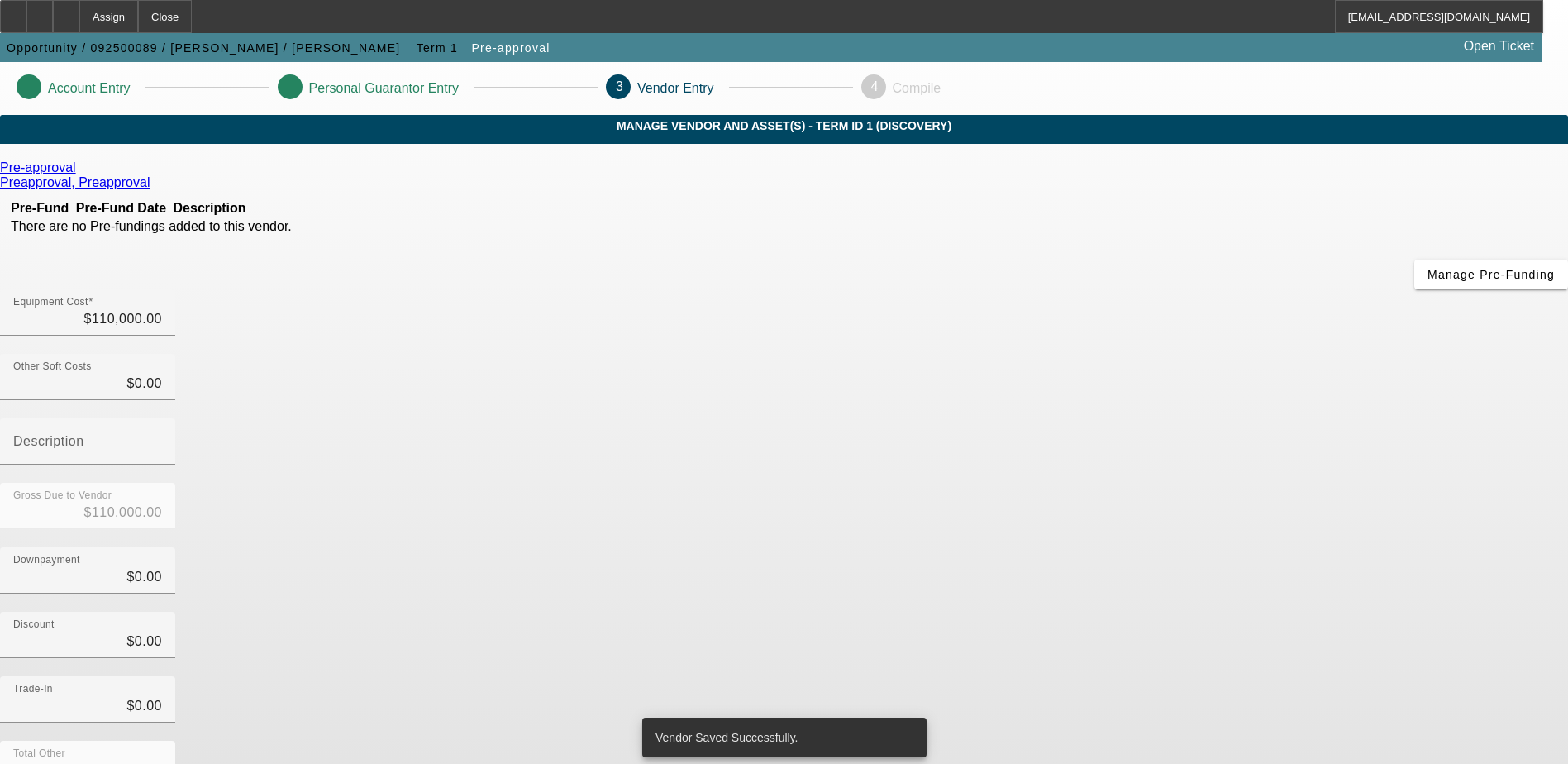
scroll to position [73, 0]
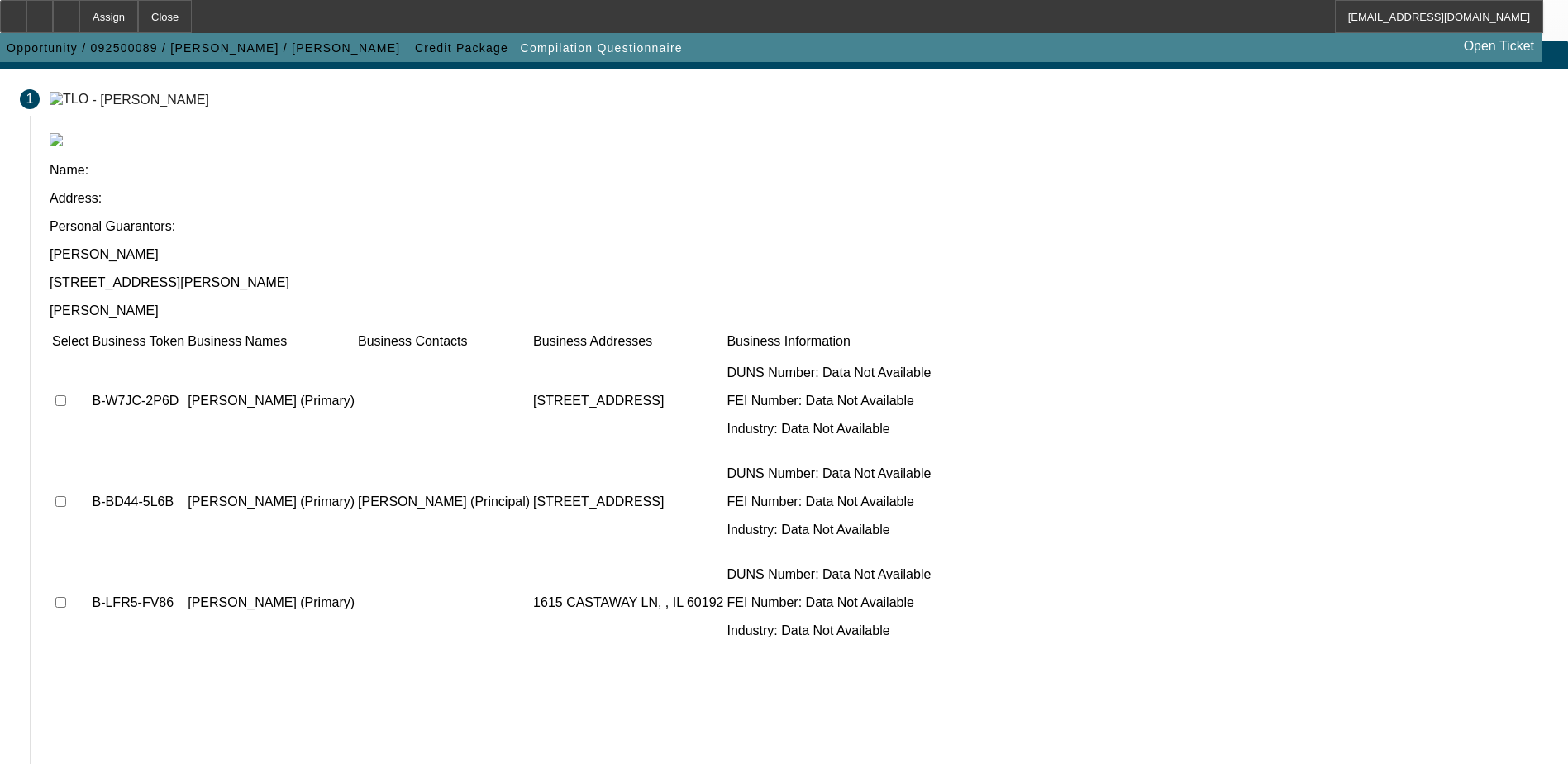
scroll to position [91, 0]
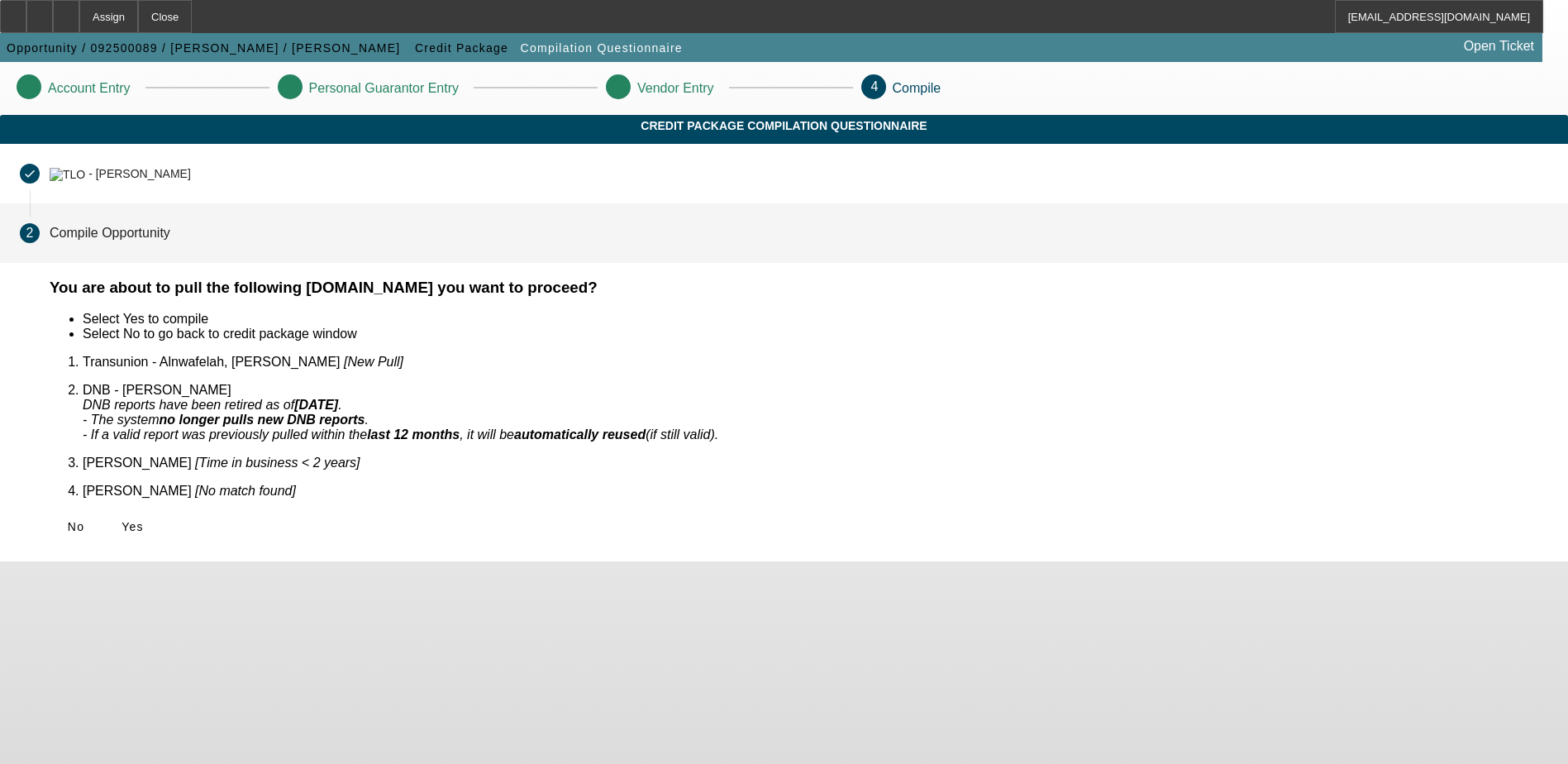
scroll to position [0, 0]
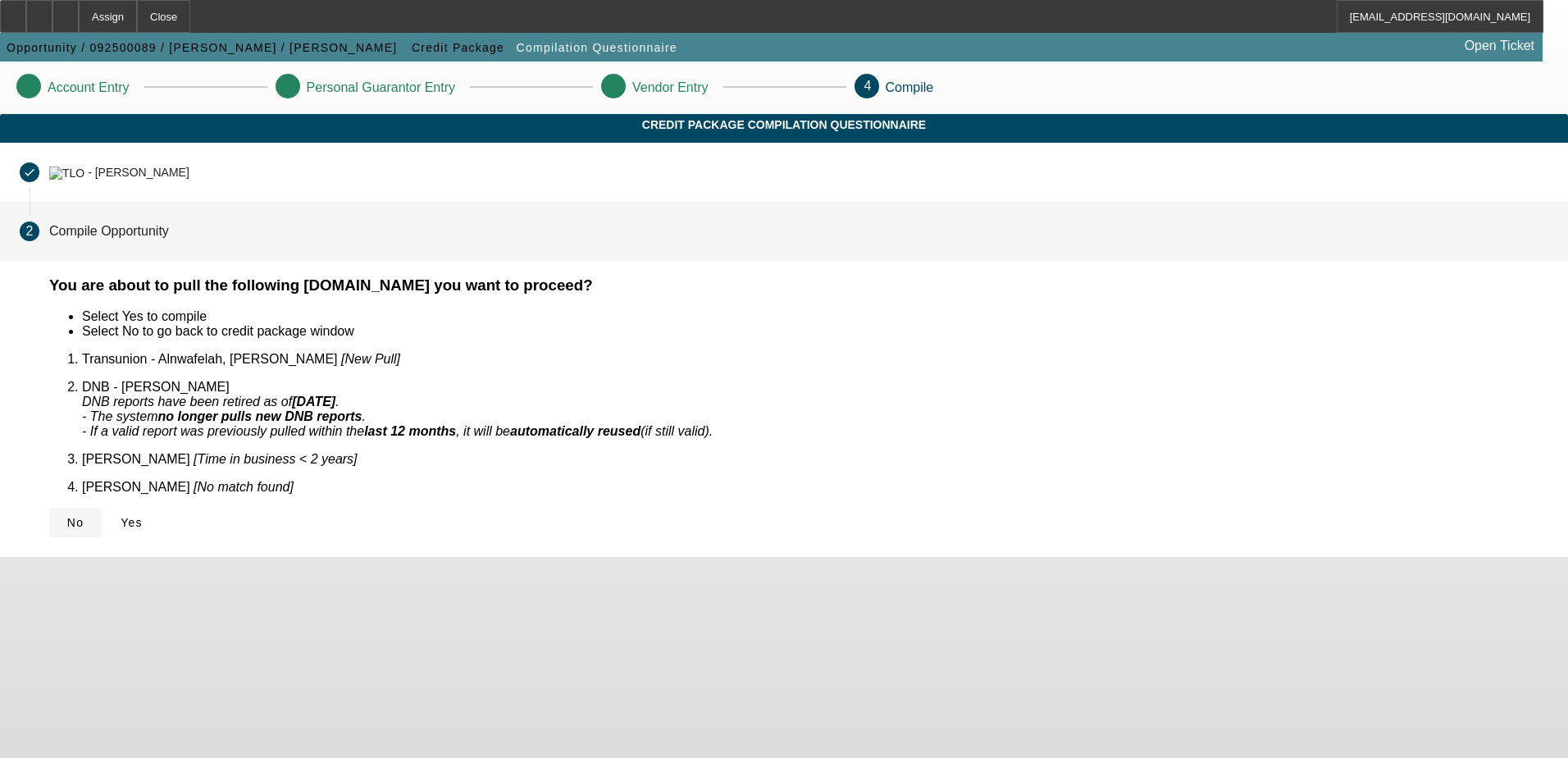
click at [102, 503] on span at bounding box center [76, 523] width 53 height 39
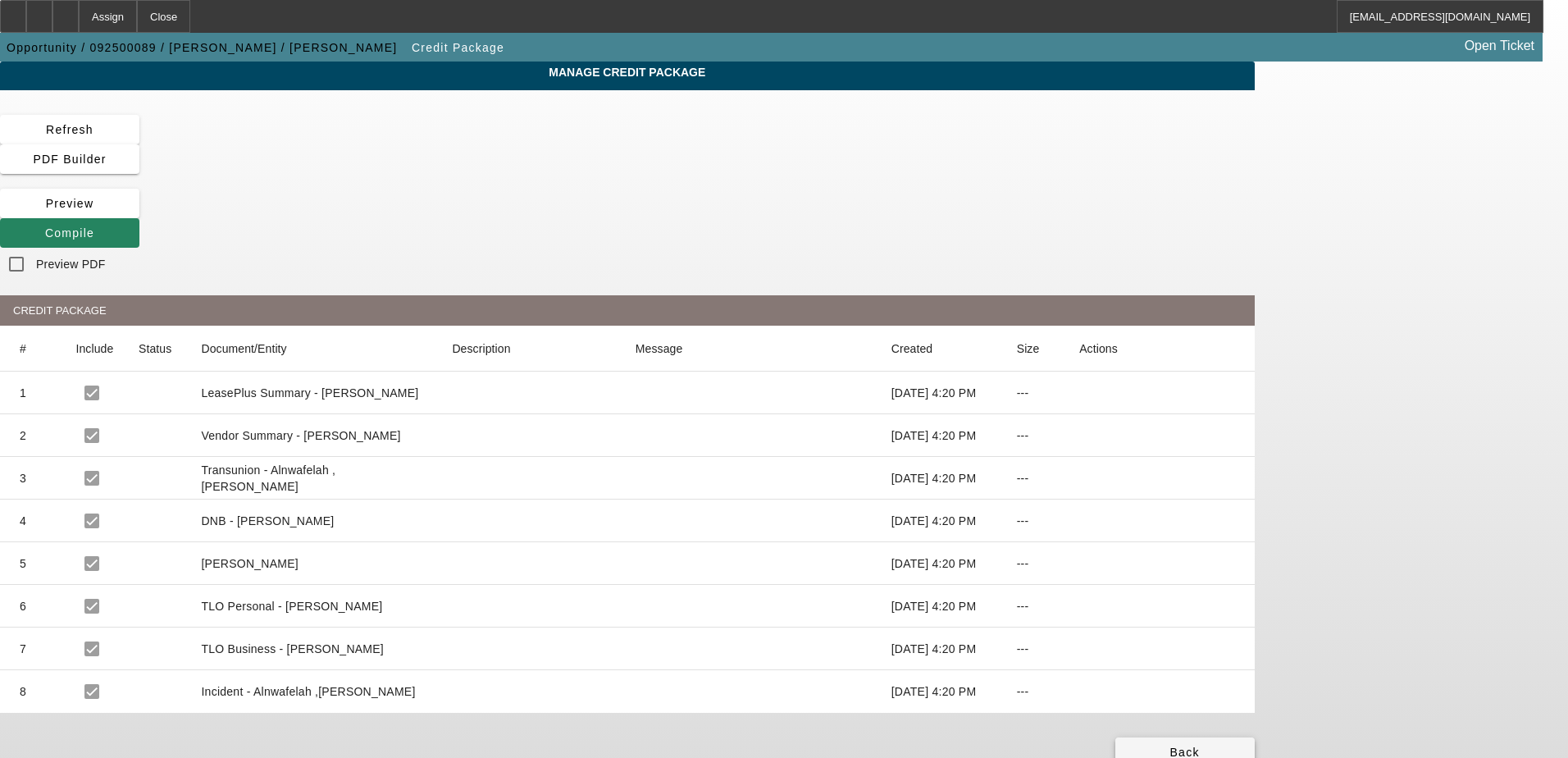
click at [1255, 733] on span at bounding box center [1186, 752] width 139 height 39
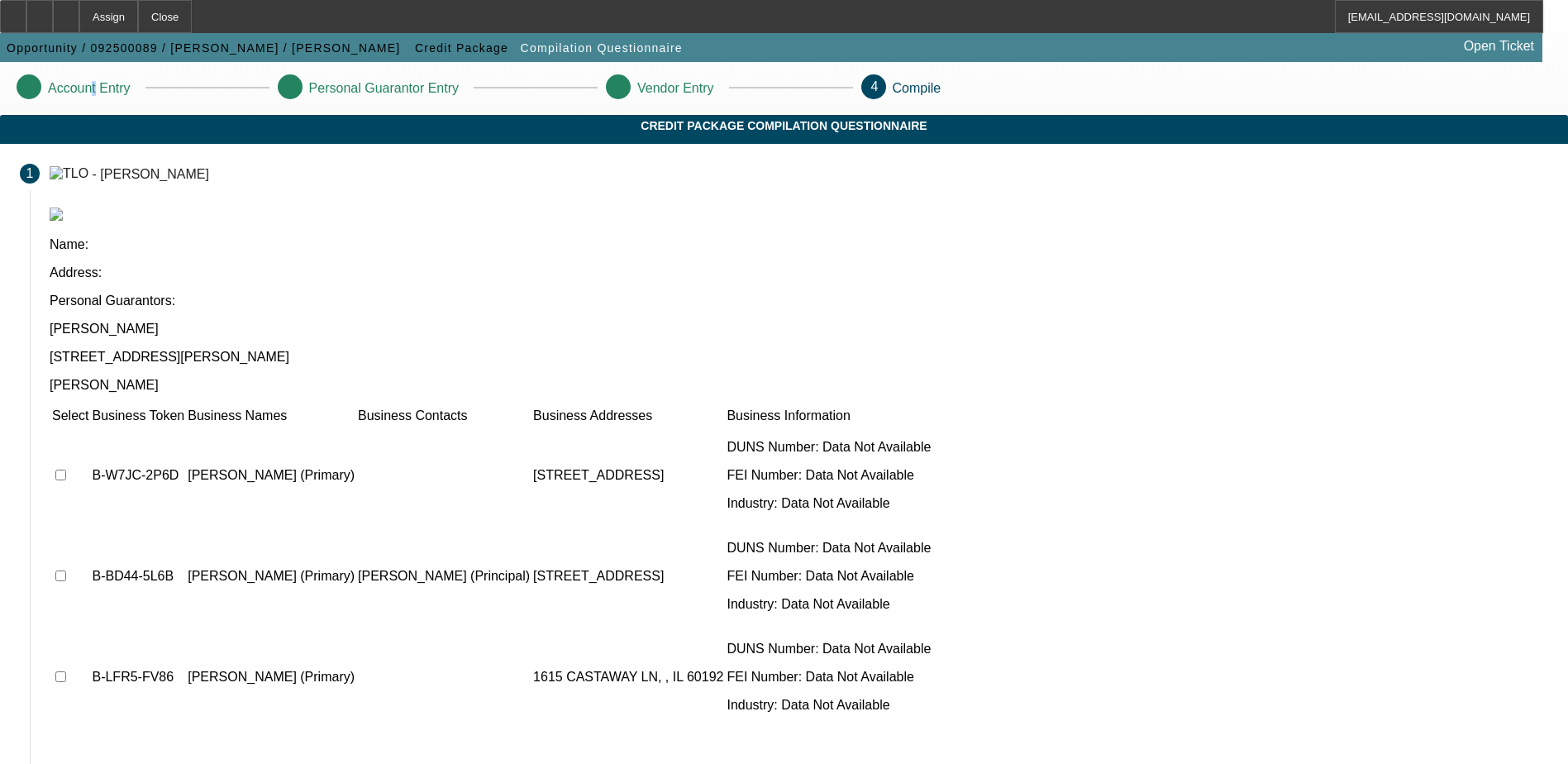
click at [130, 88] on p "Account Entry" at bounding box center [90, 88] width 83 height 15
drag, startPoint x: 387, startPoint y: 88, endPoint x: 371, endPoint y: 63, distance: 29.7
click at [411, 63] on span "button" at bounding box center [461, 47] width 102 height 40
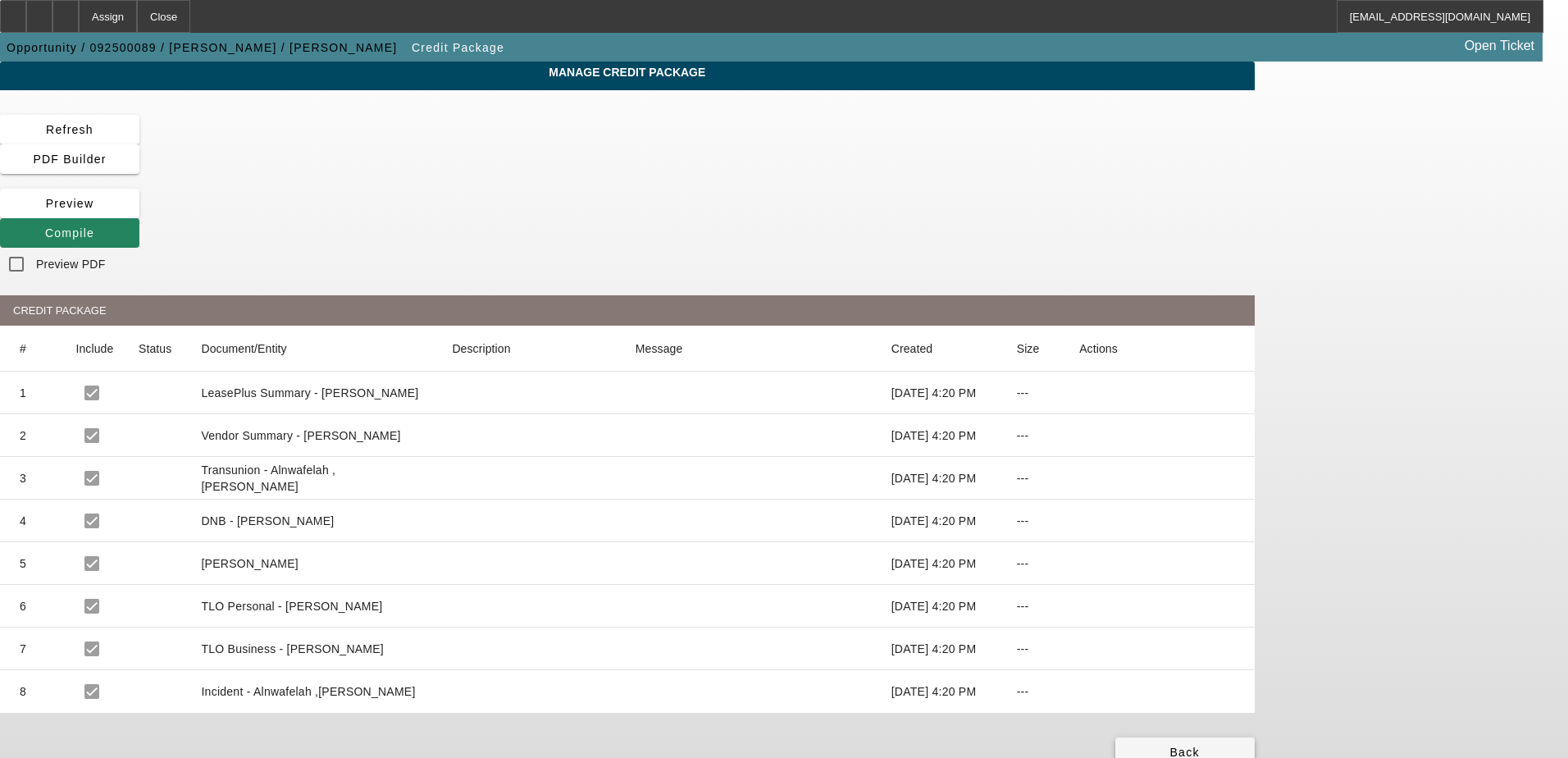
click at [1200, 745] on span "Back" at bounding box center [1186, 751] width 29 height 13
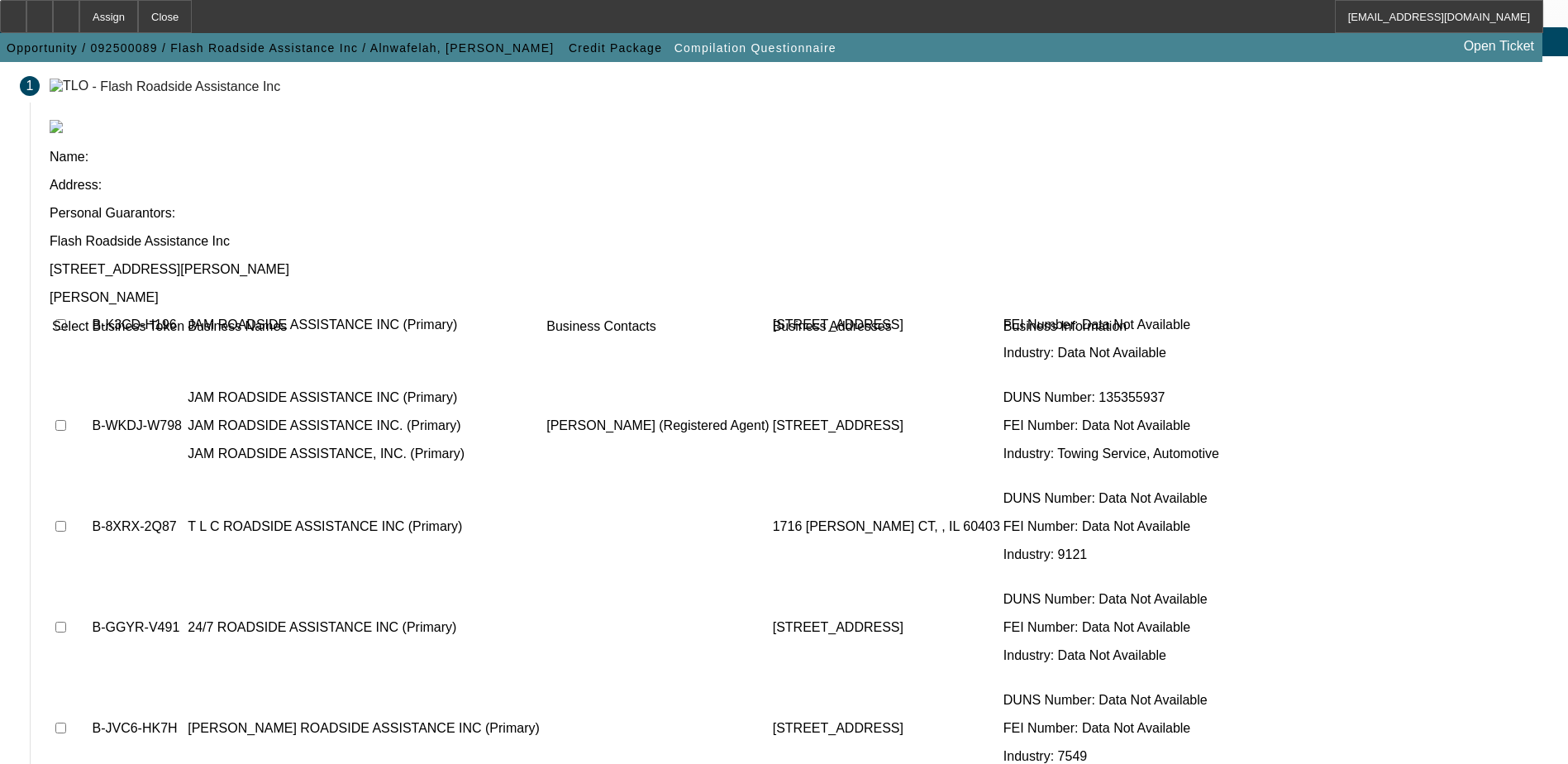
scroll to position [91, 0]
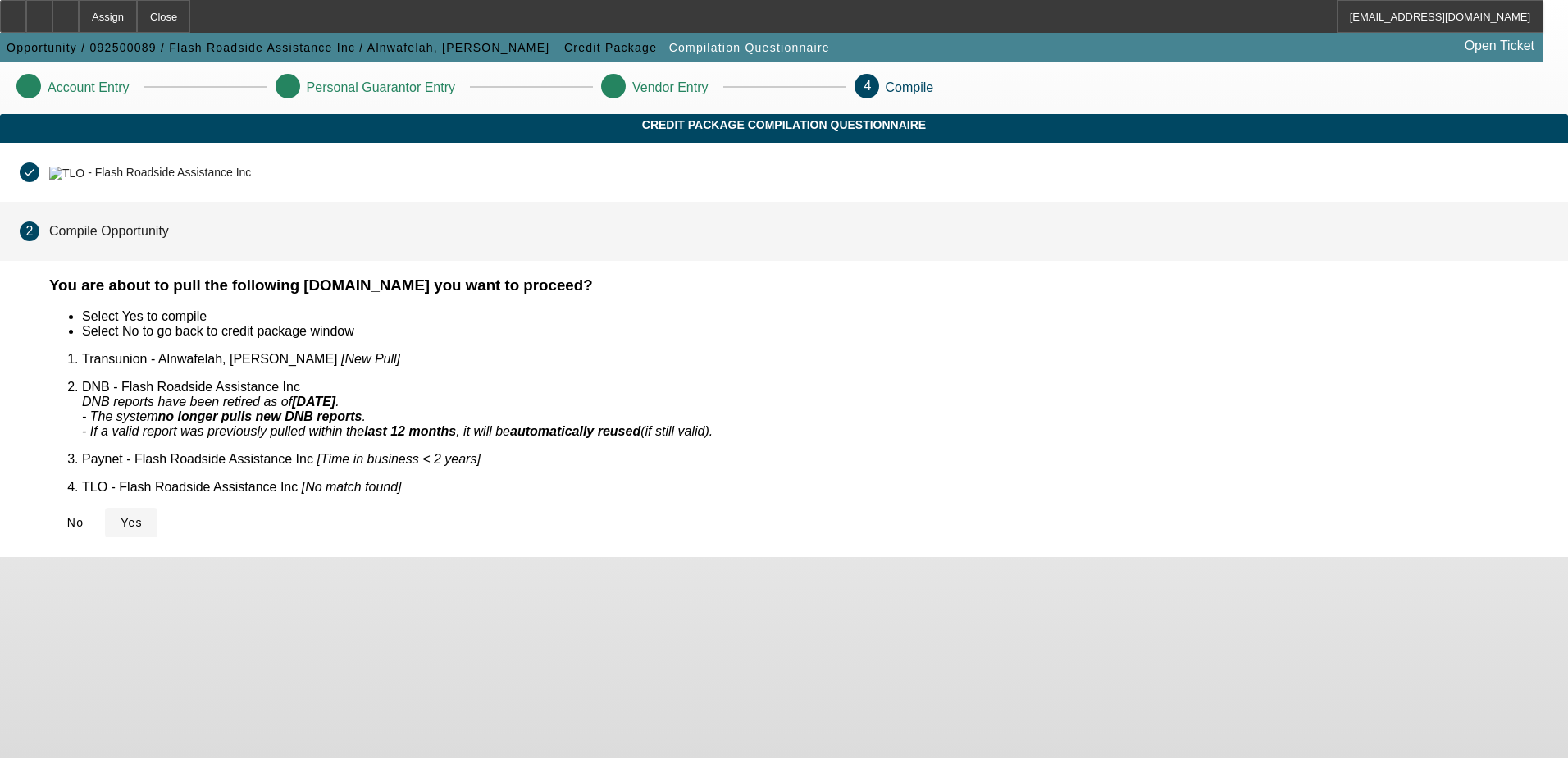
click at [143, 516] on span "Yes" at bounding box center [131, 522] width 23 height 13
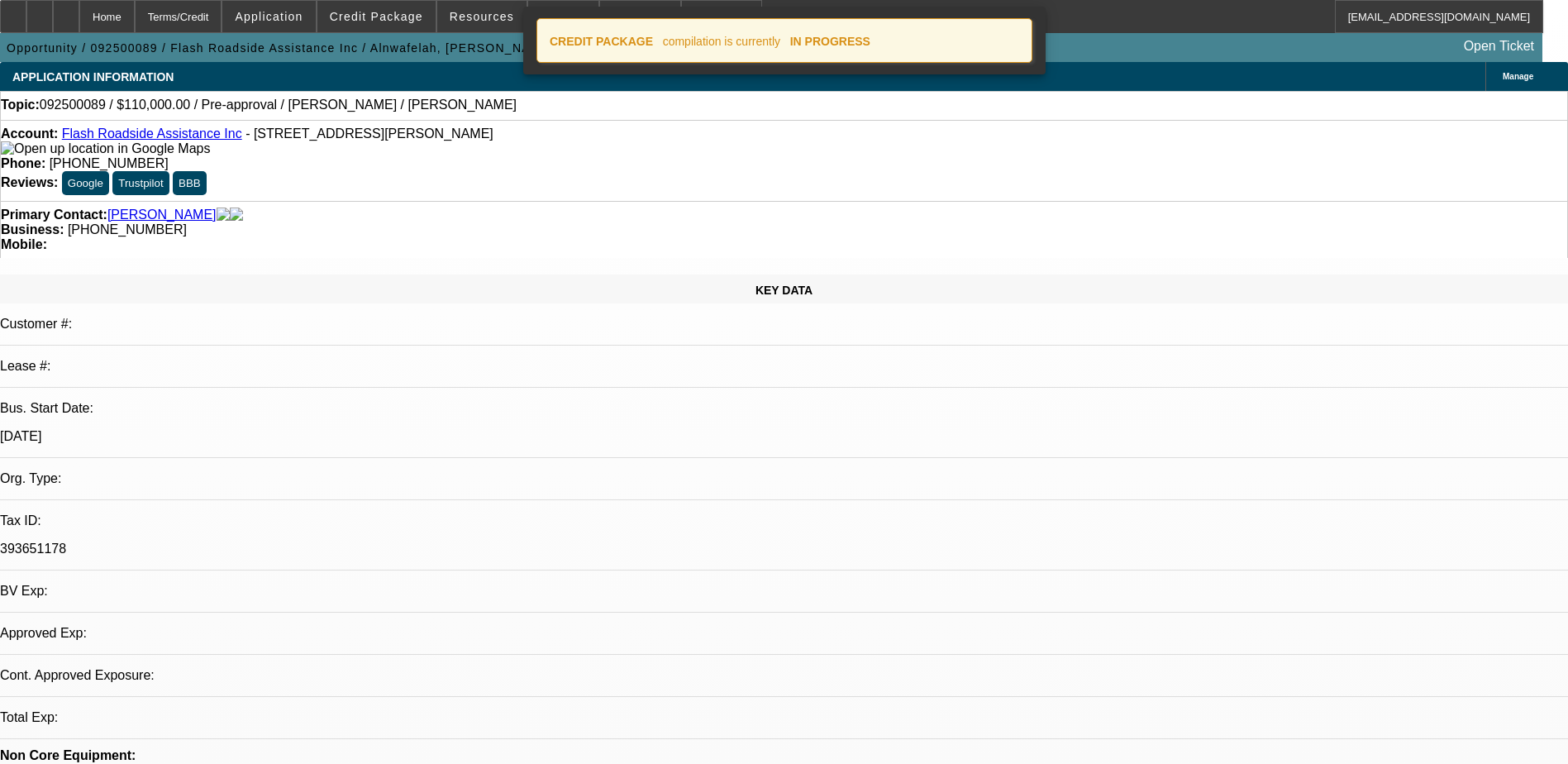
select select "0"
select select "2"
select select "0.1"
select select "4"
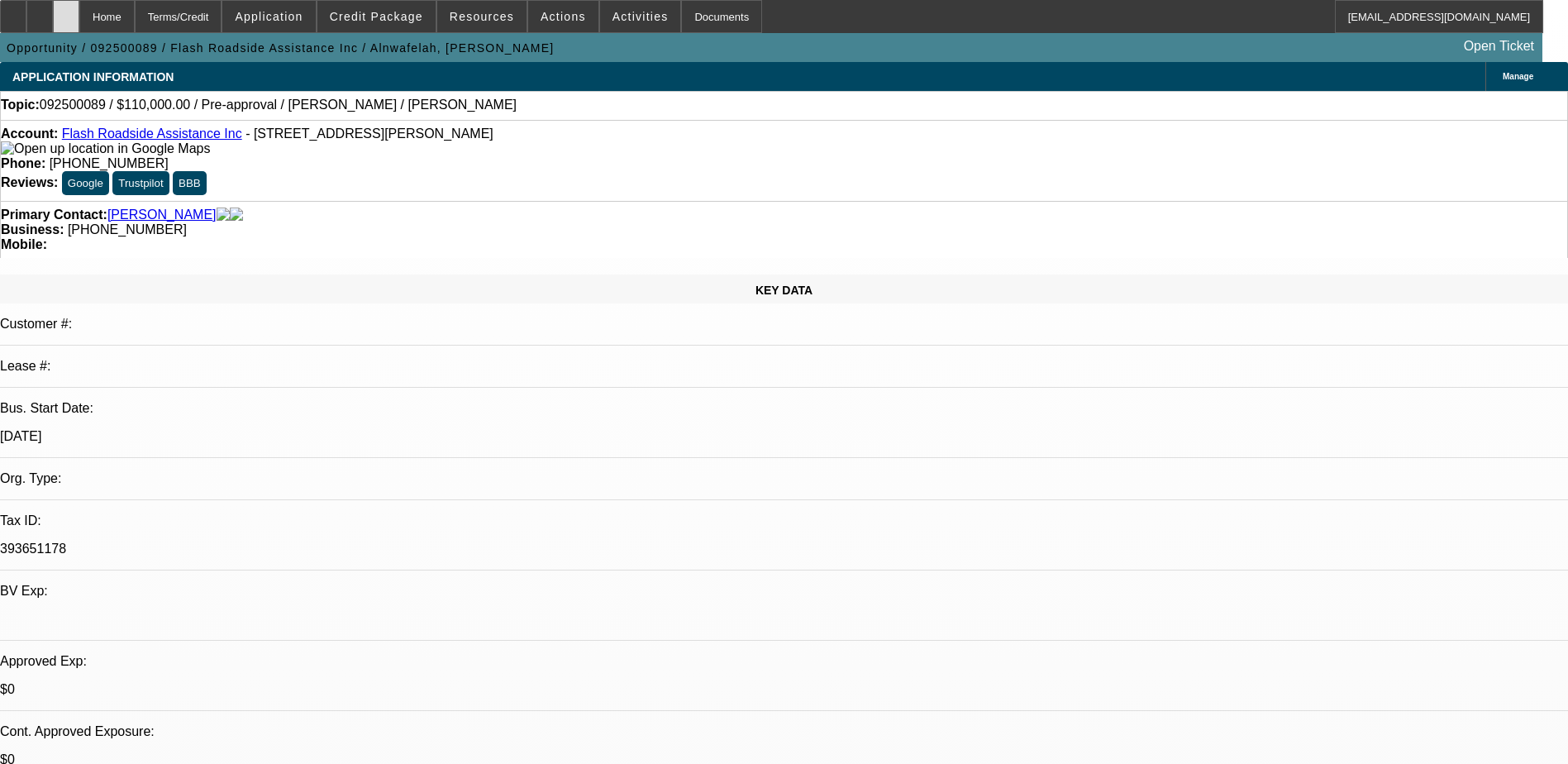
click at [66, 11] on icon at bounding box center [66, 11] width 0 height 0
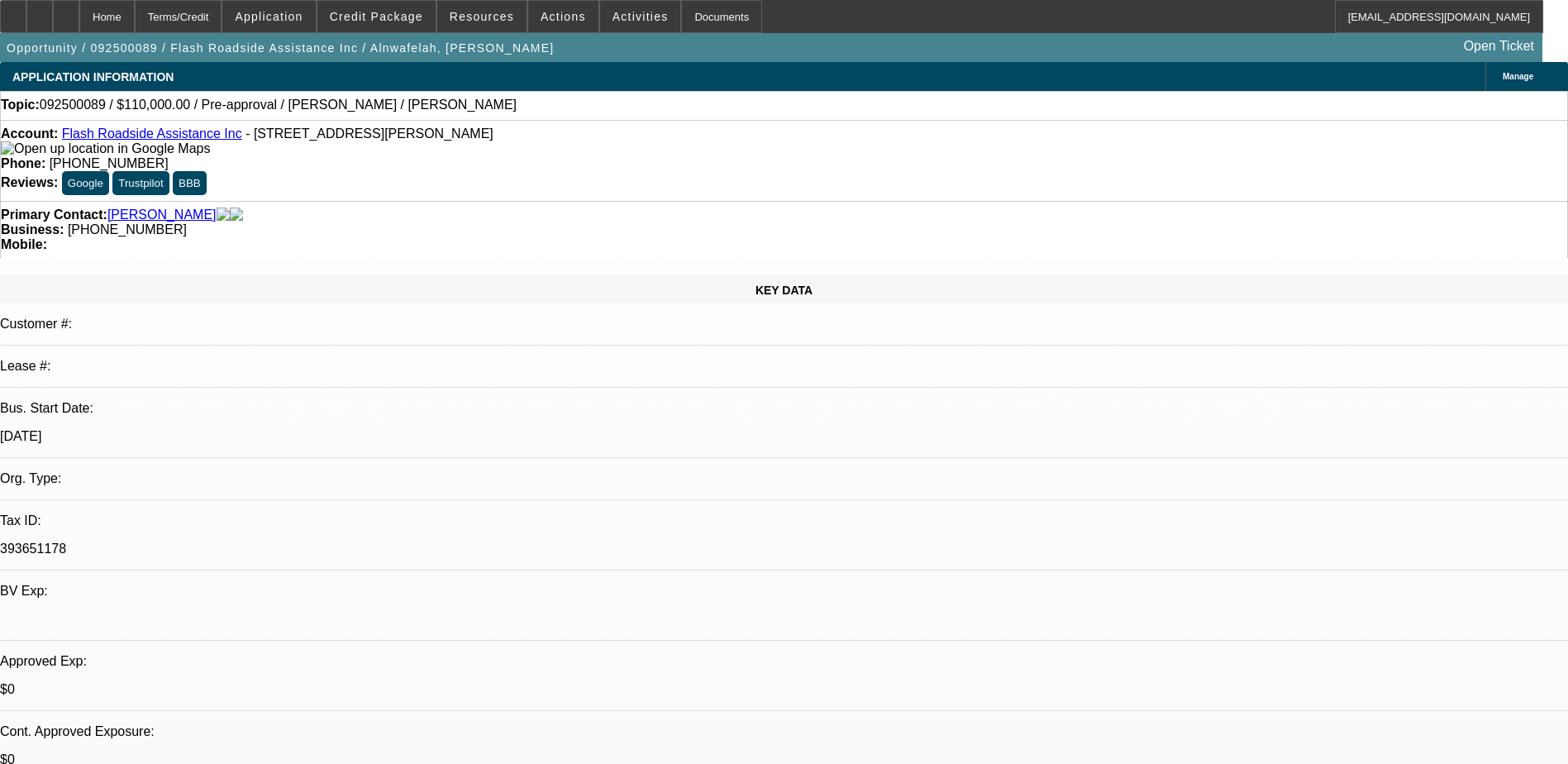
select select "0"
select select "2"
select select "0.1"
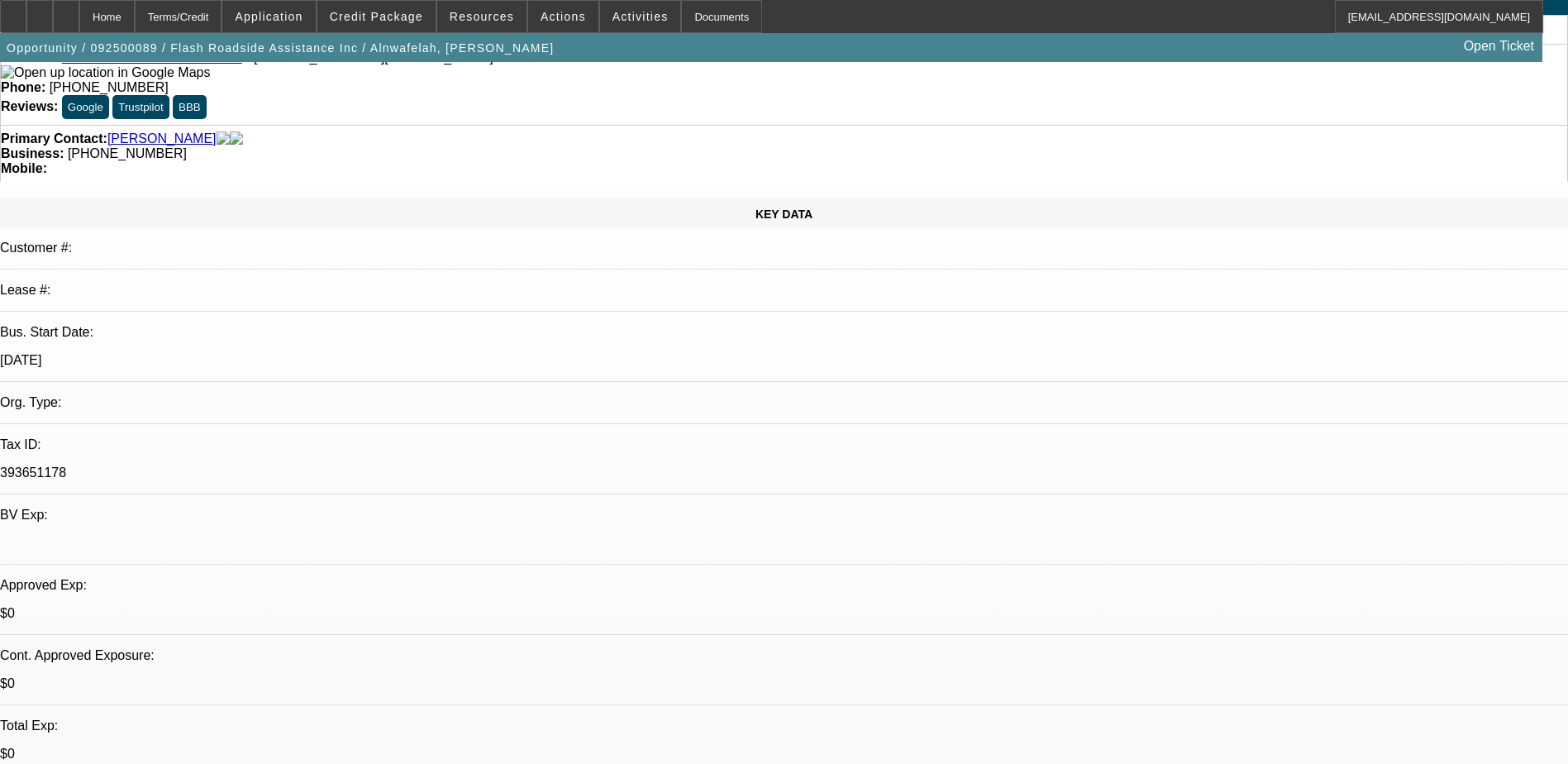
select select "1"
select select "2"
select select "4"
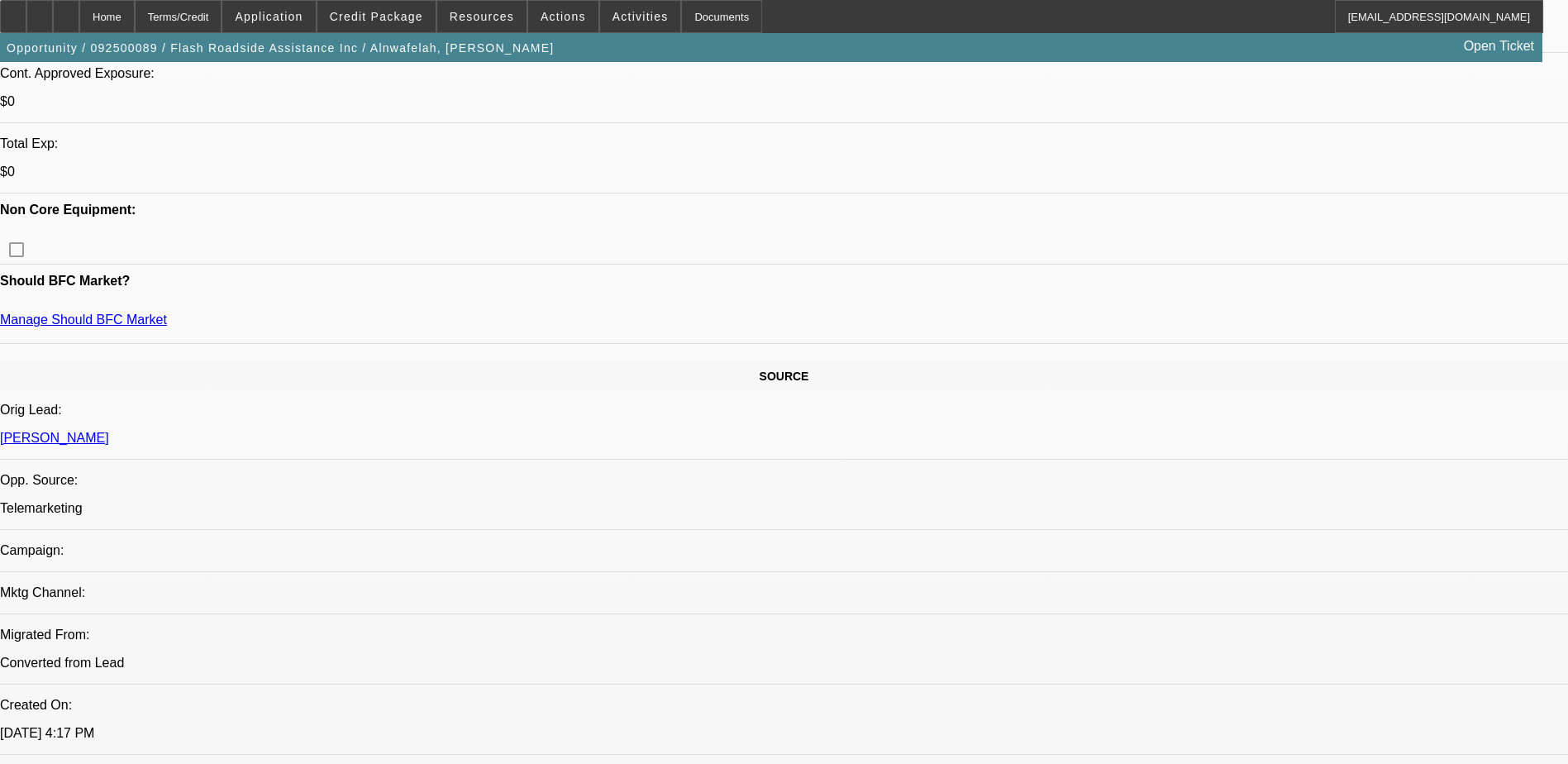
scroll to position [496, 0]
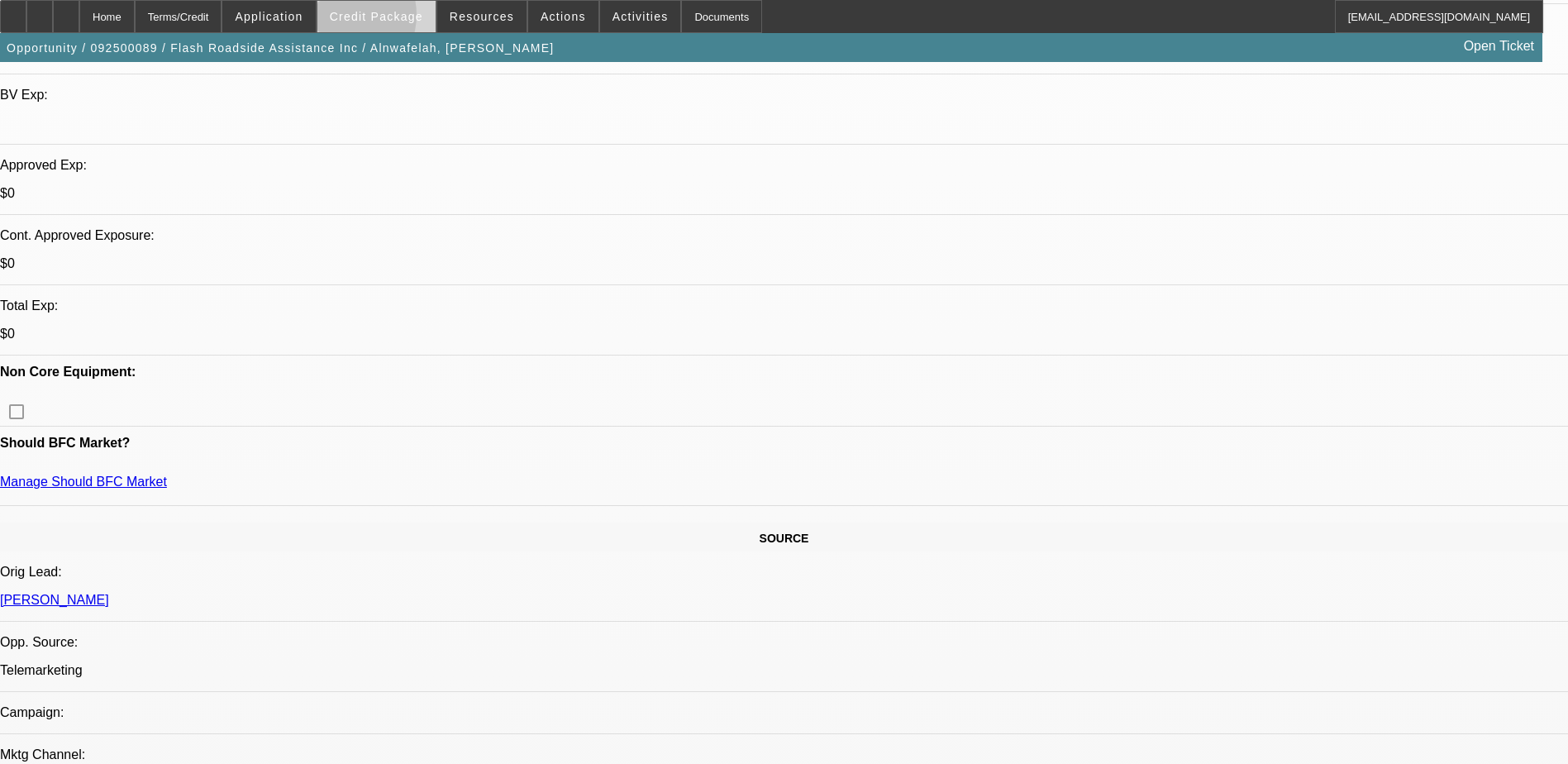
click at [370, 19] on span "Credit Package" at bounding box center [376, 16] width 94 height 13
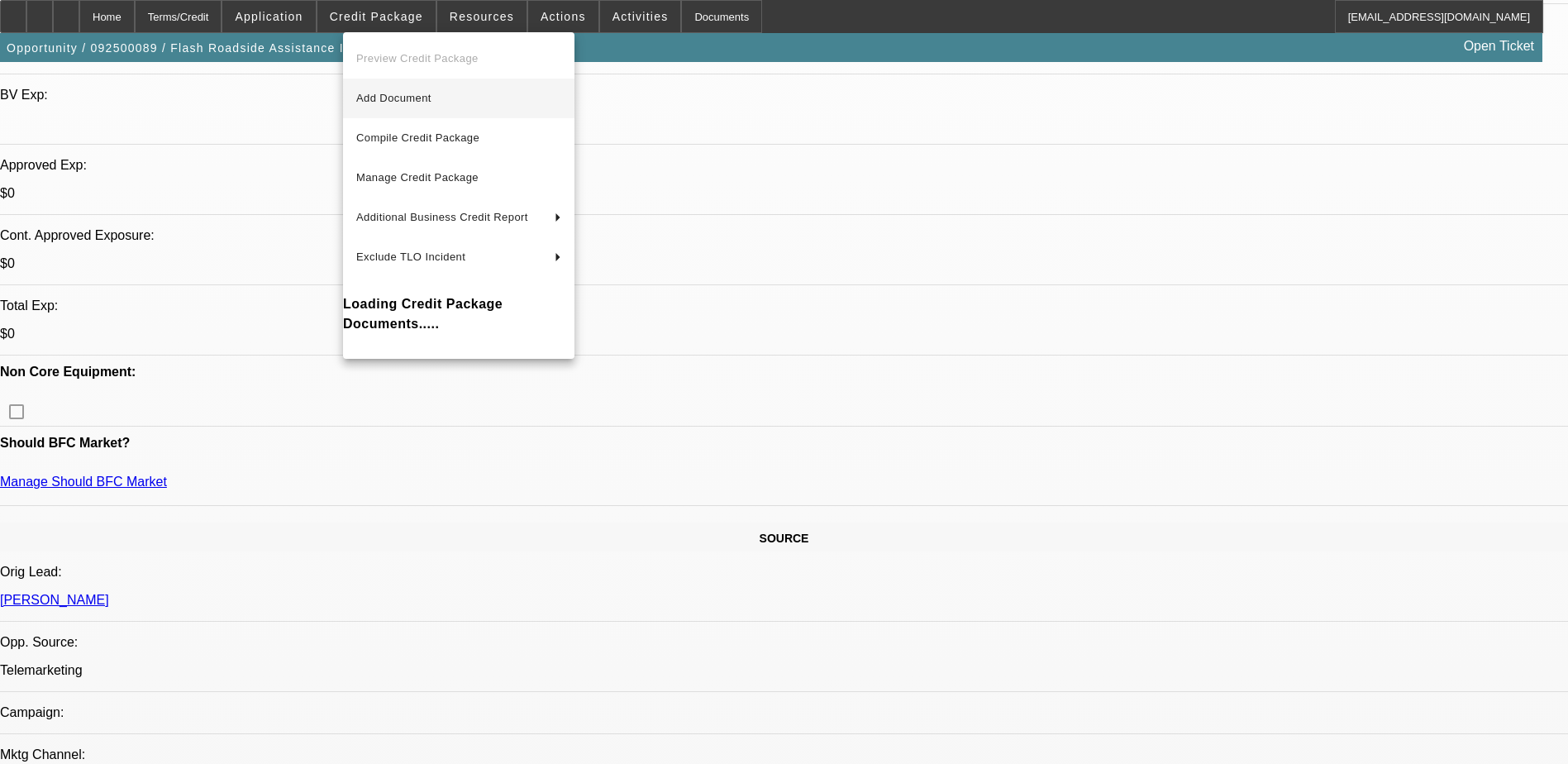
click at [404, 92] on span "Add Document" at bounding box center [394, 98] width 75 height 13
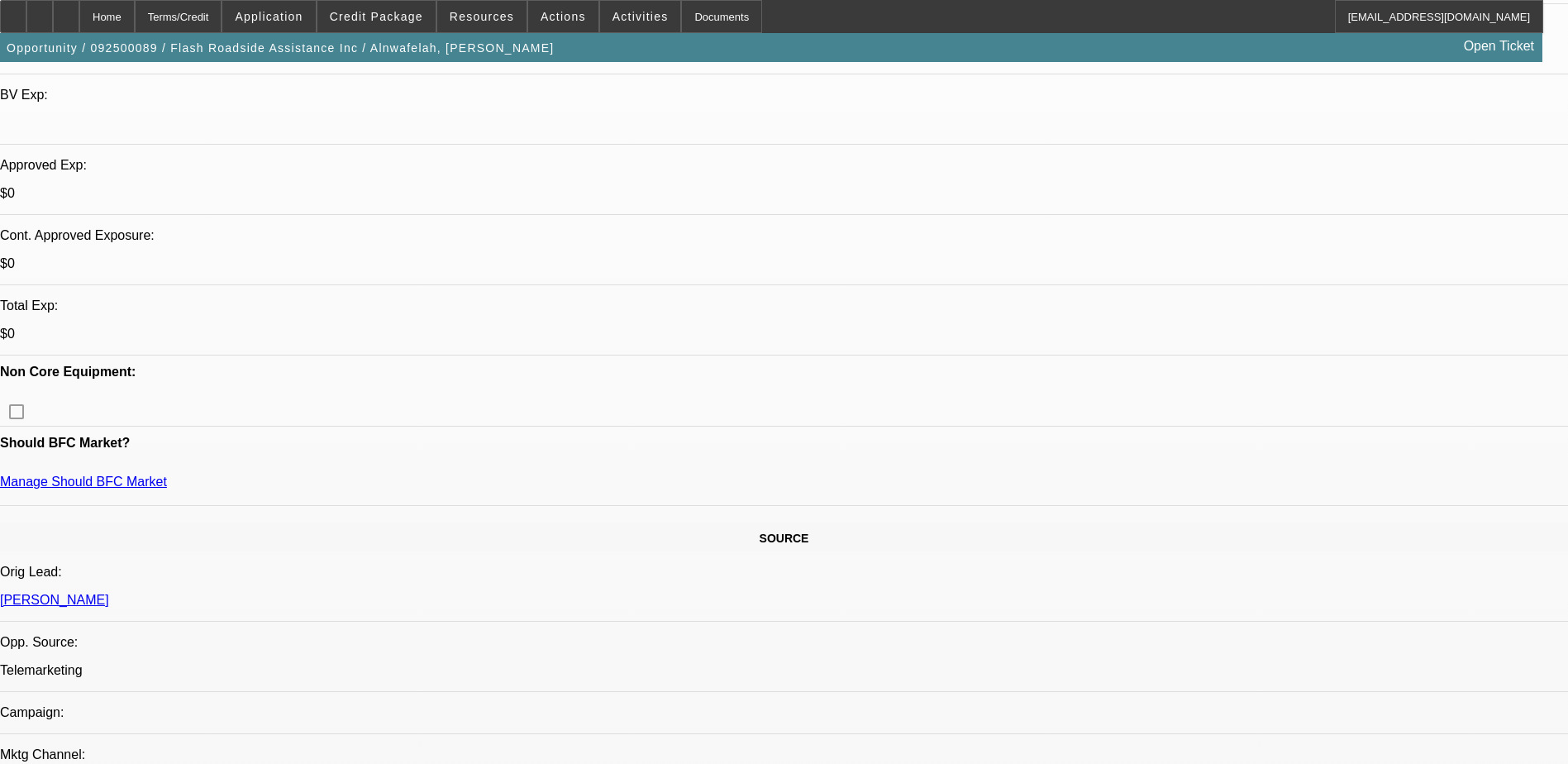
scroll to position [0, 0]
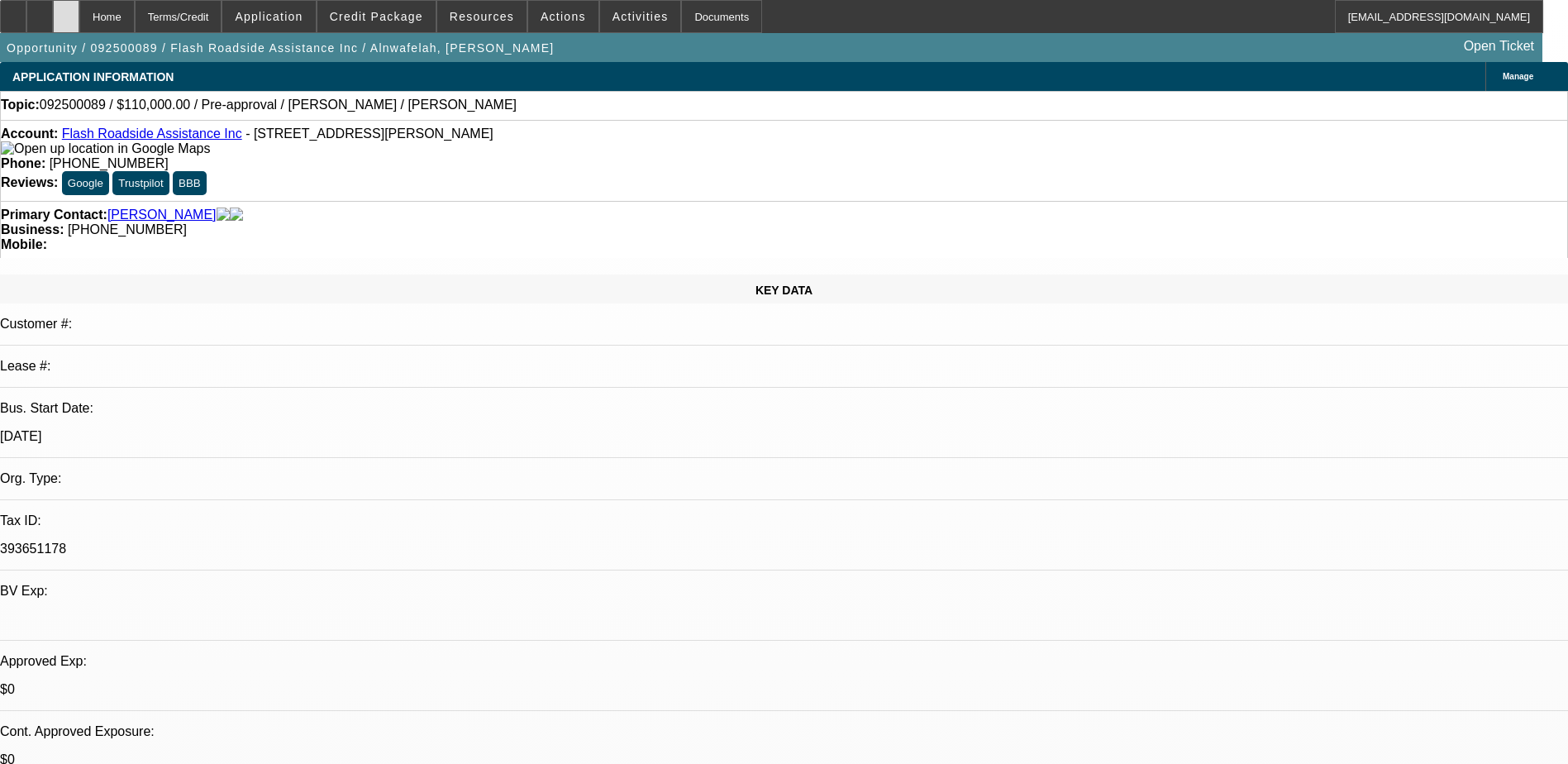
click at [79, 22] on div at bounding box center [66, 16] width 27 height 33
select select "0"
select select "2"
select select "0.1"
select select "1"
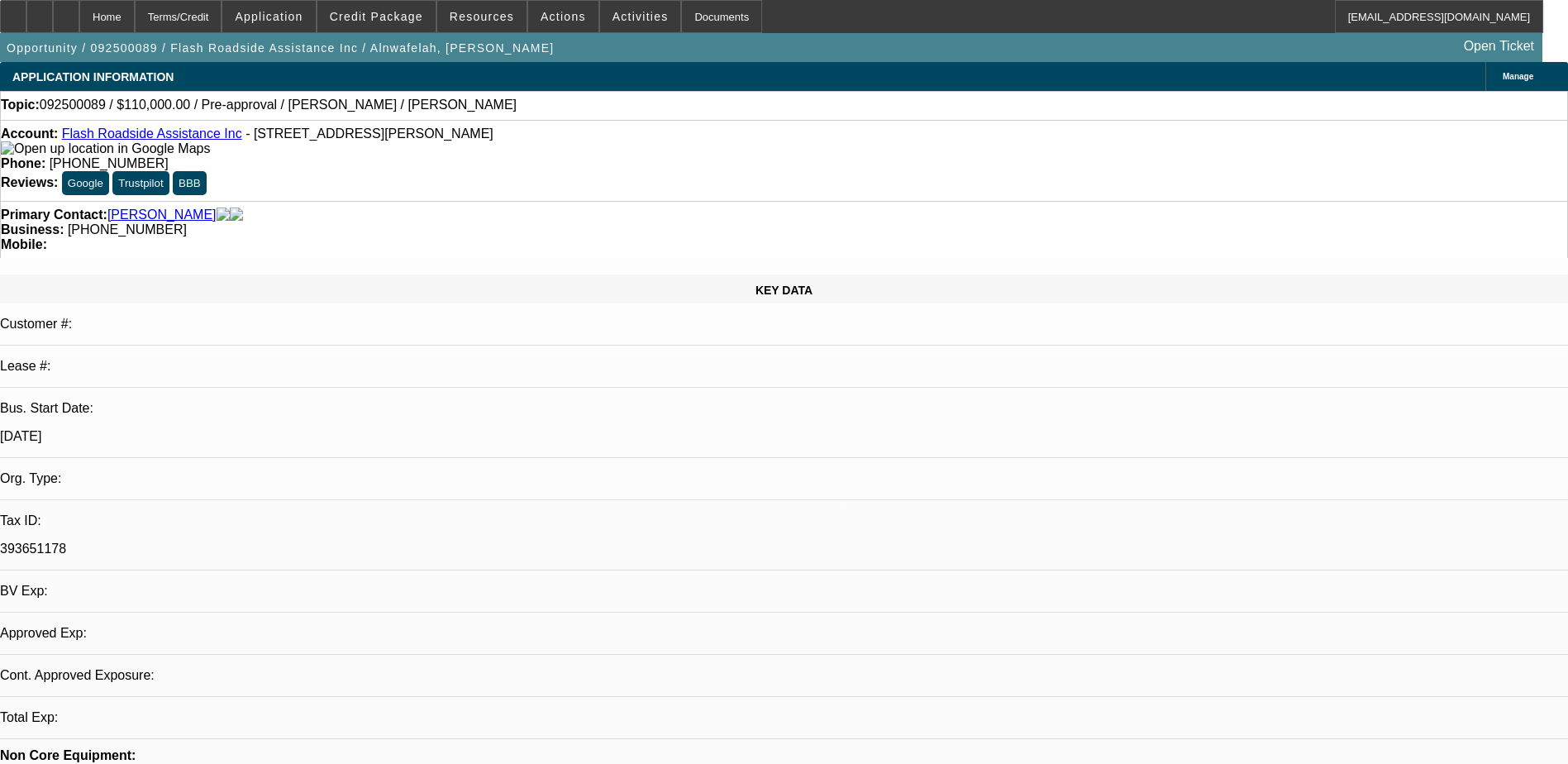
select select "2"
select select "4"
click at [66, 11] on icon at bounding box center [66, 11] width 0 height 0
select select "0"
select select "2"
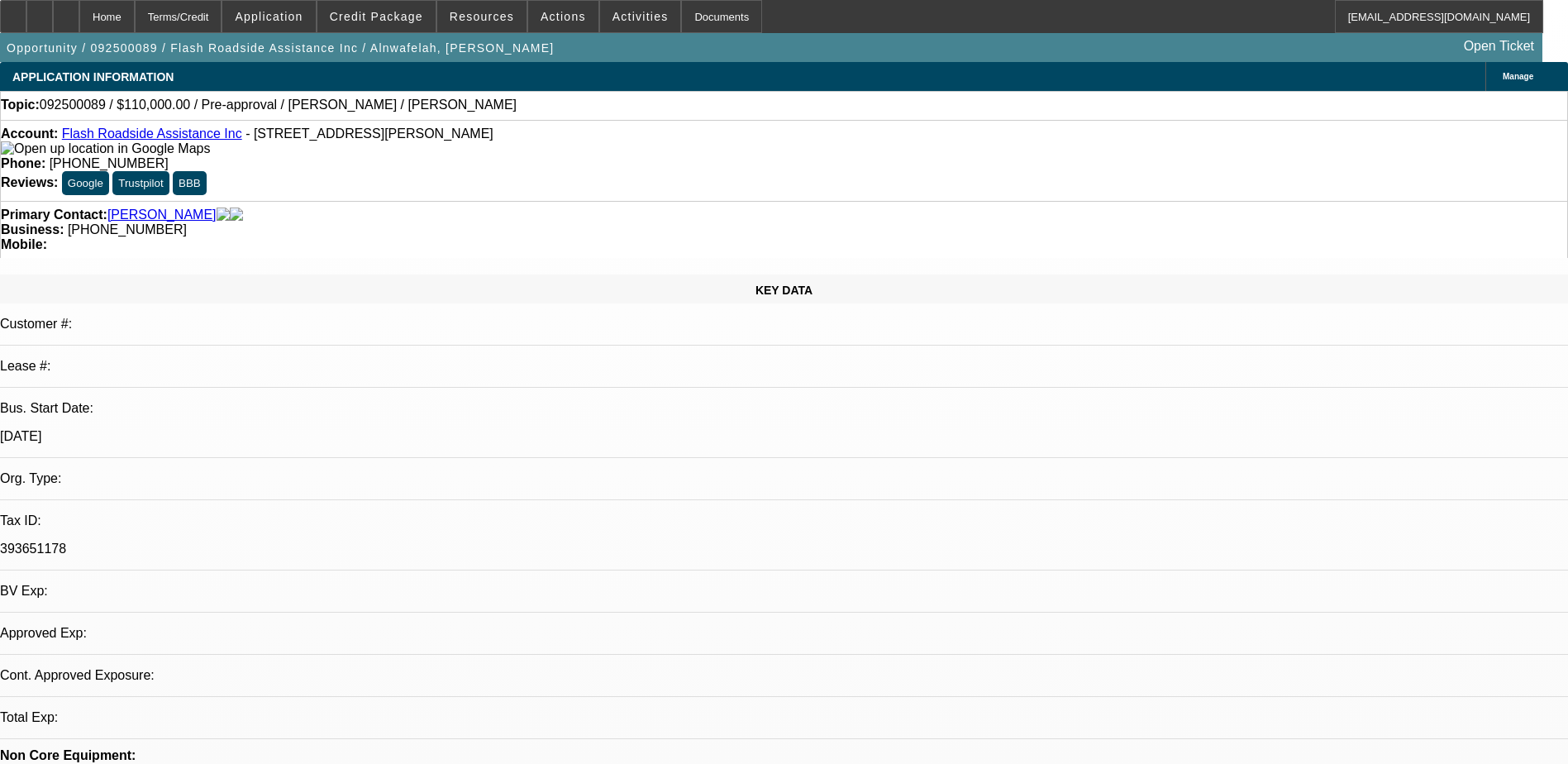
select select "2"
select select "0.1"
select select "4"
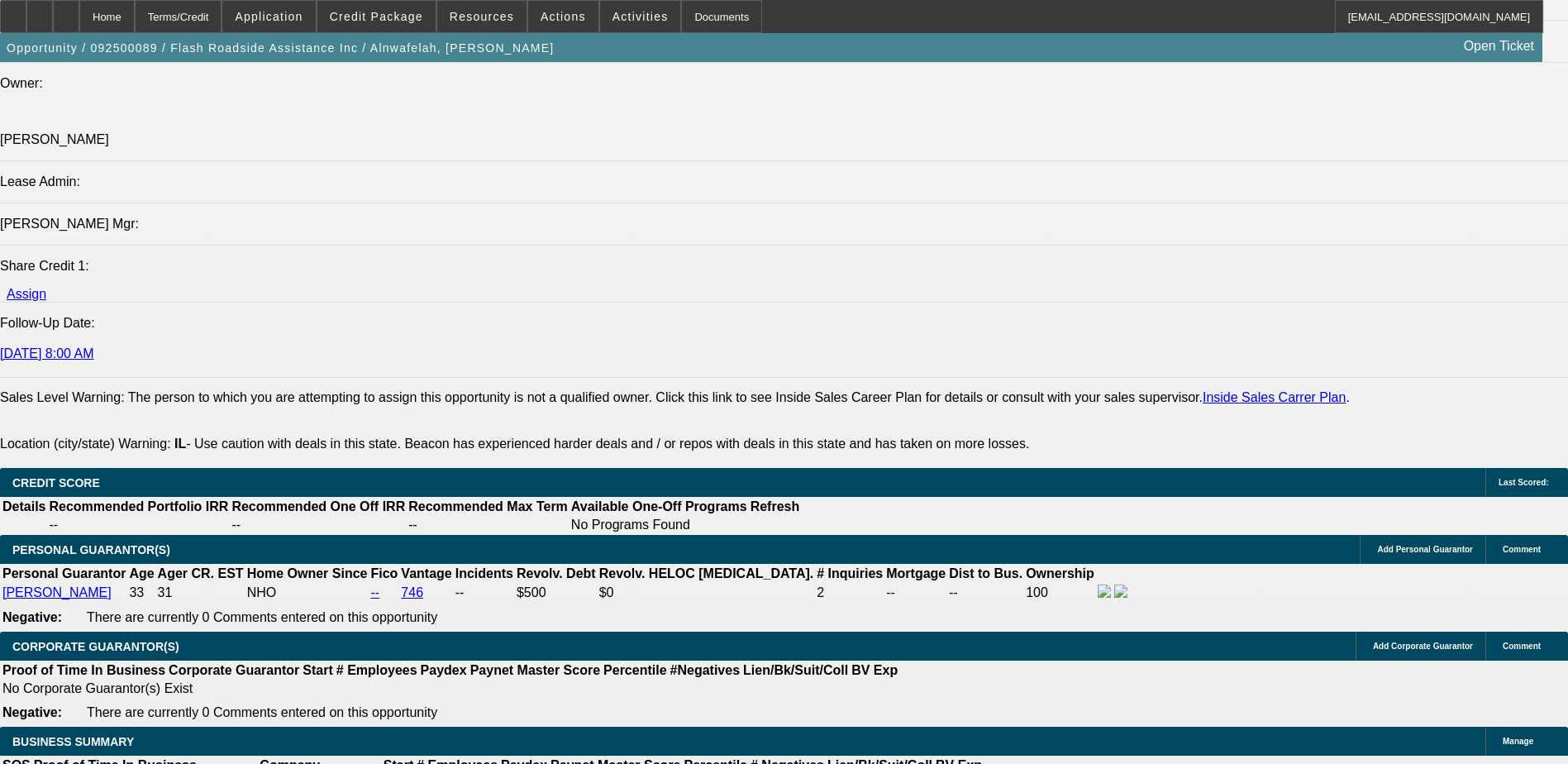
scroll to position [1902, 0]
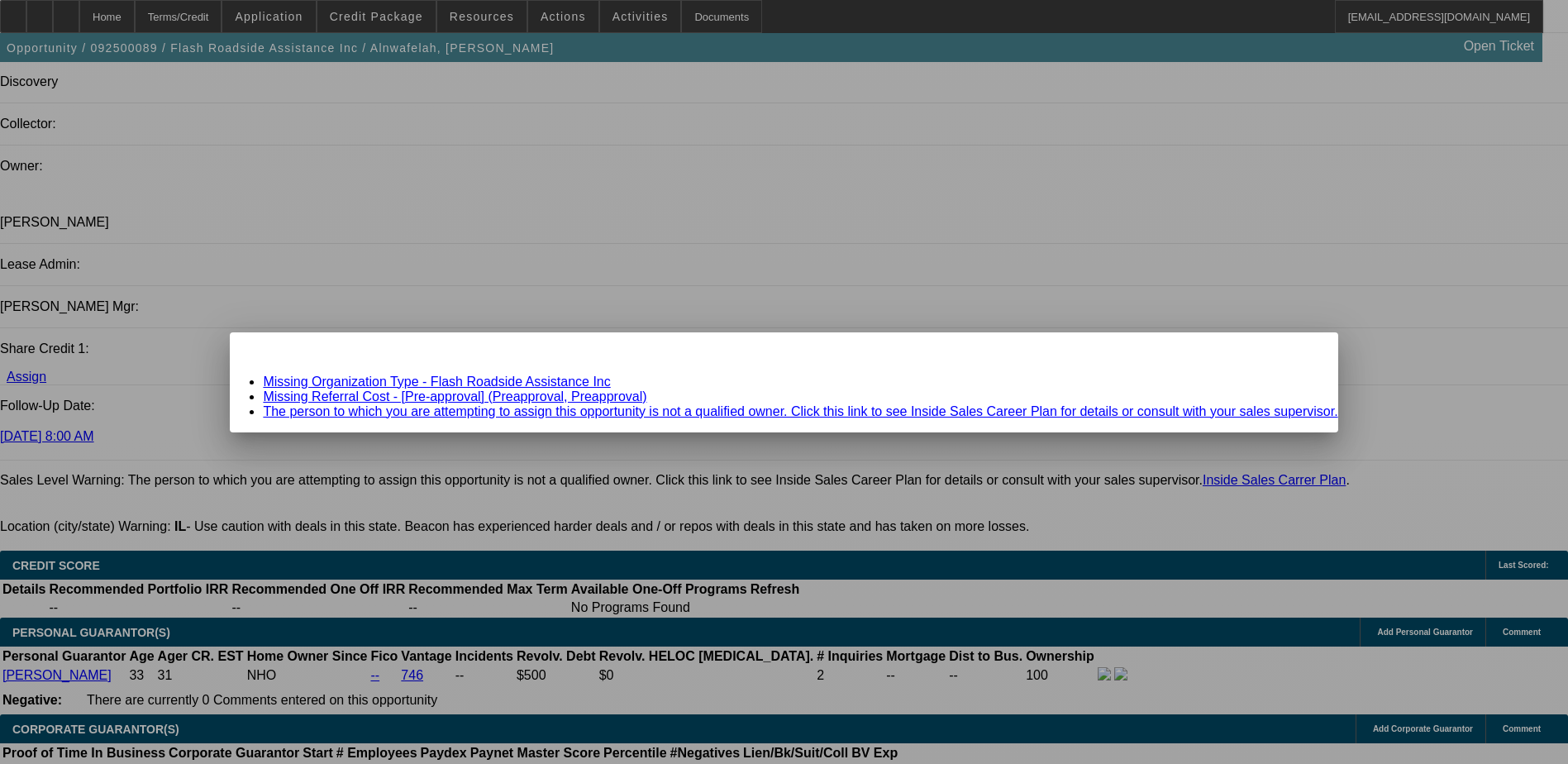
click at [588, 383] on link "Missing Organization Type - Flash Roadside Assistance Inc" at bounding box center [436, 382] width 347 height 14
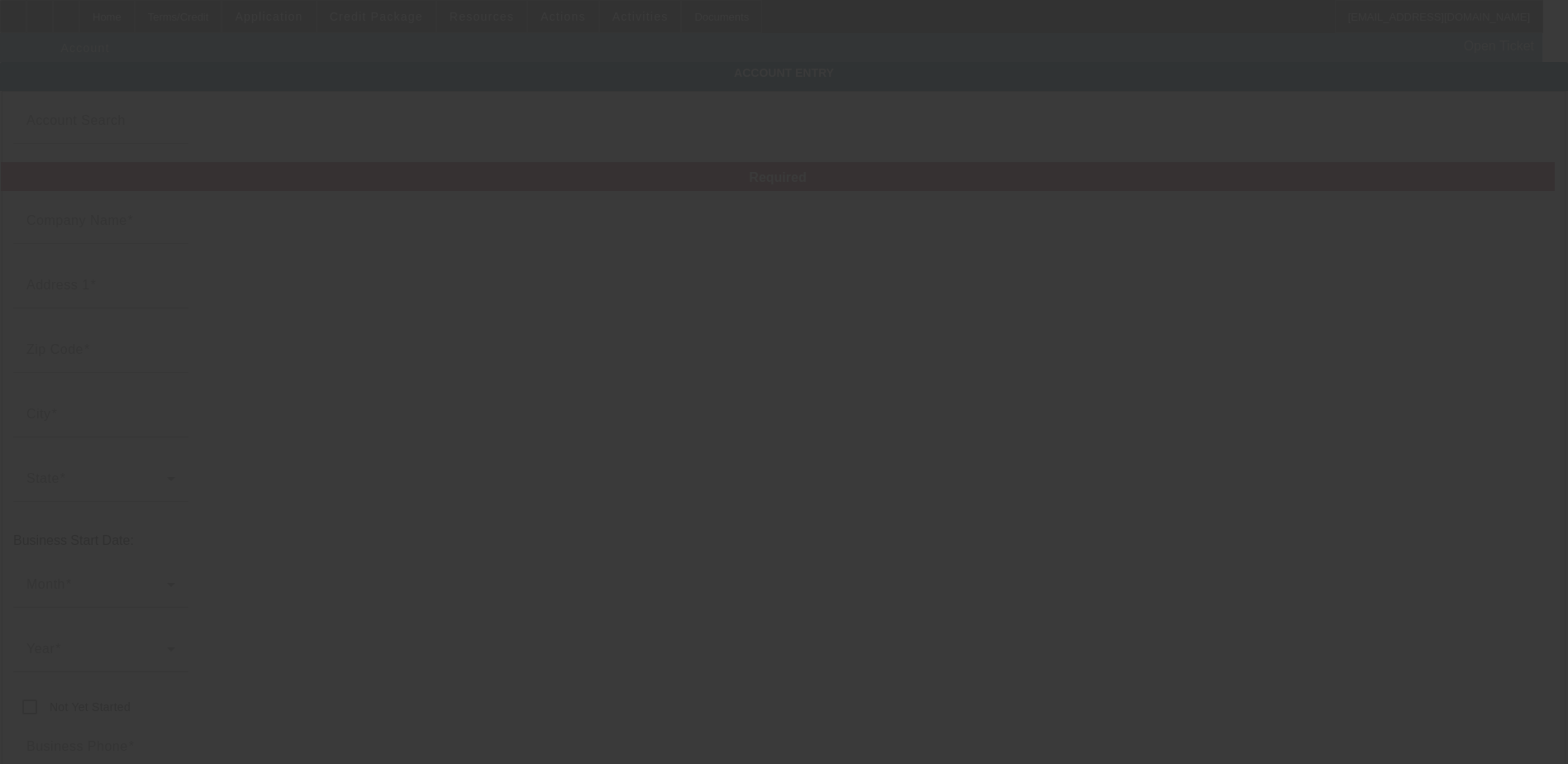
type input "Flash Roadside Assistance Inc"
type input "[STREET_ADDRESS][PERSON_NAME]"
type input "60459"
type input "Burbank"
type input "[PHONE_NUMBER]"
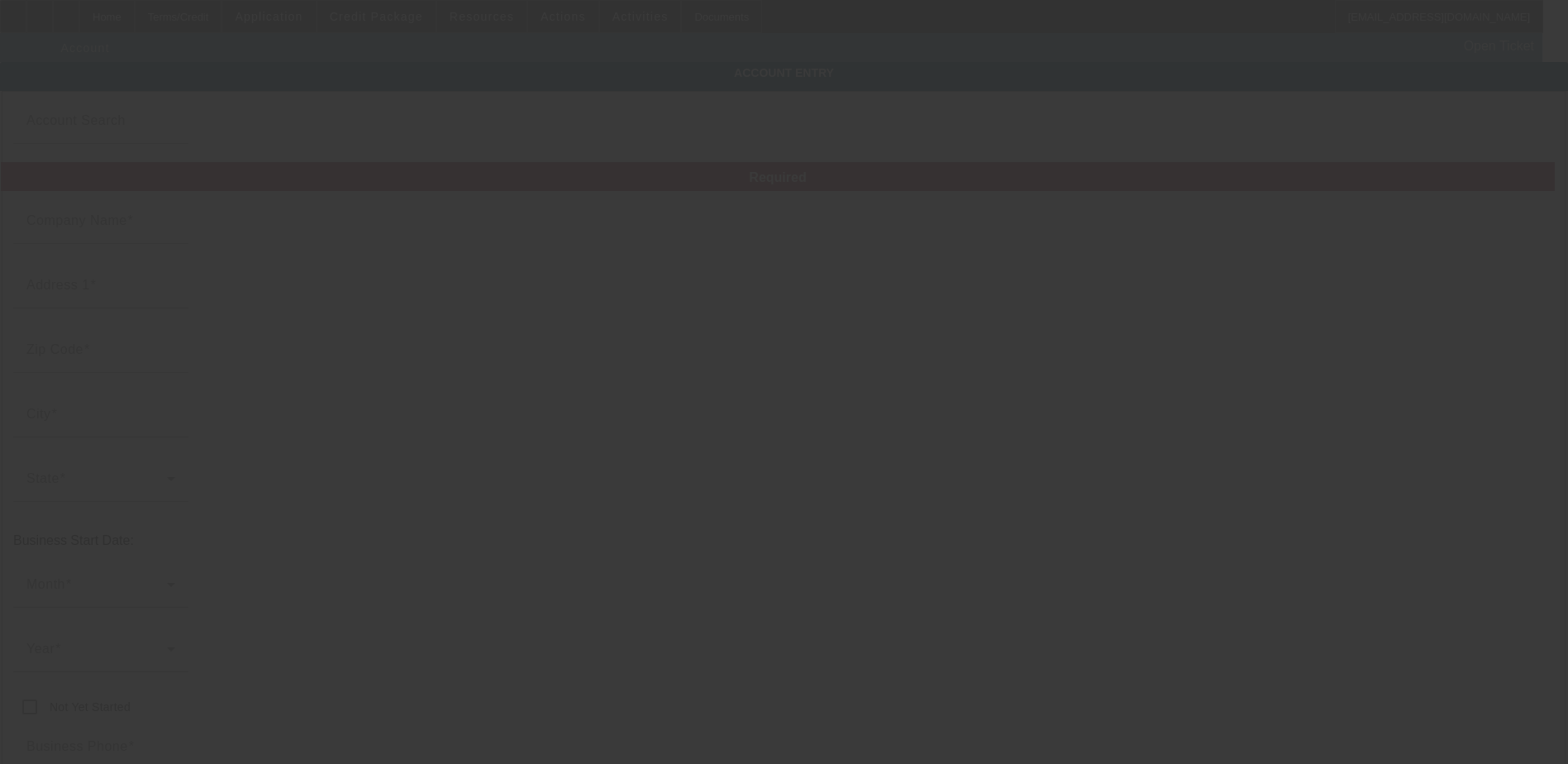
type input "393651178"
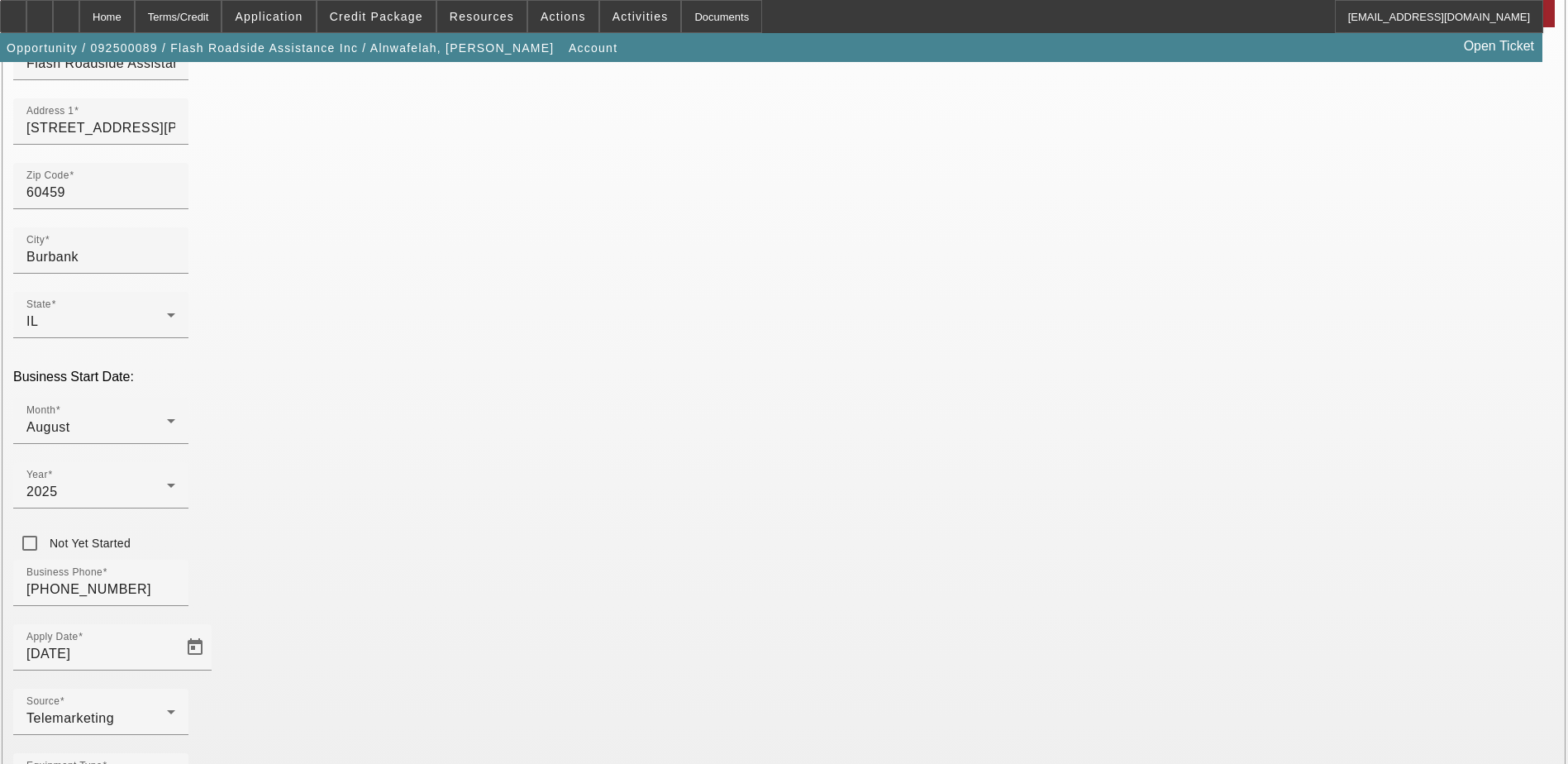
scroll to position [165, 0]
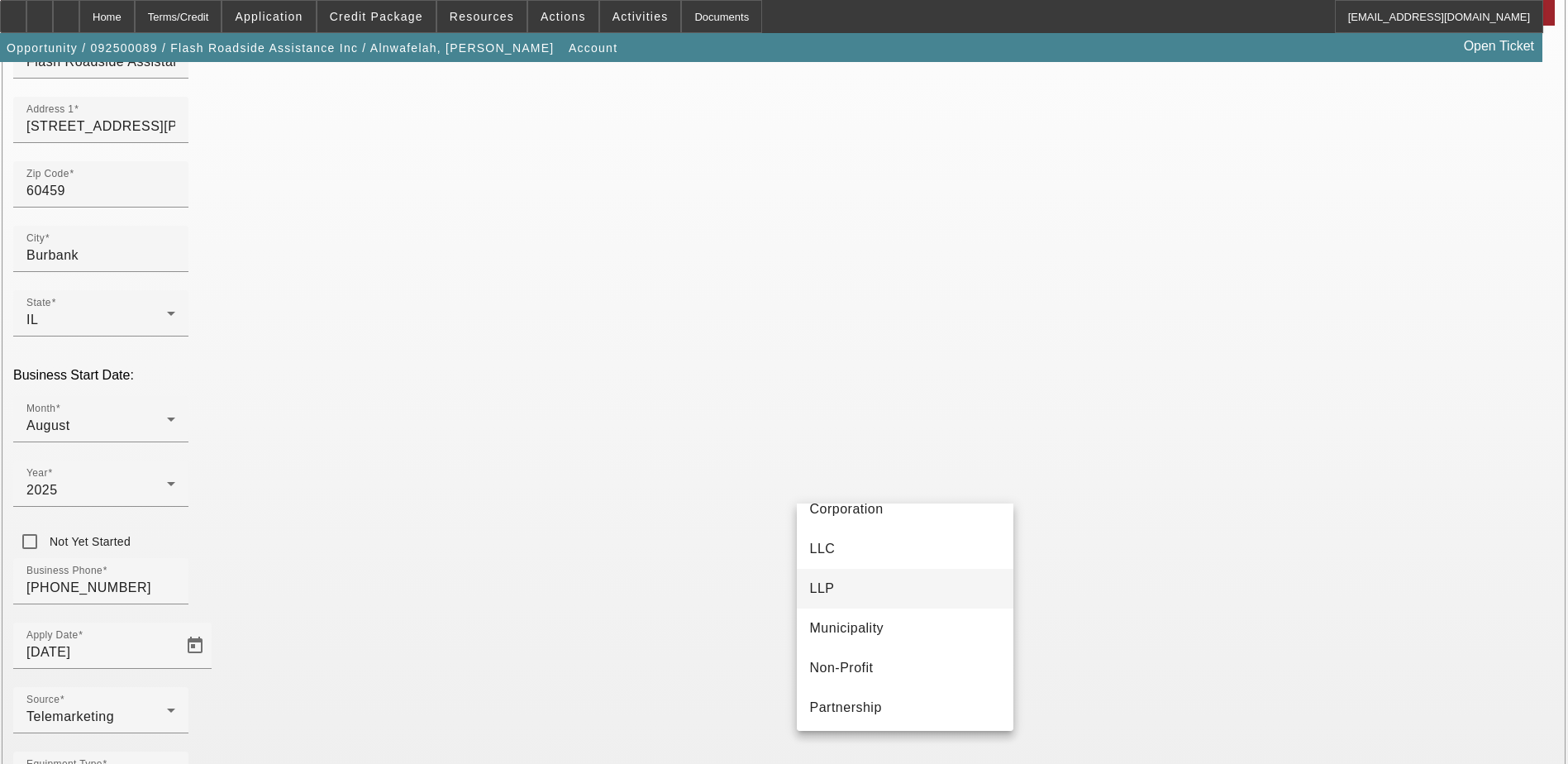
scroll to position [0, 0]
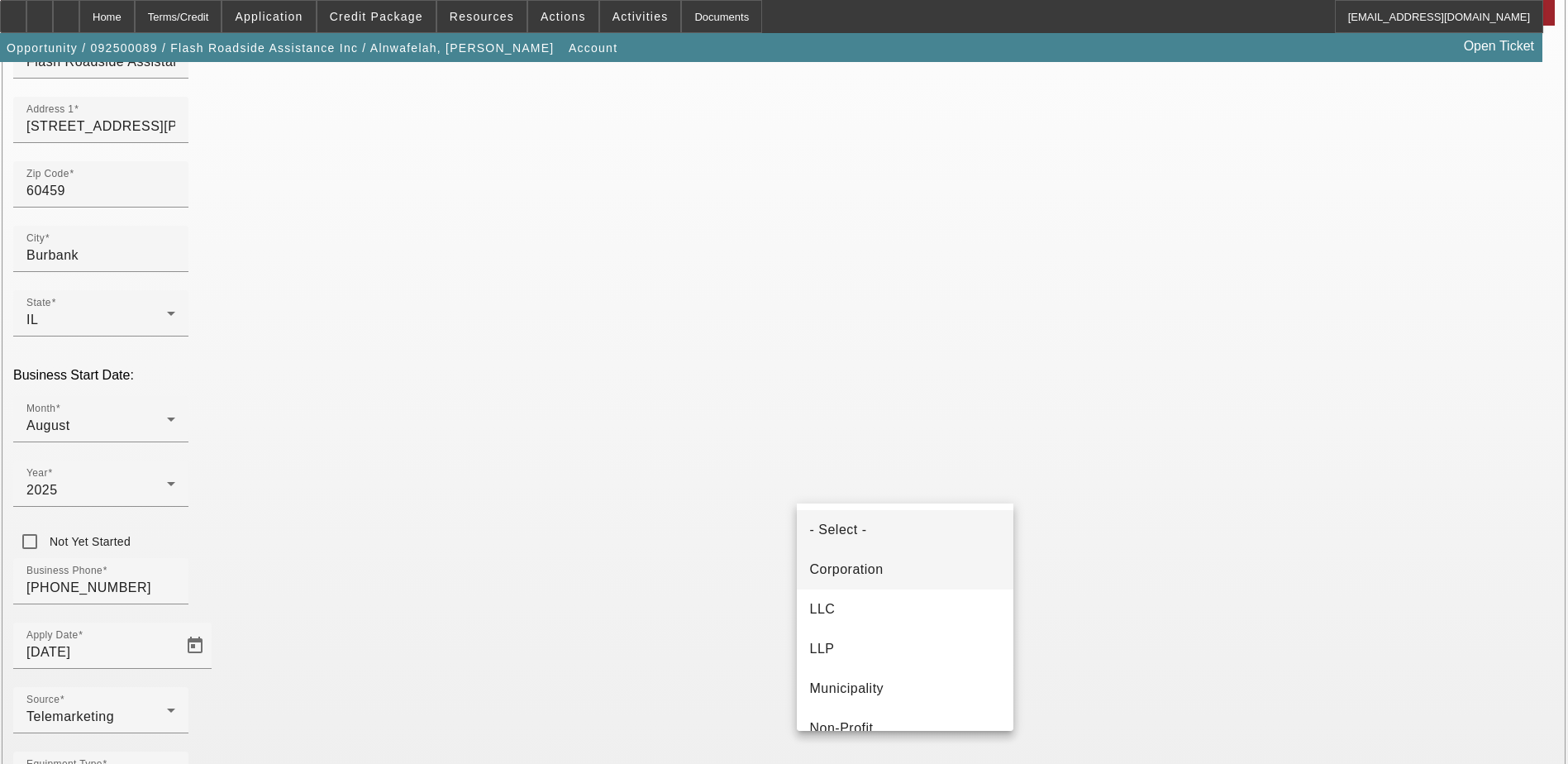
click at [916, 563] on mat-option "Corporation" at bounding box center [904, 569] width 216 height 40
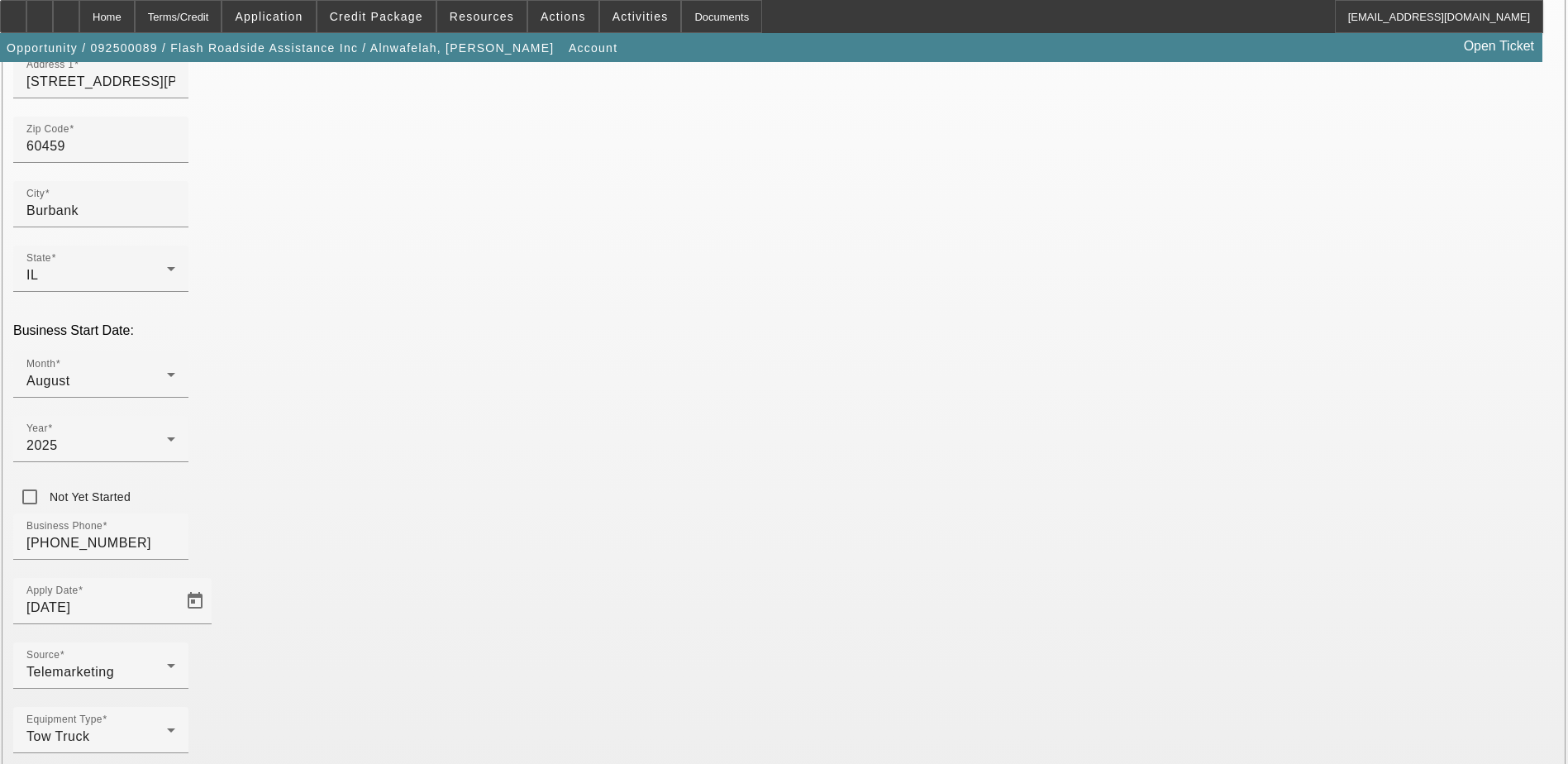
scroll to position [211, 0]
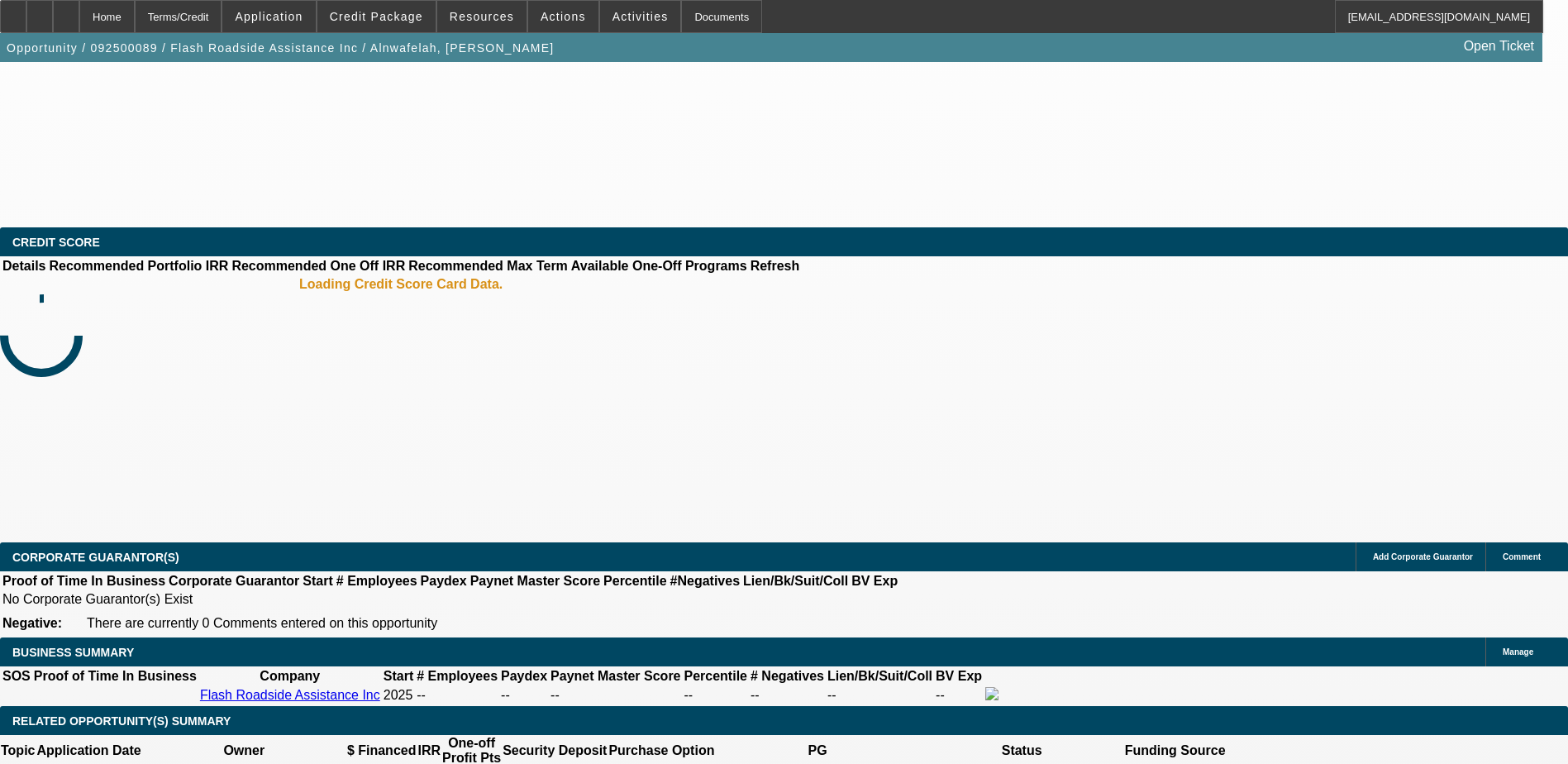
select select "0"
select select "2"
select select "0.1"
select select "4"
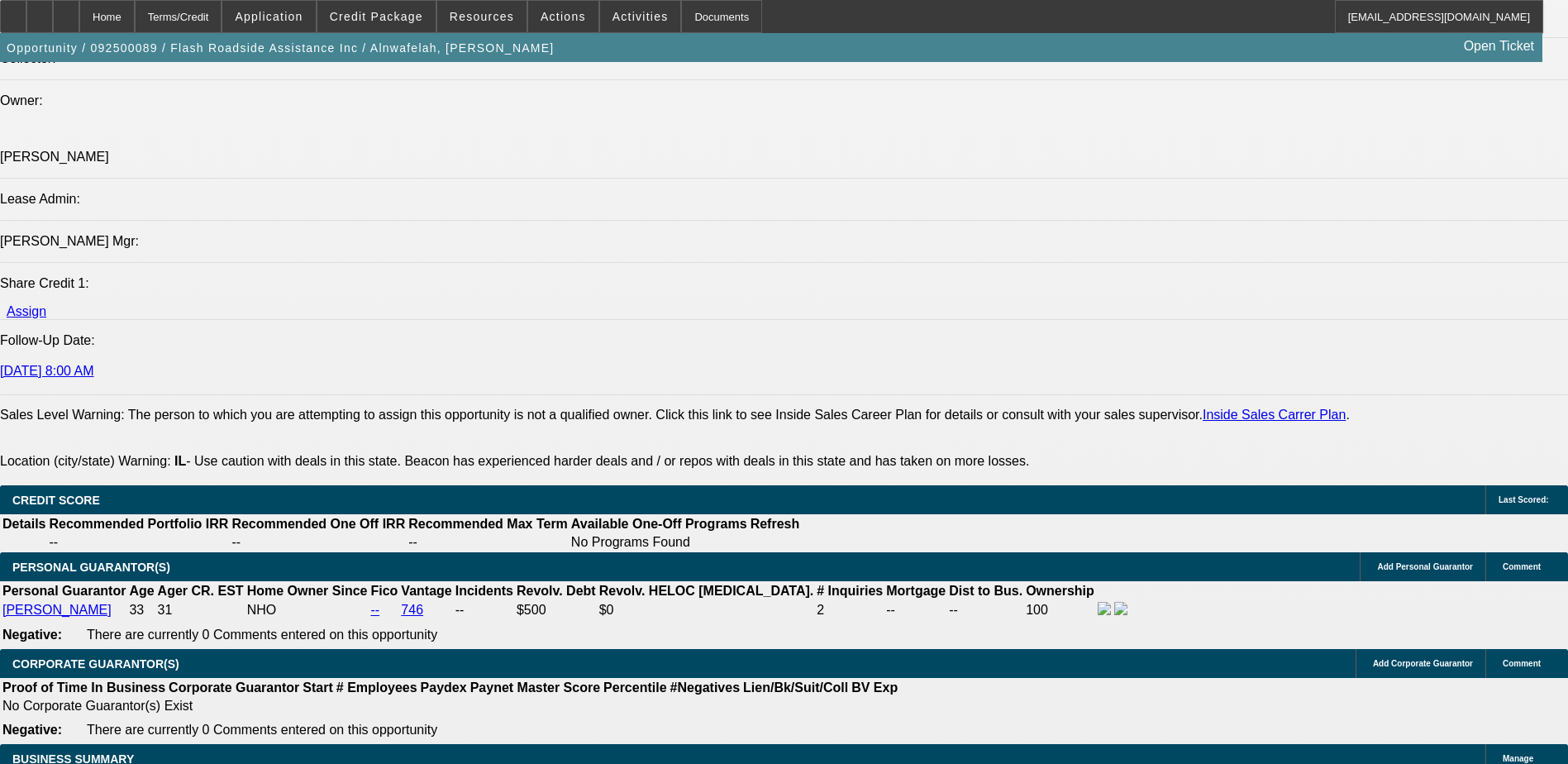
scroll to position [1984, 0]
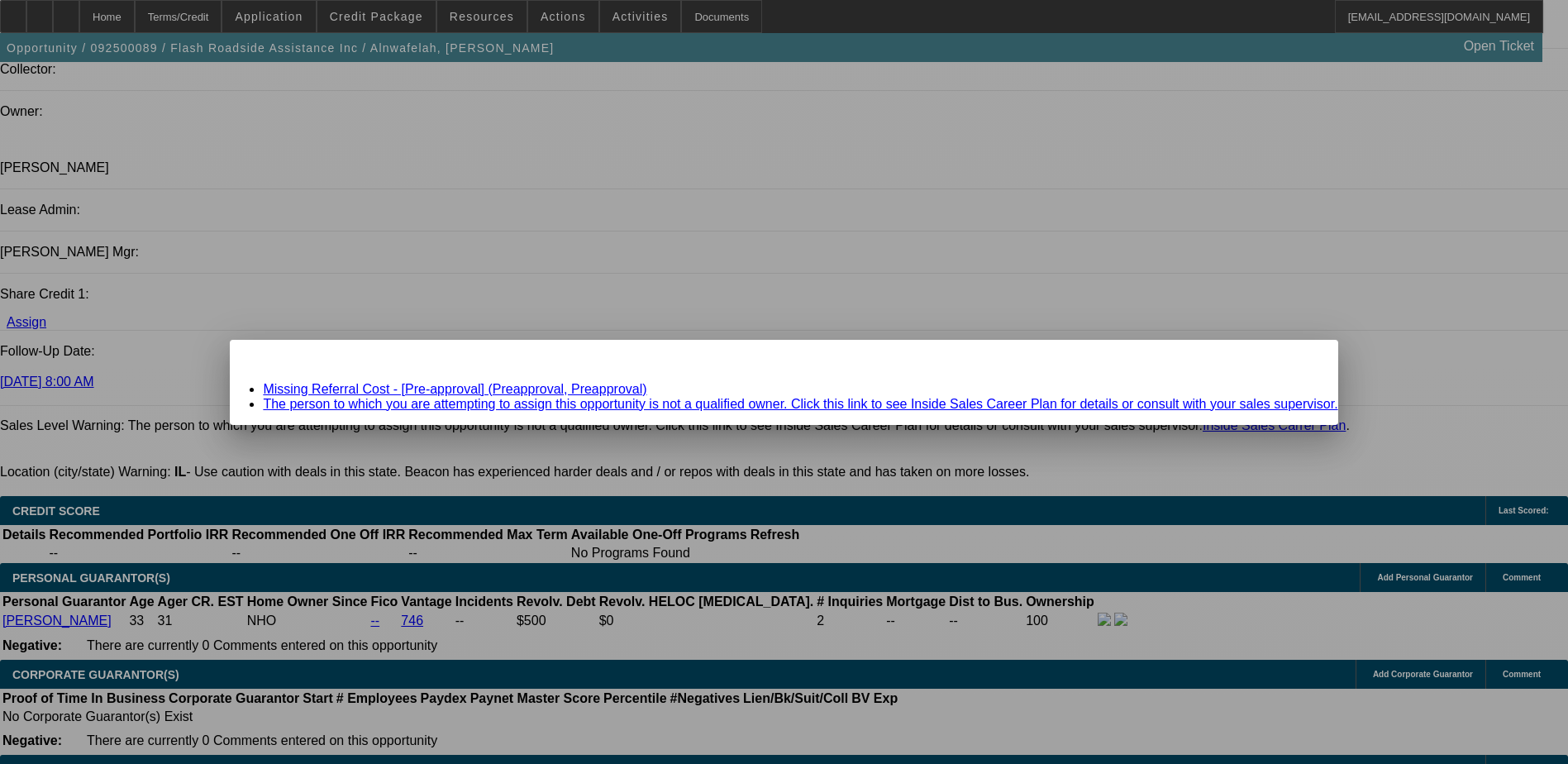
scroll to position [0, 0]
click at [577, 386] on link "Missing Referral Cost - [Pre-approval] (Preapproval, Preapproval)" at bounding box center [454, 388] width 383 height 14
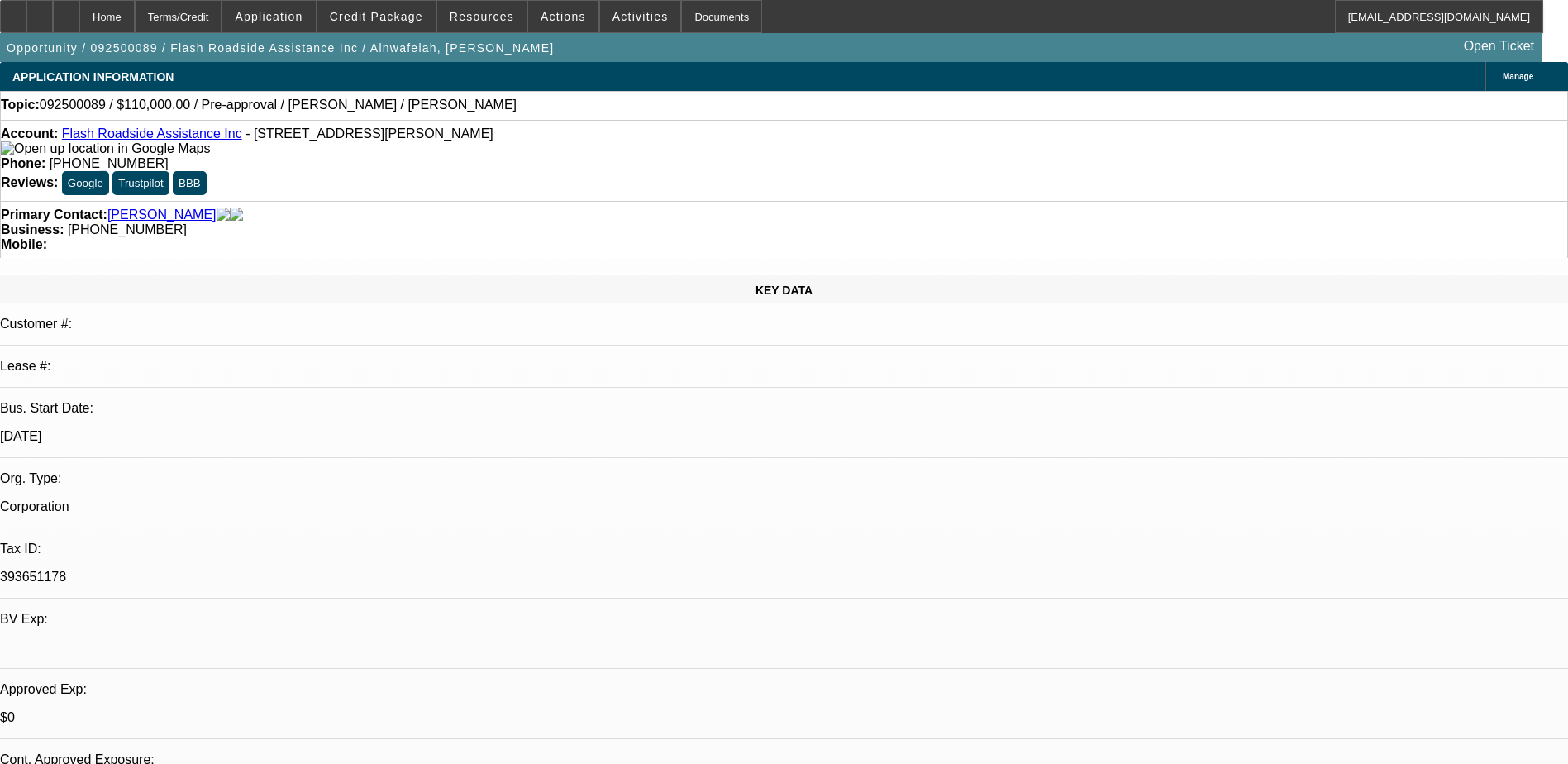
scroll to position [1984, 0]
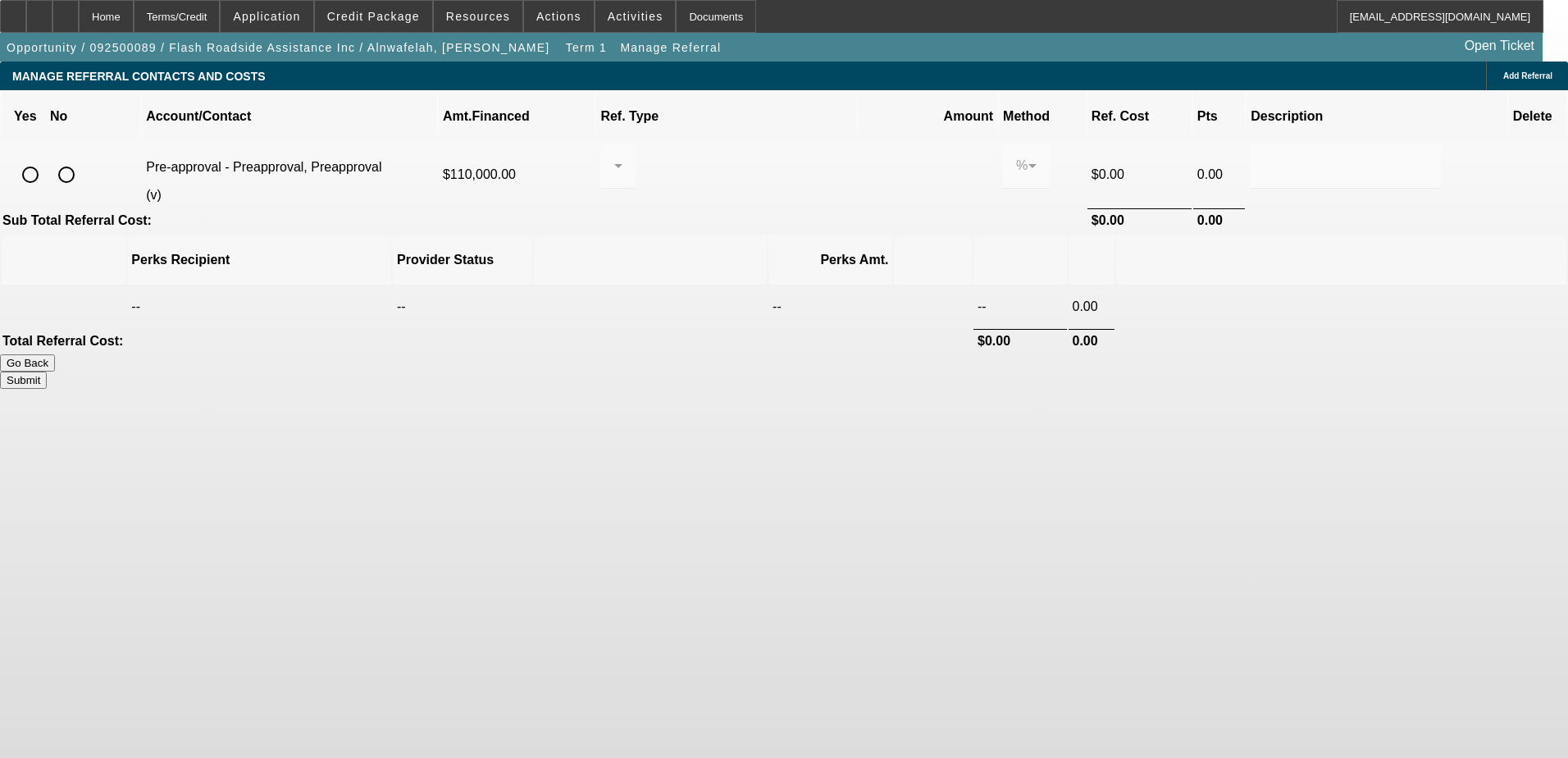
click at [82, 158] on input "radio" at bounding box center [66, 174] width 32 height 32
radio input "true"
click at [1159, 372] on div "Submit" at bounding box center [784, 380] width 1568 height 18
click at [47, 372] on button "Submit" at bounding box center [24, 380] width 47 height 18
type input "0.000"
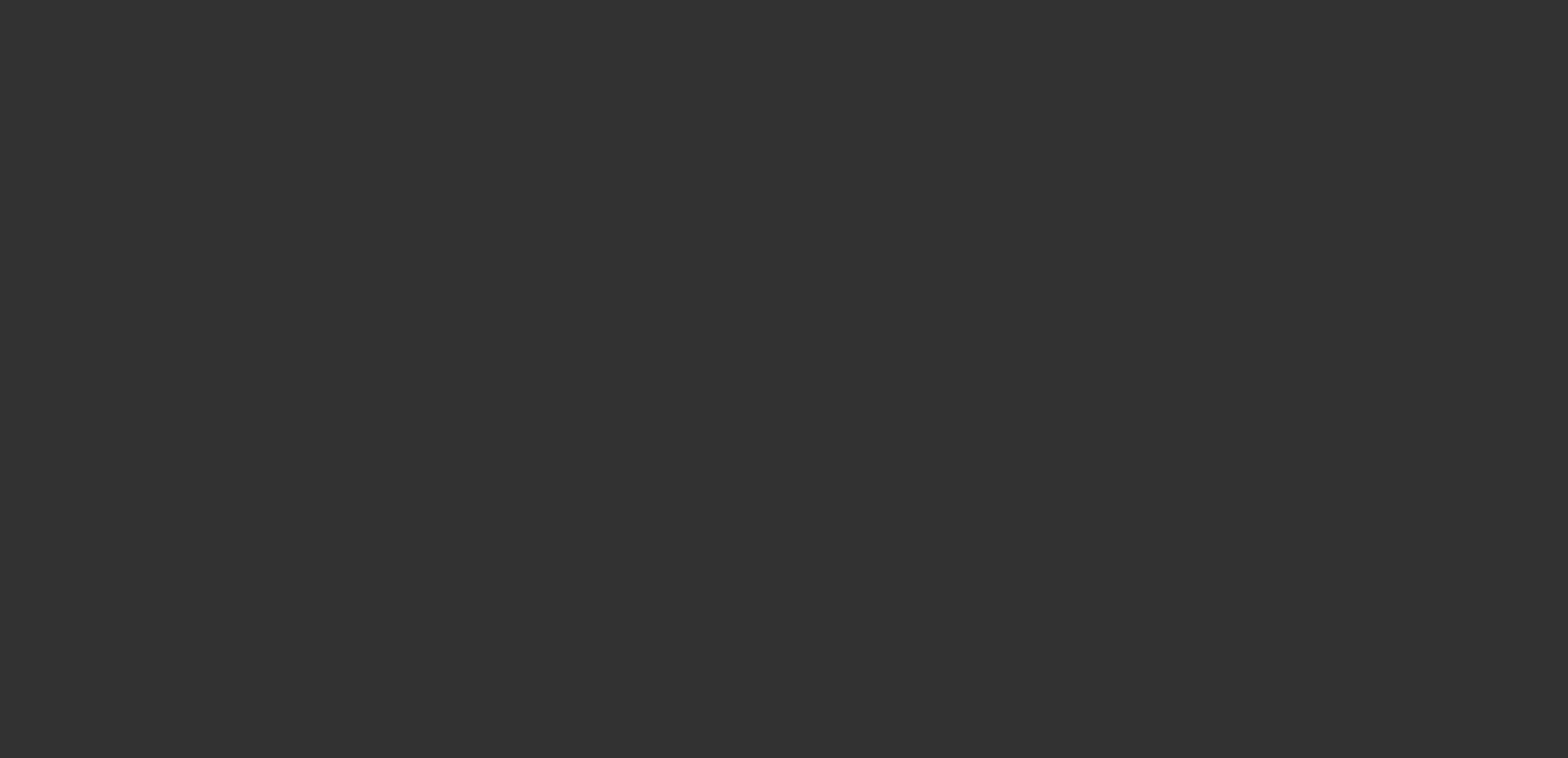
select select "0"
select select "2"
select select "0.1"
select select "4"
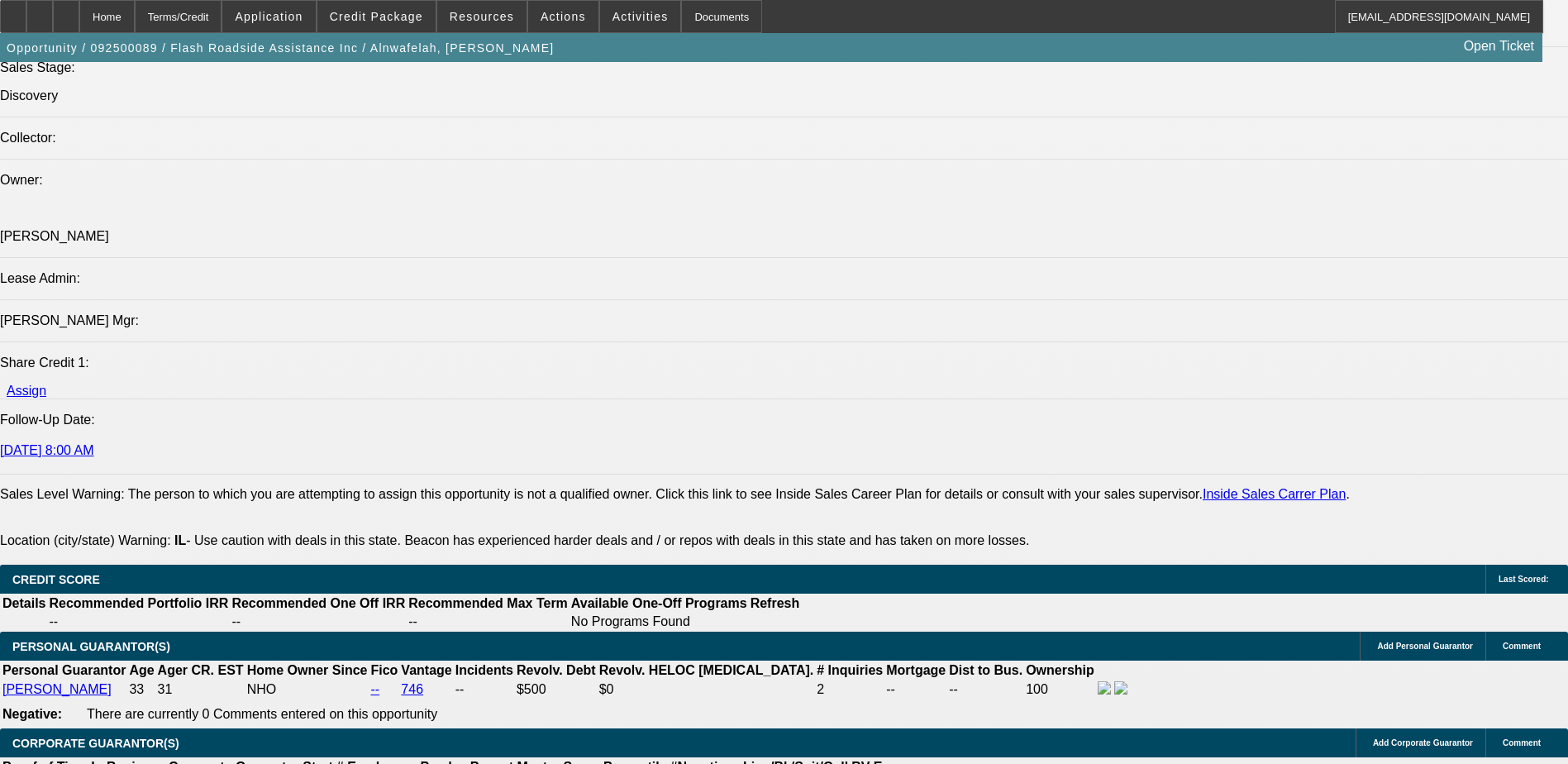
scroll to position [1712, 0]
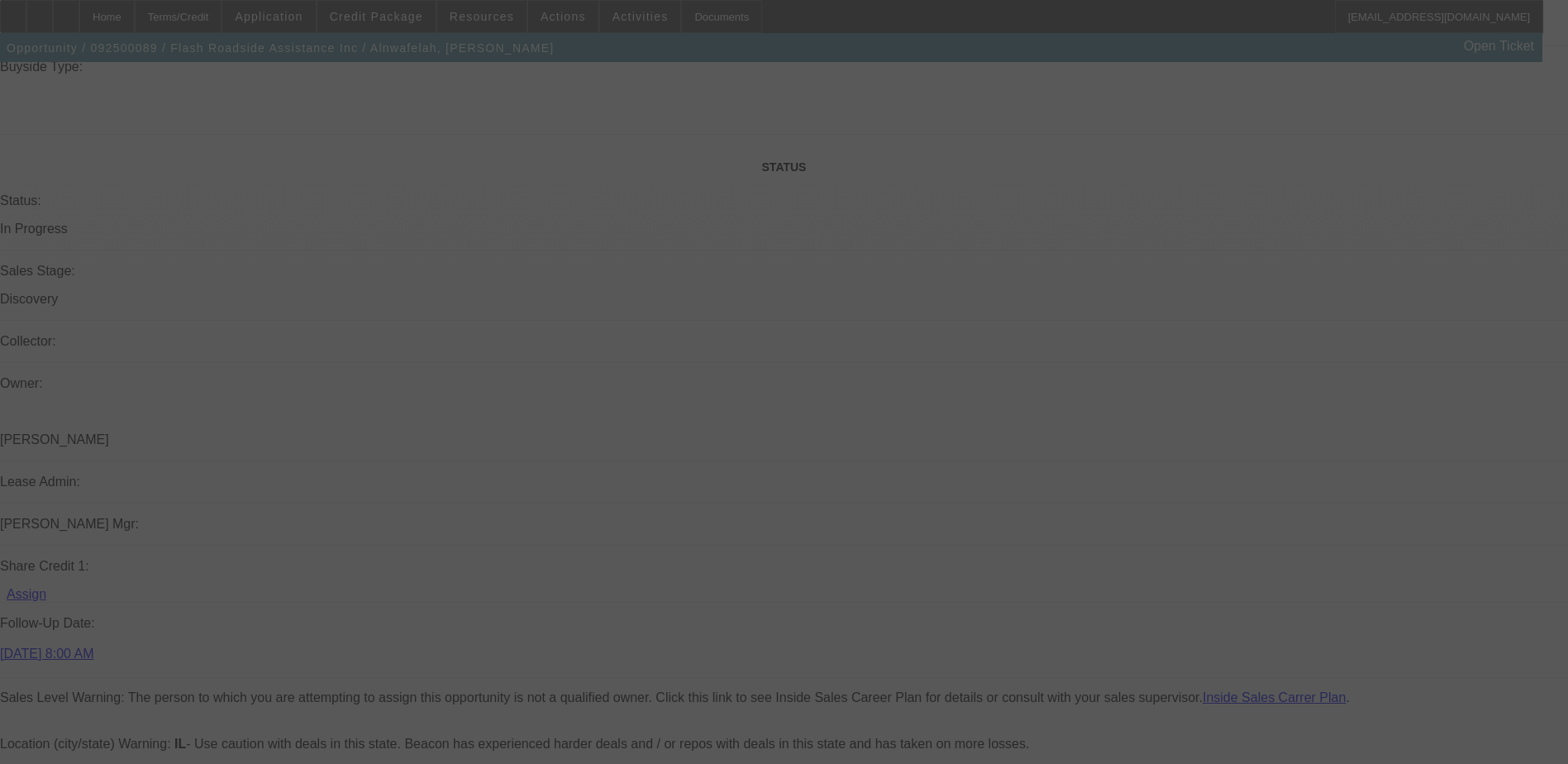
scroll to position [0, 0]
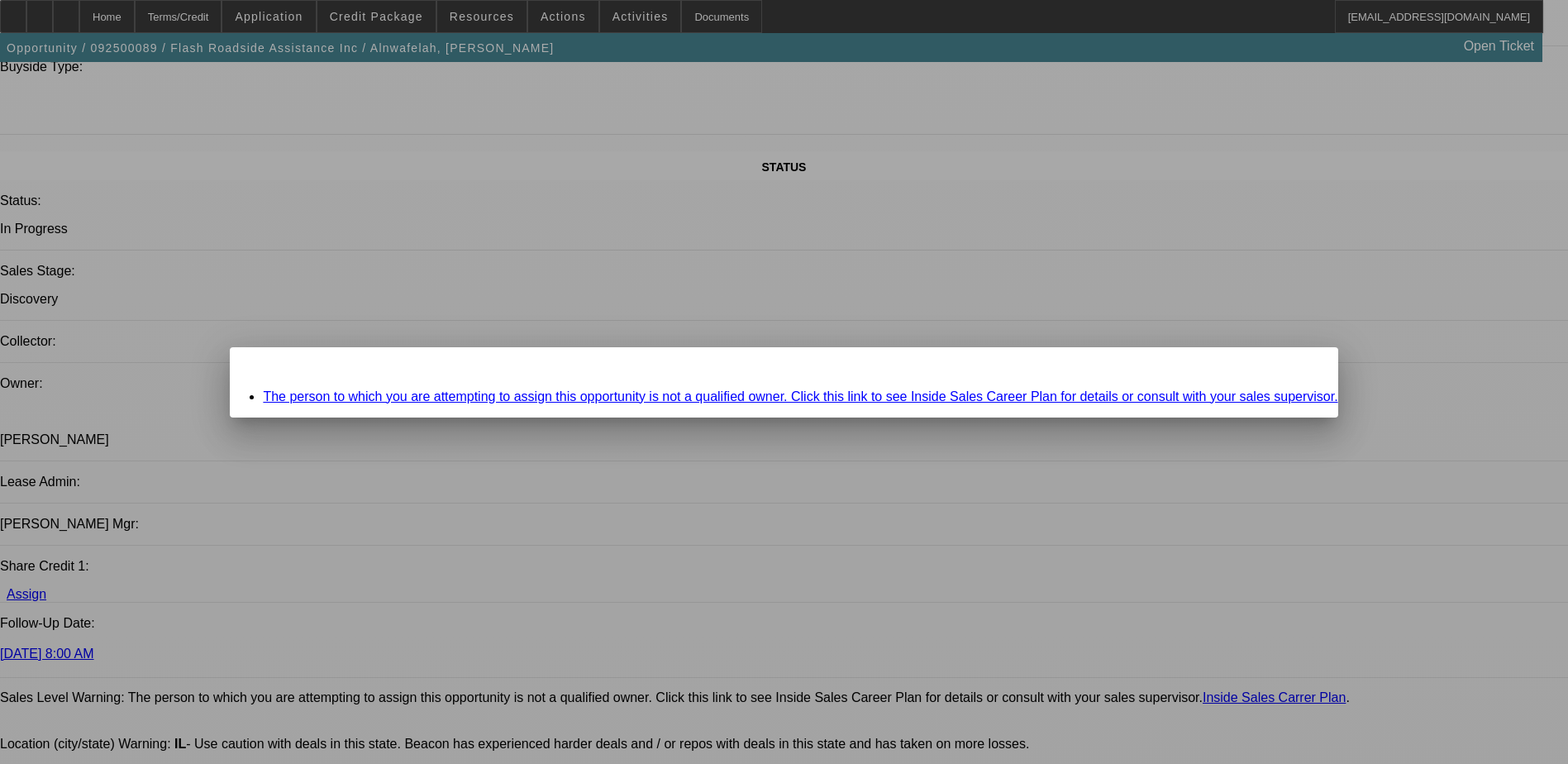
click at [1301, 365] on div "Close" at bounding box center [1319, 356] width 37 height 19
